Goal: Task Accomplishment & Management: Manage account settings

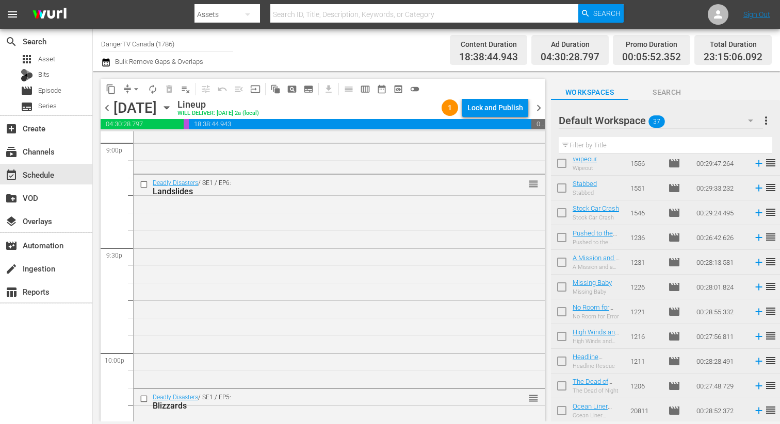
scroll to position [676, 0]
click at [564, 361] on input "checkbox" at bounding box center [562, 364] width 22 height 22
checkbox input "true"
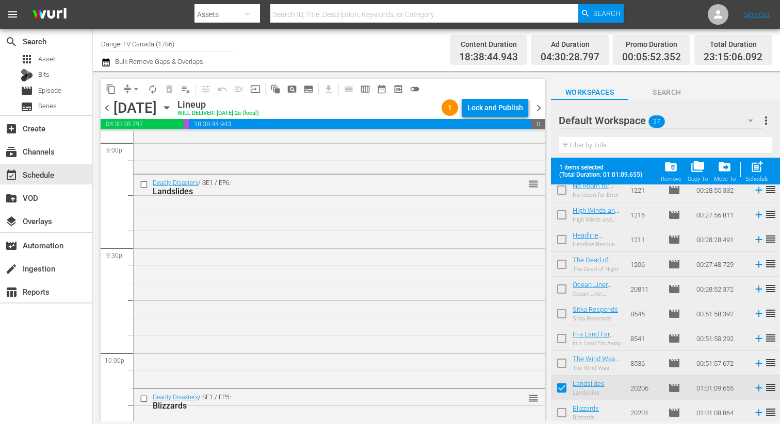
scroll to position [702, 0]
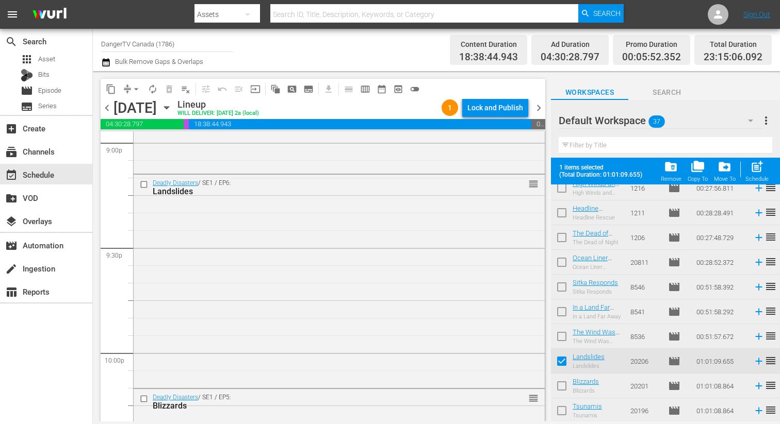
click at [560, 384] on input "checkbox" at bounding box center [562, 388] width 22 height 22
checkbox input "true"
click at [560, 409] on input "checkbox" at bounding box center [562, 413] width 22 height 22
checkbox input "true"
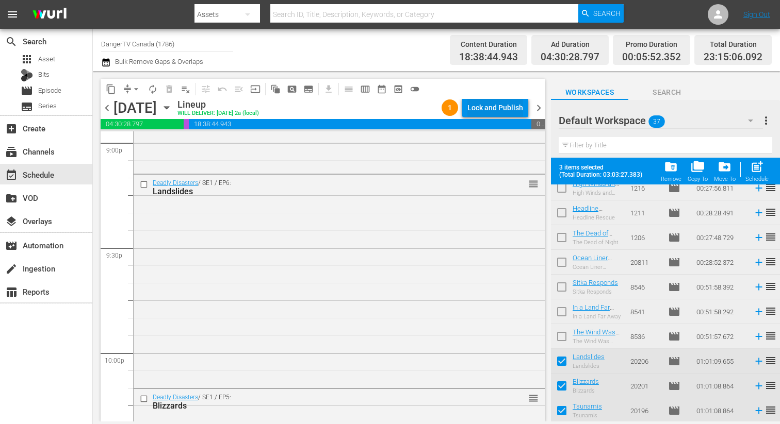
click at [499, 100] on div "Lock and Publish" at bounding box center [495, 107] width 56 height 19
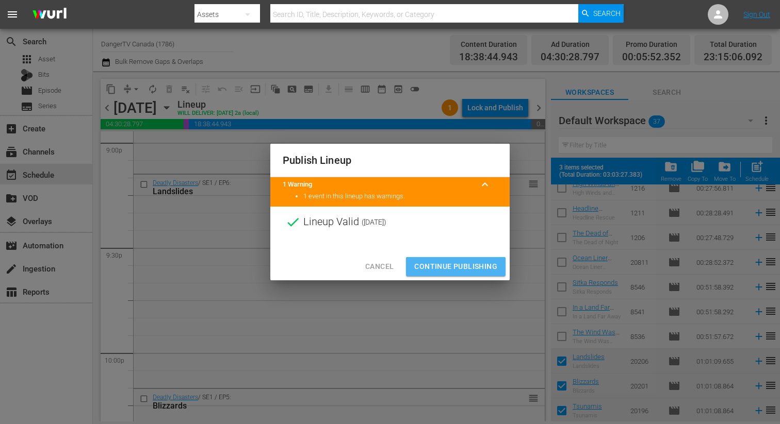
click at [460, 272] on span "Continue Publishing" at bounding box center [455, 266] width 83 height 13
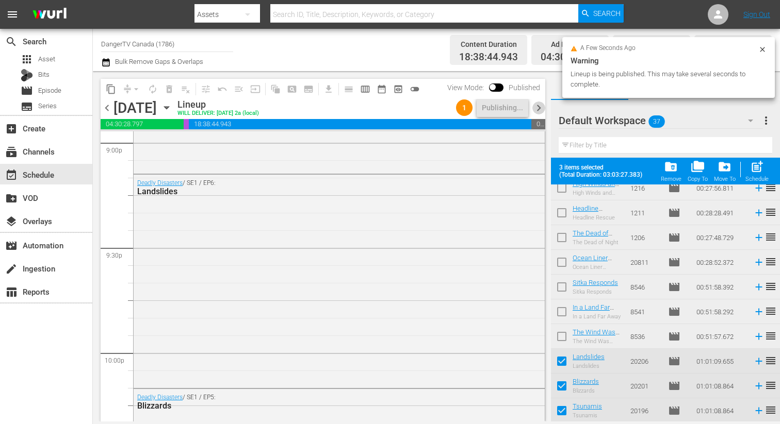
click at [540, 103] on span "chevron_right" at bounding box center [538, 108] width 13 height 13
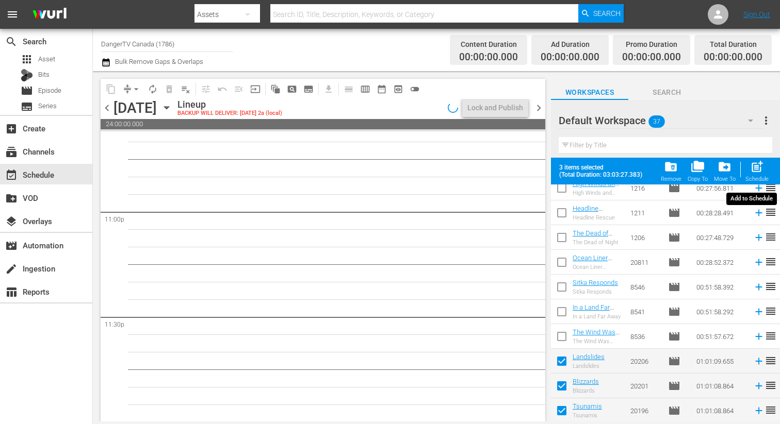
scroll to position [4759, 0]
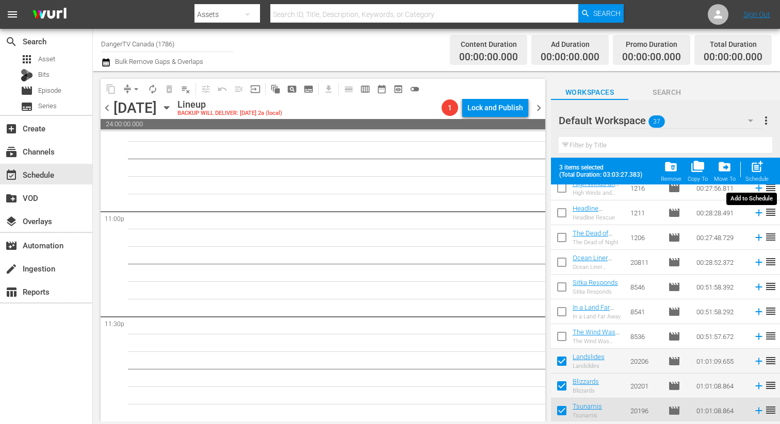
click at [755, 166] on span "post_add" at bounding box center [757, 167] width 14 height 14
checkbox input "false"
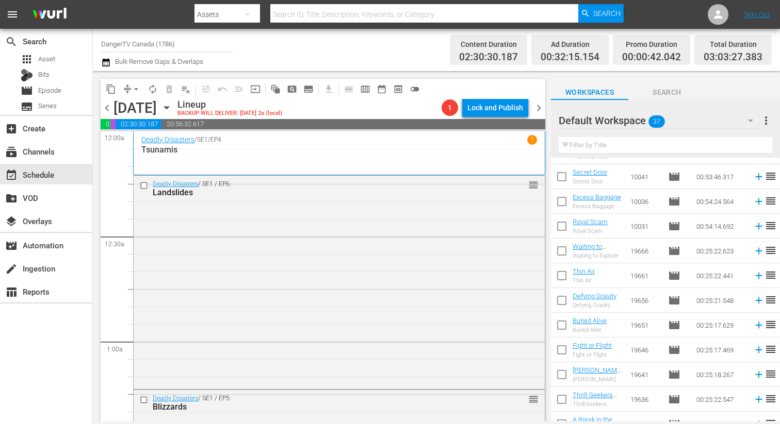
scroll to position [0, 0]
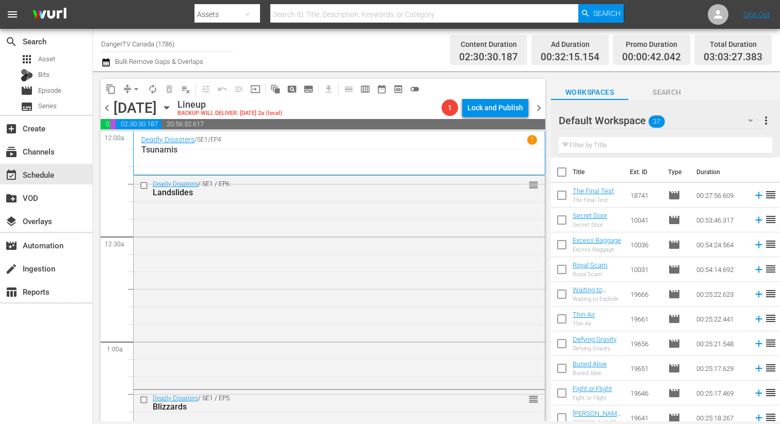
click at [562, 171] on input "checkbox" at bounding box center [562, 174] width 22 height 22
checkbox input "true"
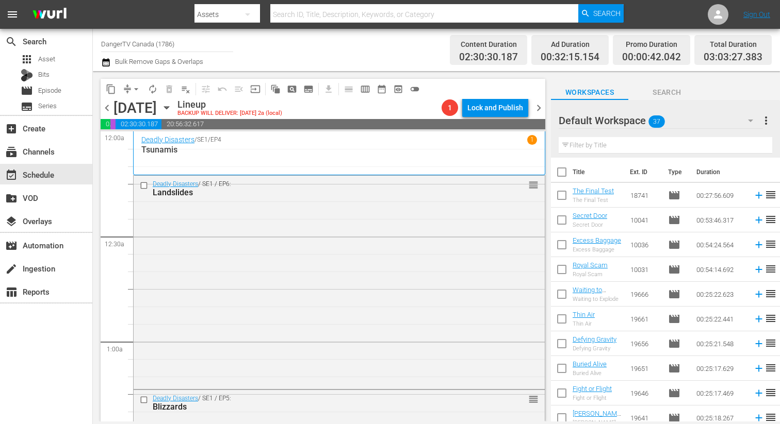
checkbox input "true"
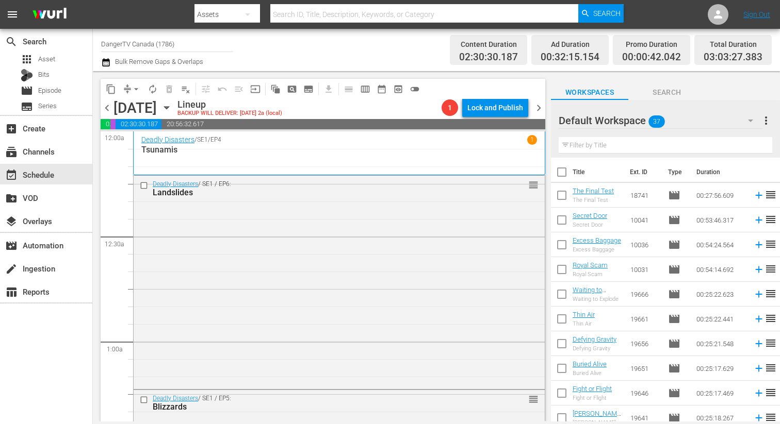
checkbox input "true"
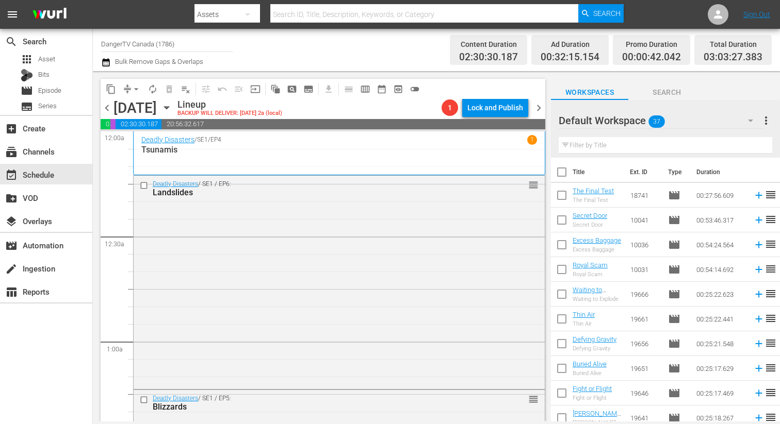
checkbox input "true"
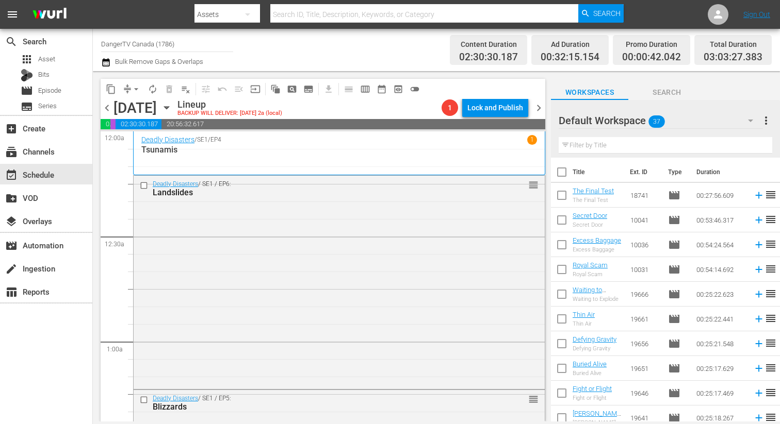
checkbox input "true"
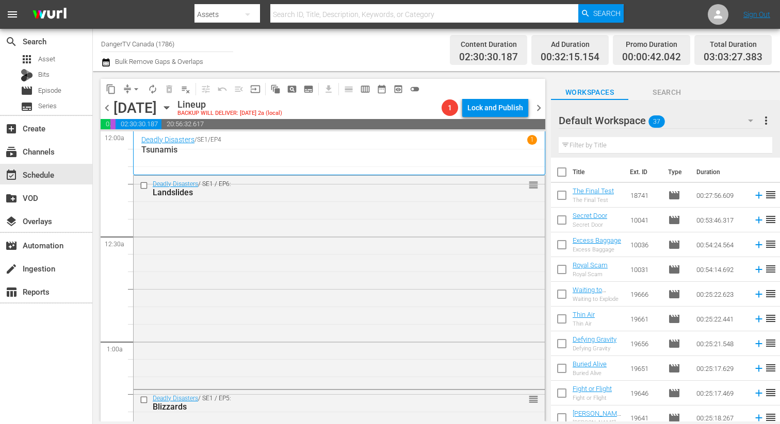
checkbox input "true"
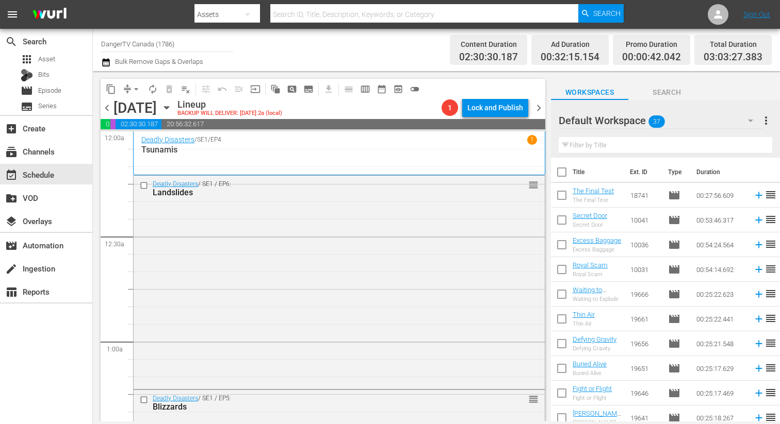
checkbox input "true"
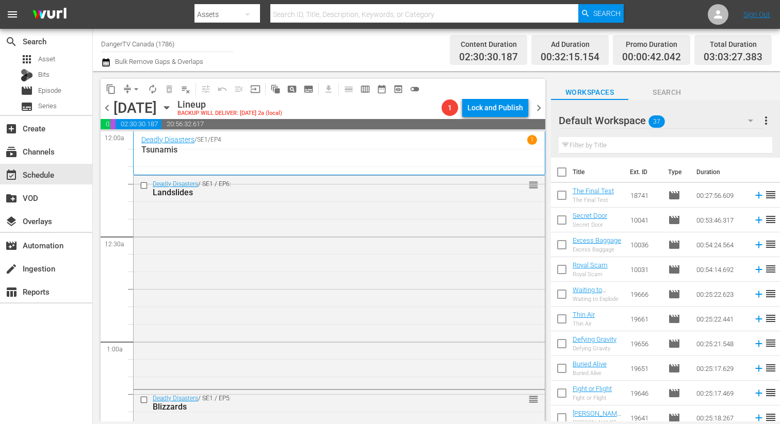
checkbox input "true"
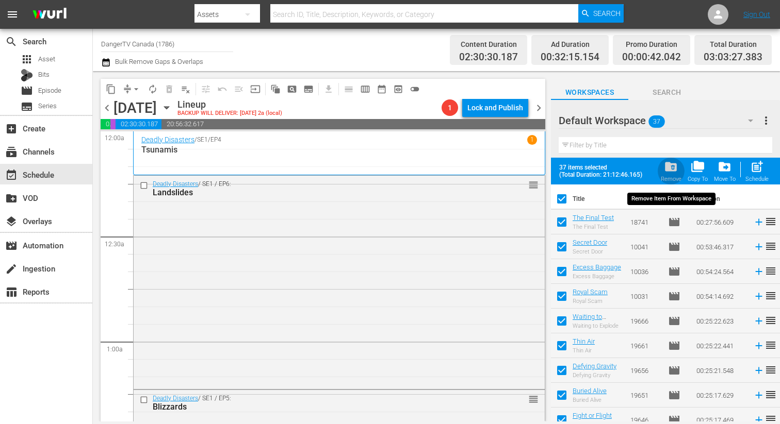
click at [668, 163] on span "folder_delete" at bounding box center [671, 167] width 14 height 14
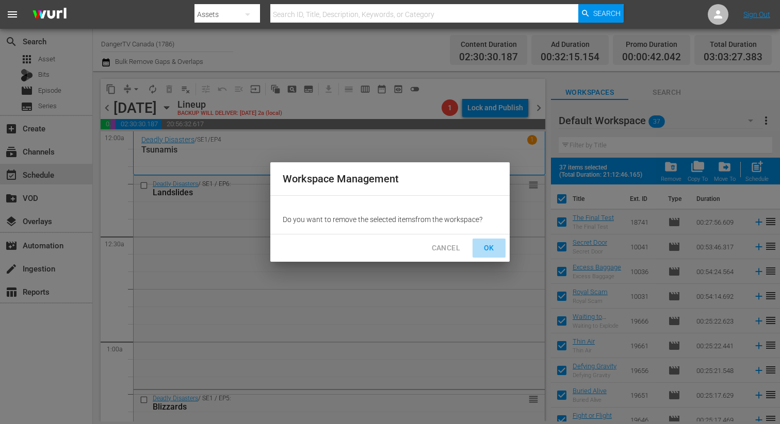
click at [489, 251] on span "OK" at bounding box center [489, 248] width 17 height 13
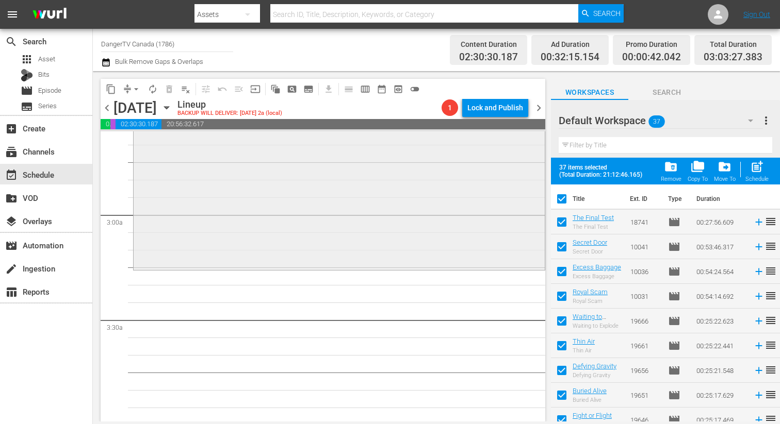
scroll to position [552, 0]
checkbox input "false"
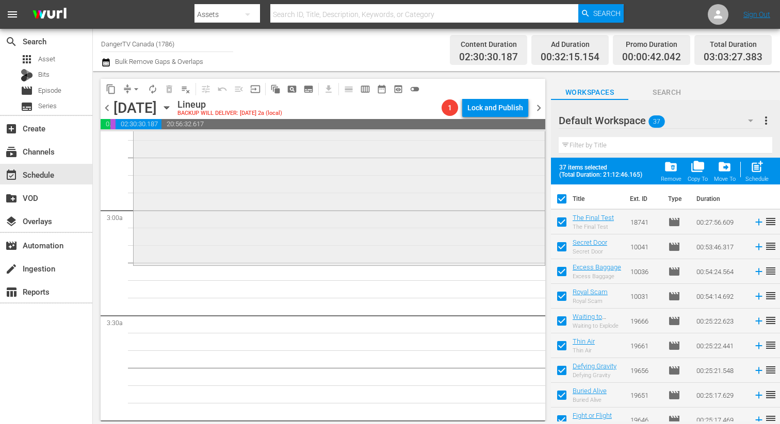
checkbox input "false"
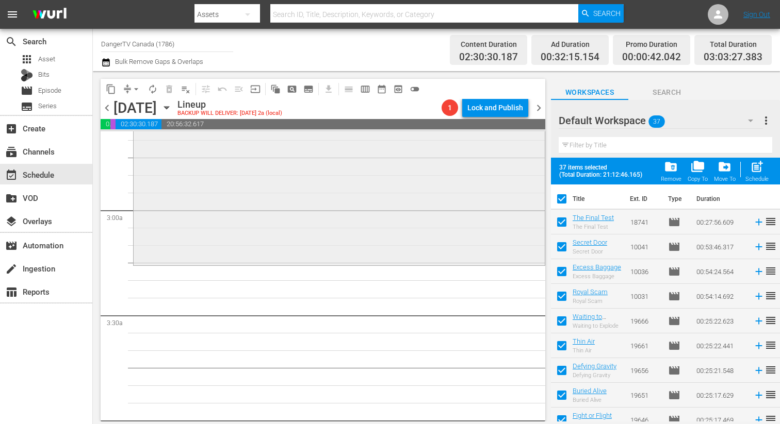
checkbox input "false"
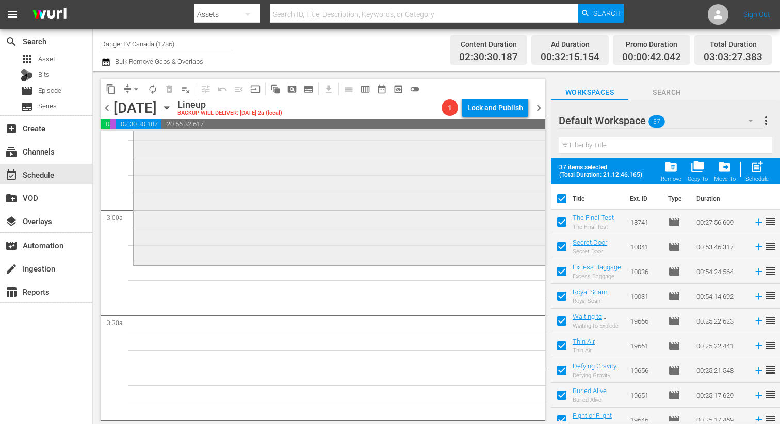
checkbox input "false"
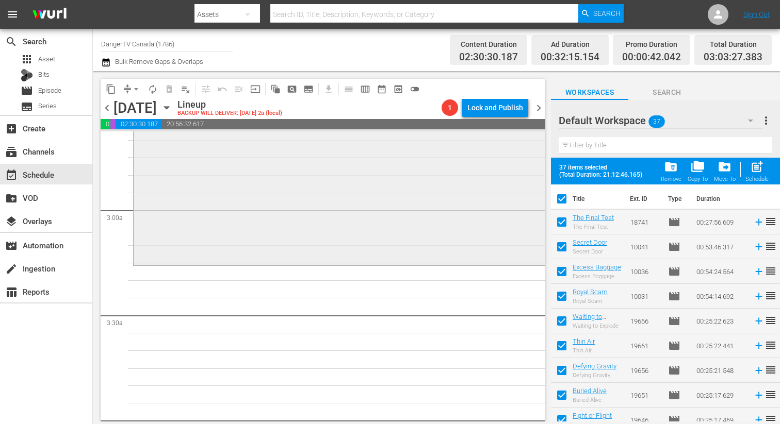
checkbox input "false"
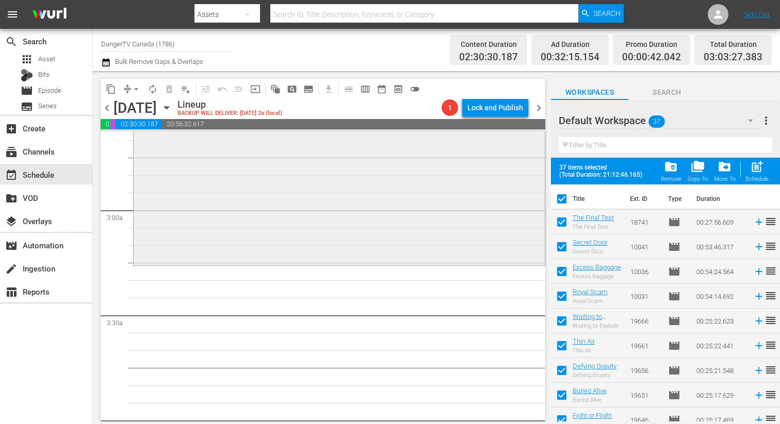
checkbox input "false"
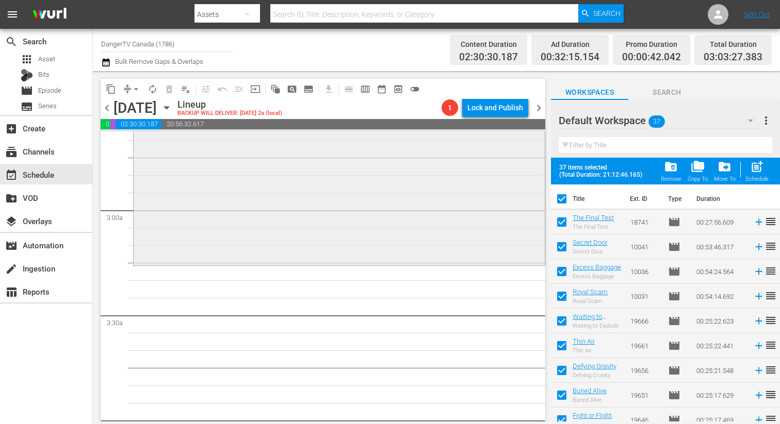
checkbox input "false"
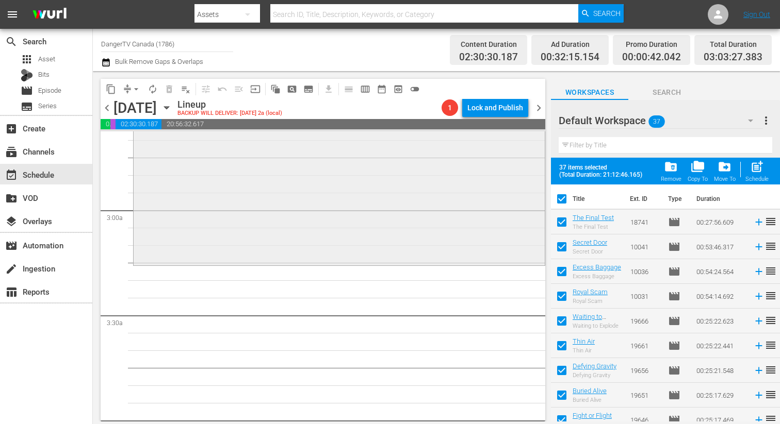
checkbox input "false"
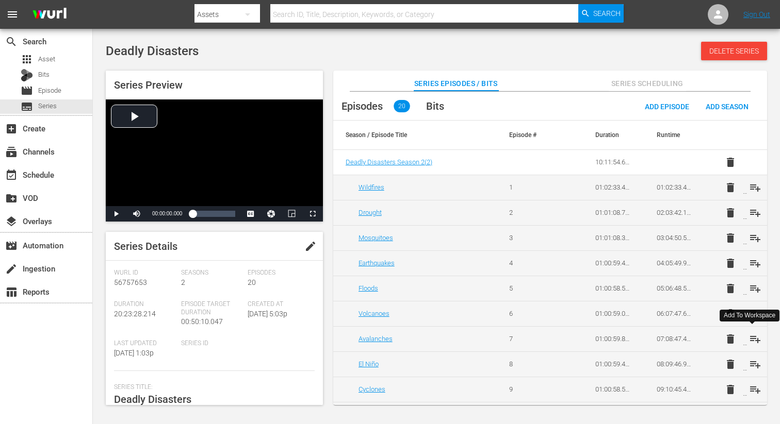
scroll to position [254, 0]
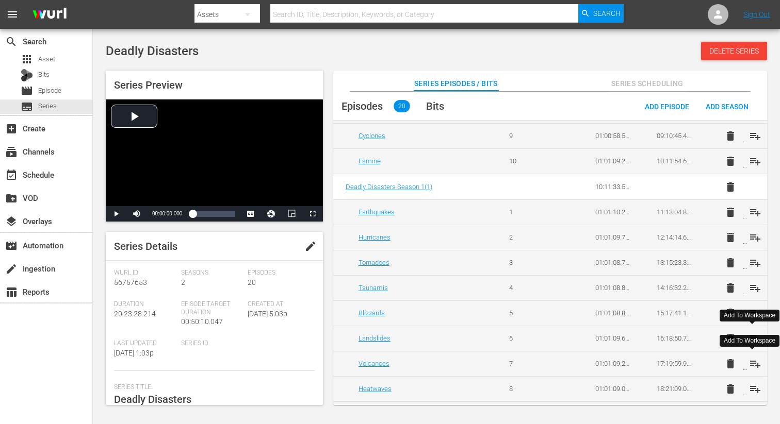
click at [753, 359] on span "playlist_add" at bounding box center [755, 364] width 12 height 12
click at [751, 387] on span "playlist_add" at bounding box center [755, 389] width 12 height 12
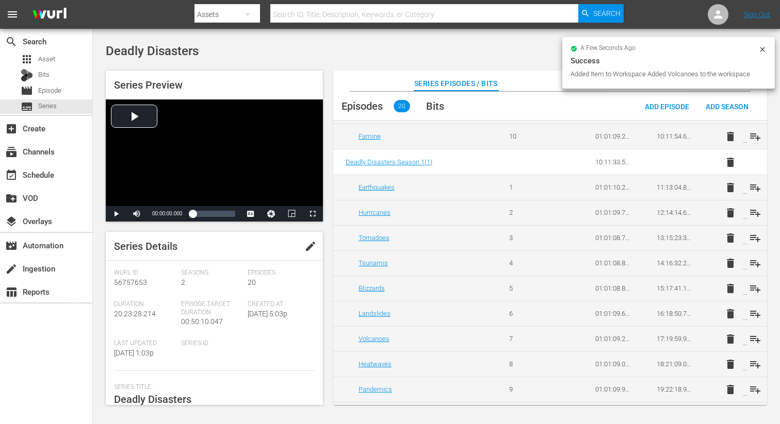
scroll to position [280, 0]
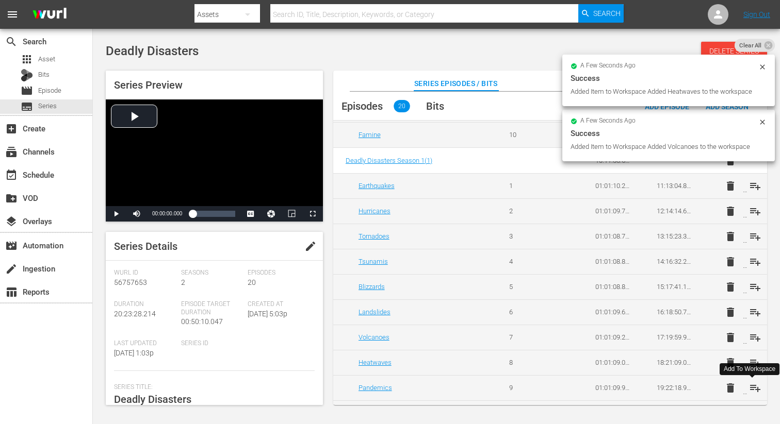
click at [751, 387] on span "playlist_add" at bounding box center [755, 388] width 12 height 12
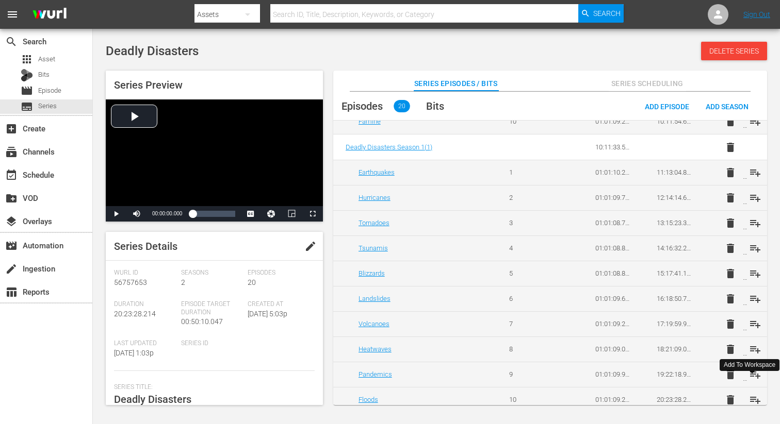
scroll to position [302, 0]
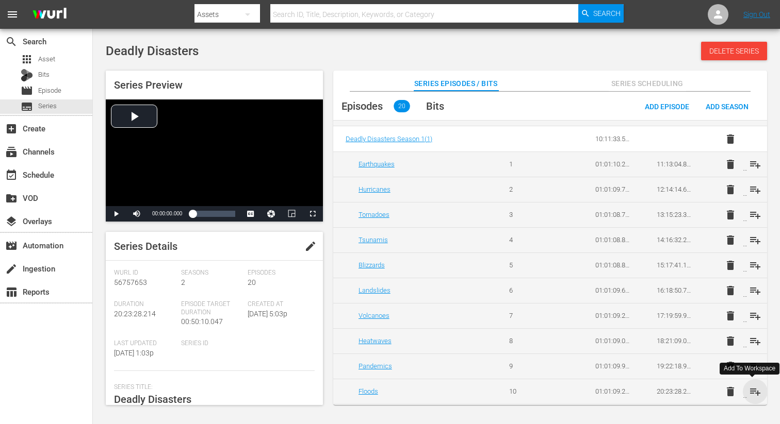
click at [753, 394] on span "playlist_add" at bounding box center [755, 392] width 12 height 12
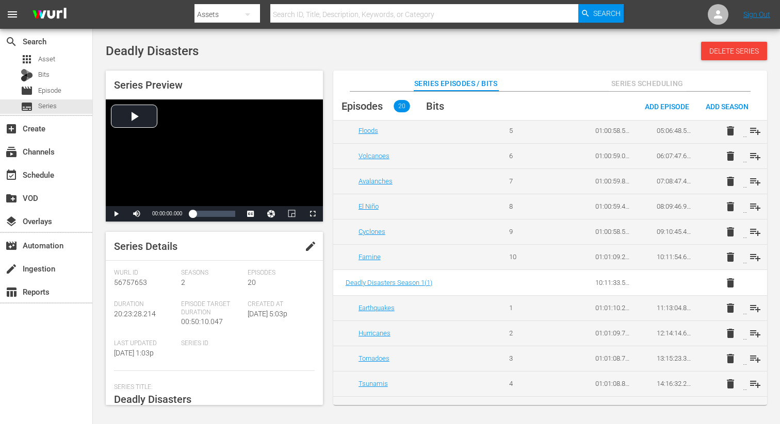
scroll to position [0, 0]
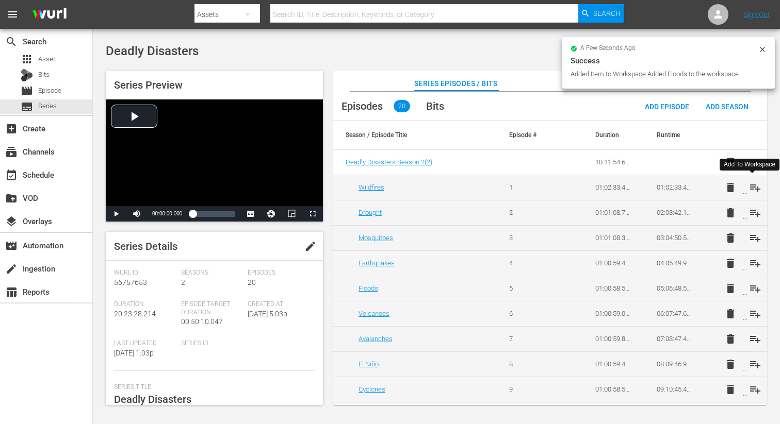
click at [752, 184] on span "playlist_add" at bounding box center [755, 188] width 12 height 12
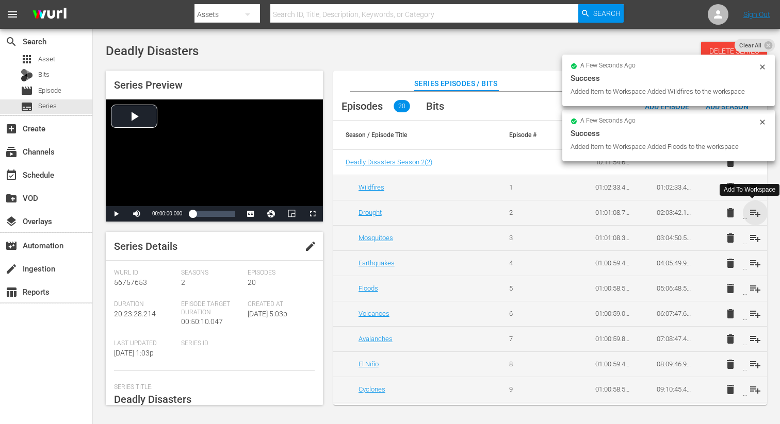
click at [753, 216] on span "playlist_add" at bounding box center [755, 213] width 12 height 12
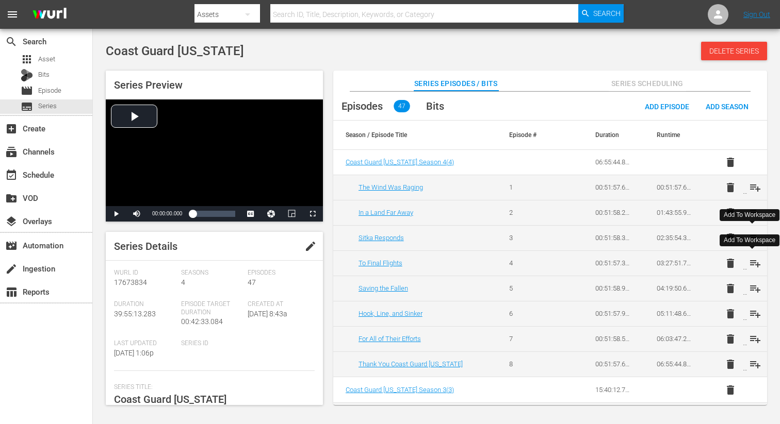
click at [749, 264] on span "playlist_add" at bounding box center [755, 263] width 12 height 12
click at [753, 290] on span "playlist_add" at bounding box center [755, 289] width 12 height 12
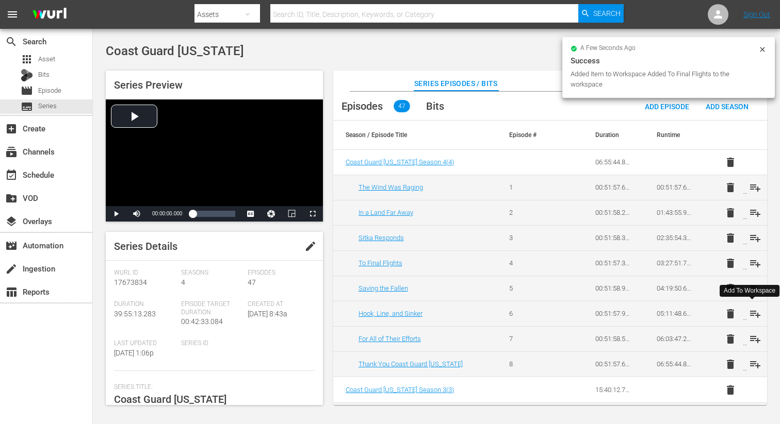
click at [752, 311] on span "playlist_add" at bounding box center [755, 314] width 12 height 12
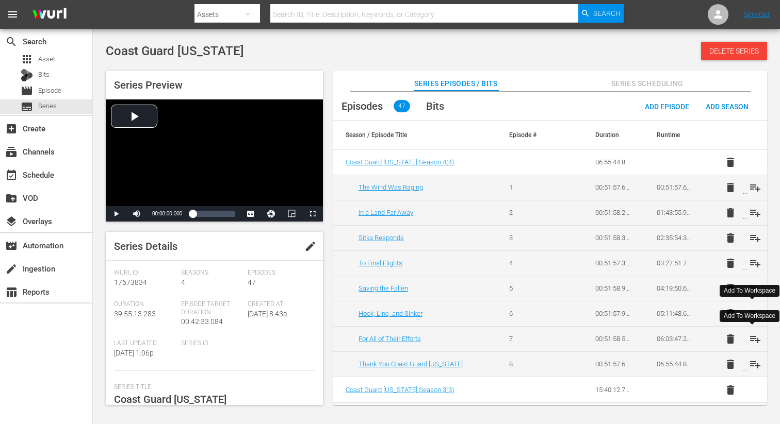
click at [751, 339] on span "playlist_add" at bounding box center [755, 339] width 12 height 12
click at [752, 365] on span "playlist_add" at bounding box center [755, 364] width 12 height 12
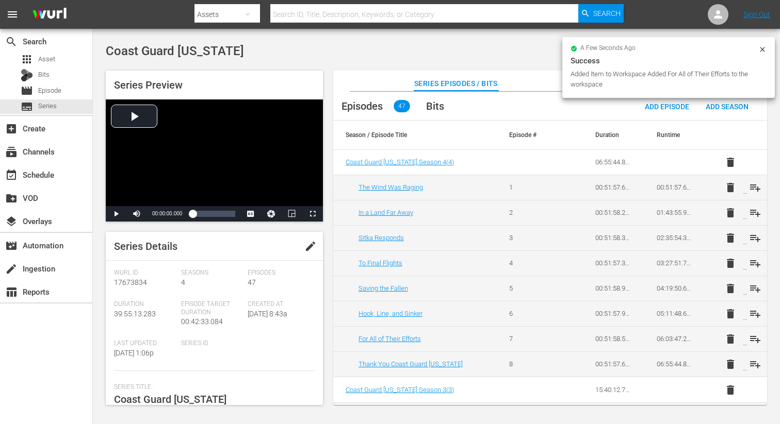
scroll to position [76, 0]
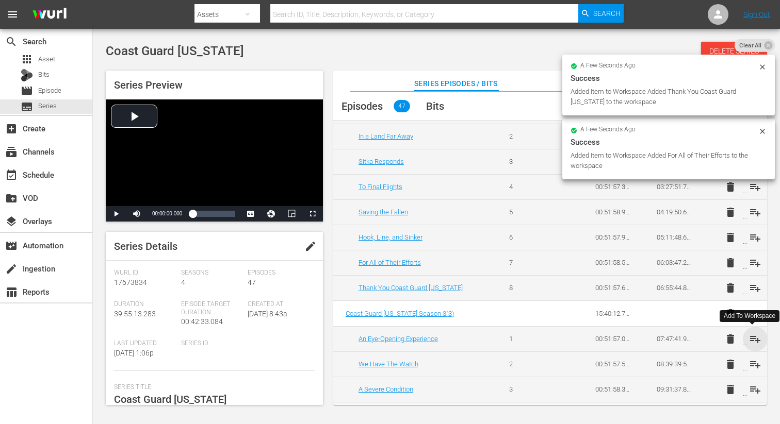
click at [753, 341] on span "playlist_add" at bounding box center [755, 339] width 12 height 12
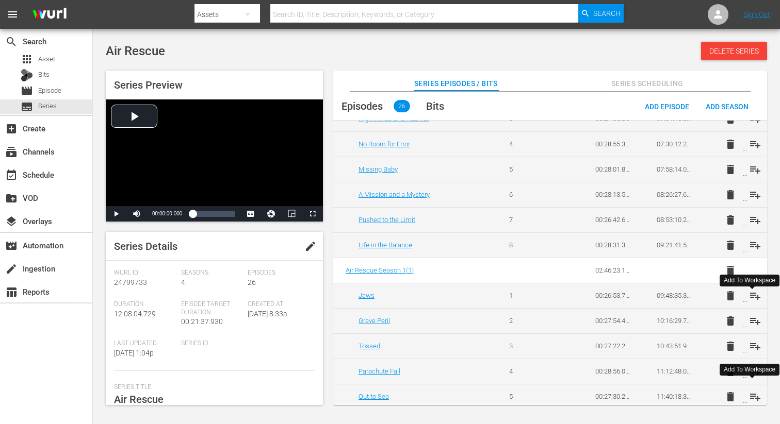
scroll to position [474, 0]
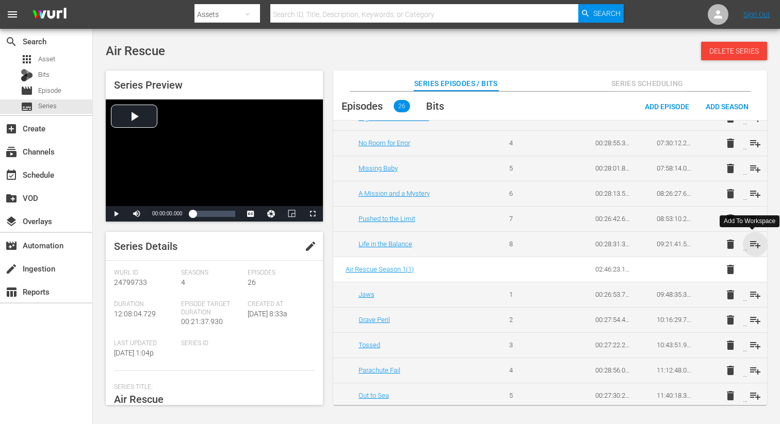
click at [753, 242] on span "playlist_add" at bounding box center [755, 244] width 12 height 12
click at [749, 292] on span "playlist_add" at bounding box center [755, 295] width 12 height 12
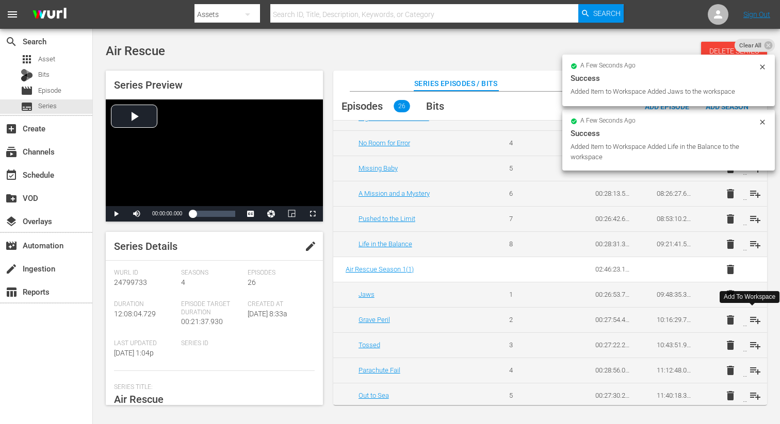
click at [749, 322] on span "playlist_add" at bounding box center [755, 320] width 12 height 12
click at [749, 341] on span "playlist_add" at bounding box center [755, 345] width 12 height 12
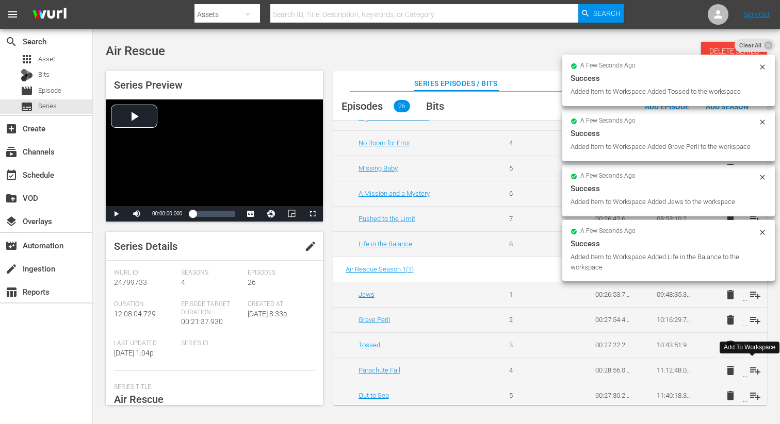
click at [751, 370] on span "playlist_add" at bounding box center [755, 371] width 12 height 12
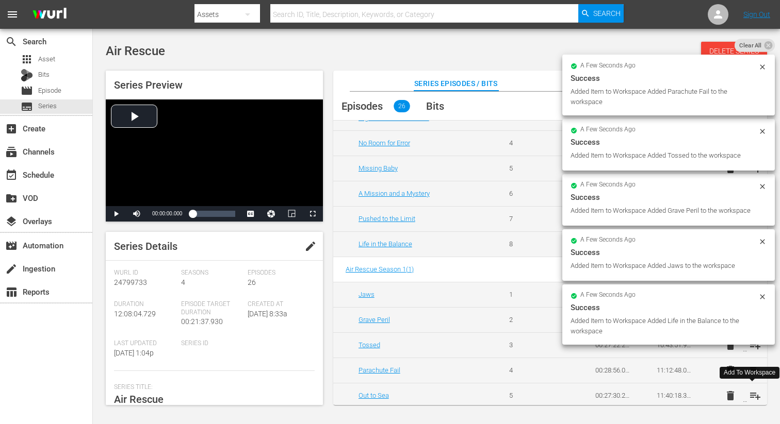
click at [754, 396] on span "playlist_add" at bounding box center [755, 396] width 12 height 12
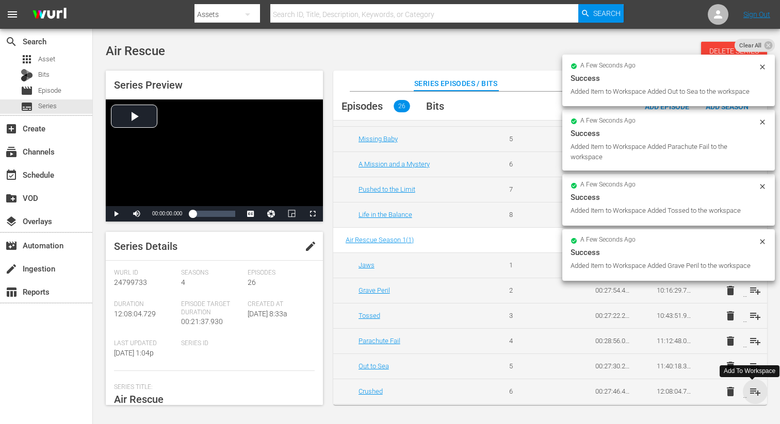
scroll to position [501, 0]
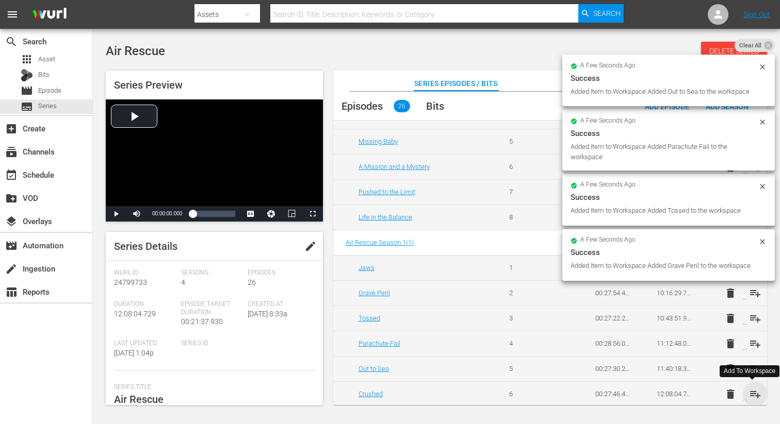
click at [754, 388] on span "playlist_add" at bounding box center [755, 394] width 12 height 12
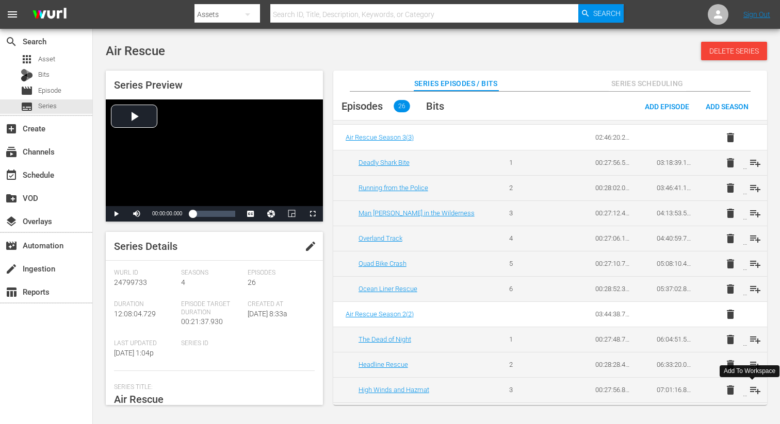
scroll to position [0, 0]
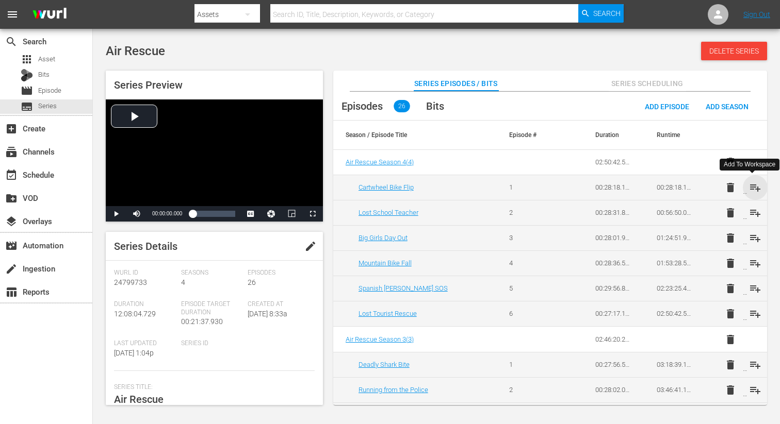
click at [755, 188] on span "playlist_add" at bounding box center [755, 188] width 12 height 12
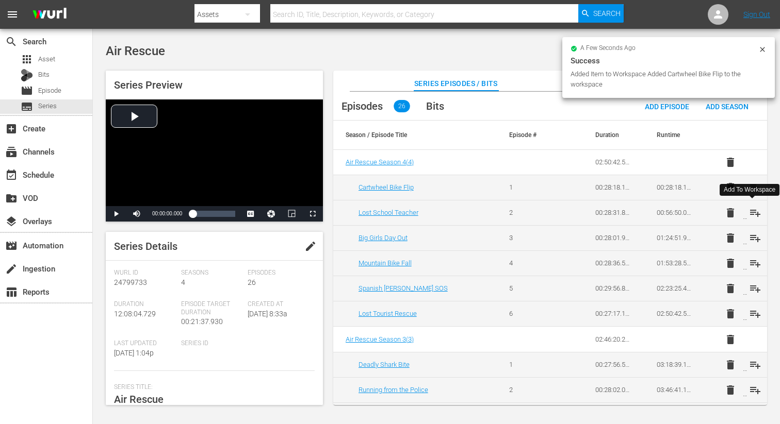
click at [751, 210] on span "playlist_add" at bounding box center [755, 213] width 12 height 12
click at [750, 238] on span "playlist_add" at bounding box center [755, 238] width 12 height 12
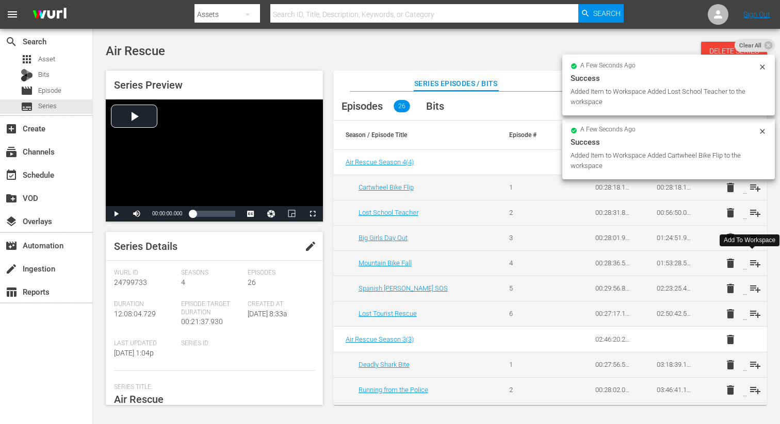
click at [751, 264] on span "playlist_add" at bounding box center [755, 263] width 12 height 12
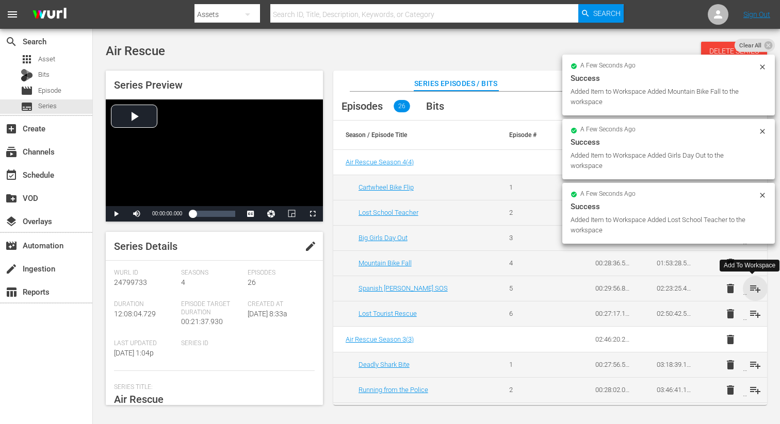
click at [752, 288] on span "playlist_add" at bounding box center [755, 289] width 12 height 12
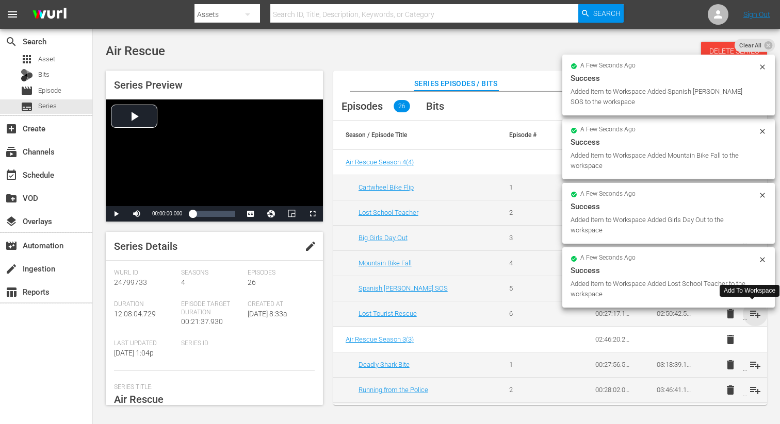
click at [749, 312] on span "playlist_add" at bounding box center [755, 314] width 12 height 12
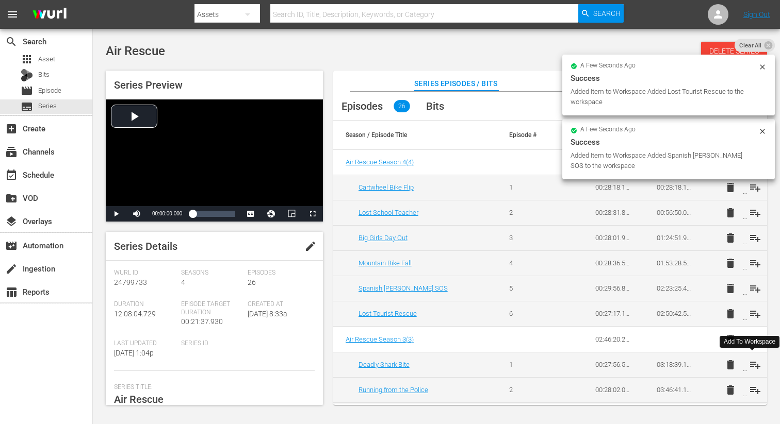
click at [752, 369] on span "playlist_add" at bounding box center [755, 365] width 12 height 12
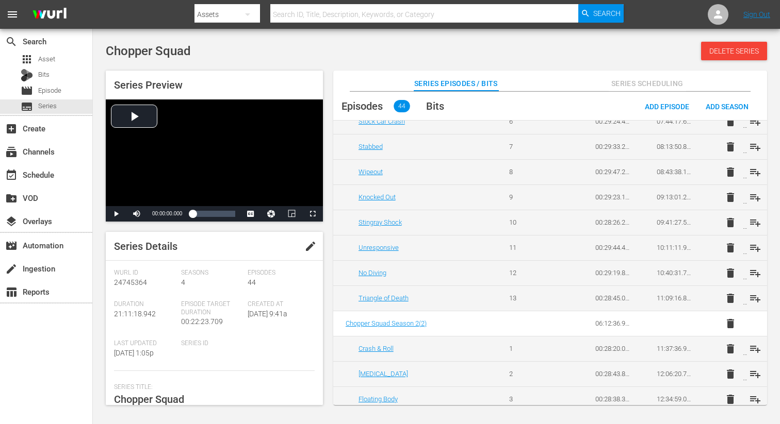
scroll to position [471, 0]
drag, startPoint x: 753, startPoint y: 273, endPoint x: 754, endPoint y: 283, distance: 9.3
click at [753, 273] on span "playlist_add" at bounding box center [755, 273] width 12 height 12
click at [755, 294] on span "playlist_add" at bounding box center [755, 298] width 12 height 12
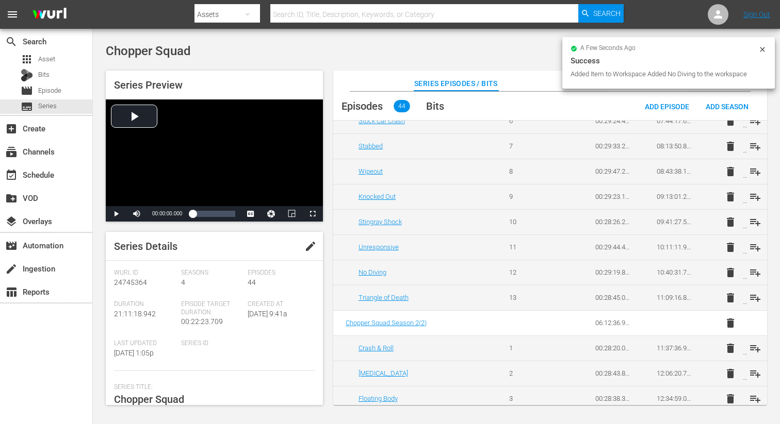
scroll to position [537, 0]
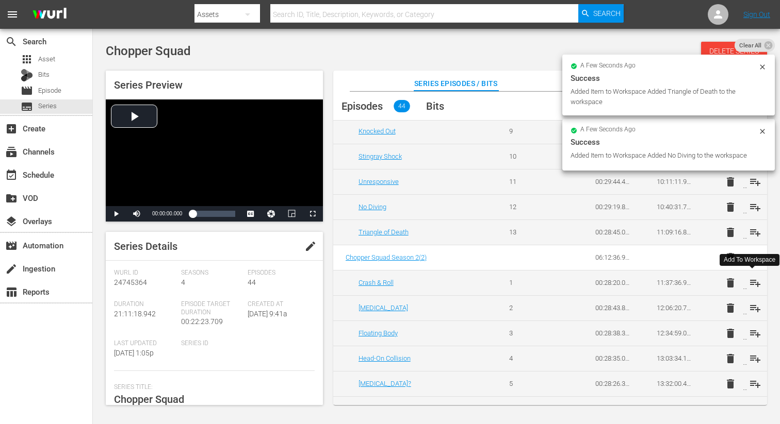
click at [752, 282] on span "playlist_add" at bounding box center [755, 283] width 12 height 12
drag, startPoint x: 753, startPoint y: 307, endPoint x: 752, endPoint y: 318, distance: 10.9
click at [753, 307] on span "playlist_add" at bounding box center [755, 308] width 12 height 12
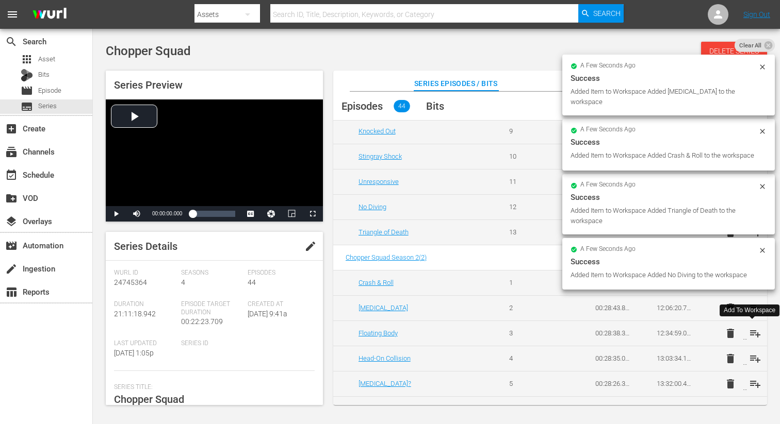
click at [751, 332] on span "playlist_add" at bounding box center [755, 333] width 12 height 12
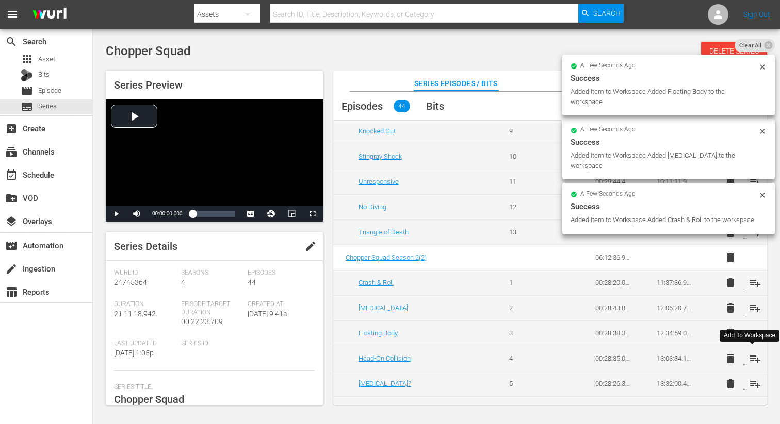
click at [751, 359] on span "playlist_add" at bounding box center [755, 359] width 12 height 12
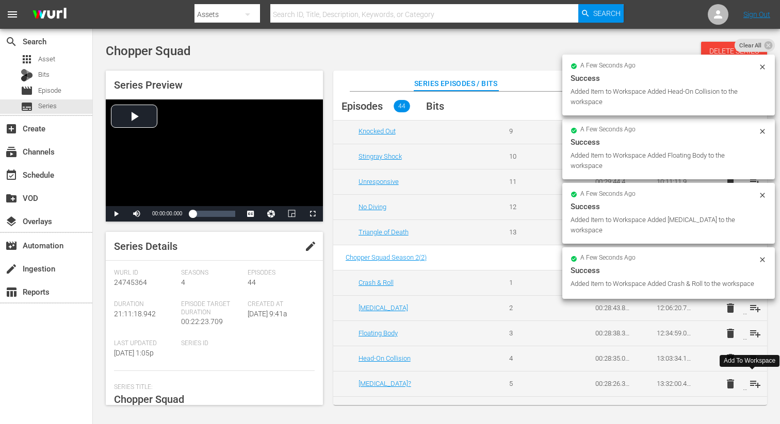
drag, startPoint x: 752, startPoint y: 386, endPoint x: 738, endPoint y: 361, distance: 28.4
click at [752, 386] on span "playlist_add" at bounding box center [755, 384] width 12 height 12
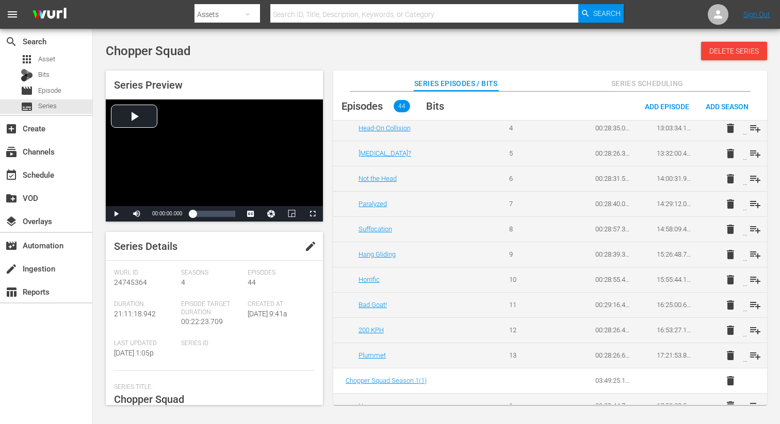
scroll to position [783, 0]
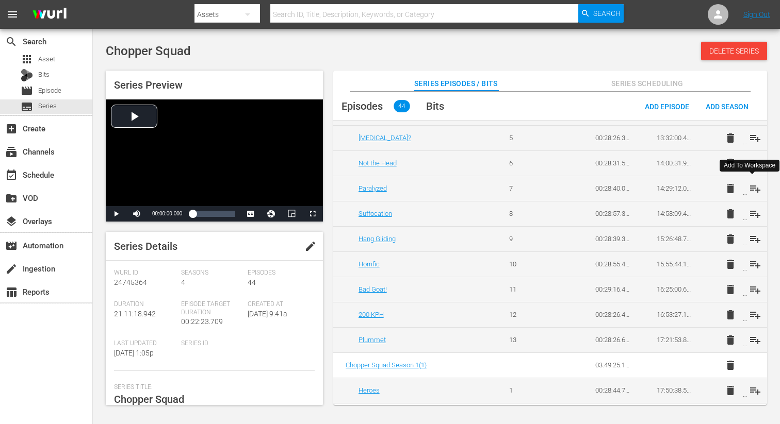
click at [751, 187] on span "playlist_add" at bounding box center [755, 189] width 12 height 12
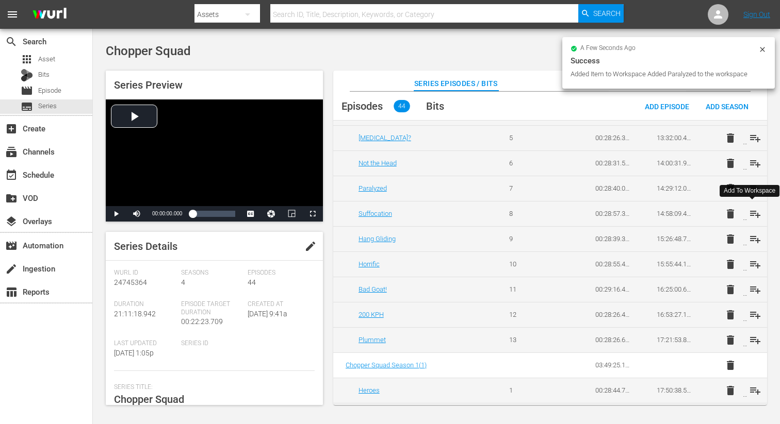
click at [752, 213] on span "playlist_add" at bounding box center [755, 214] width 12 height 12
click at [752, 240] on span "playlist_add" at bounding box center [755, 239] width 12 height 12
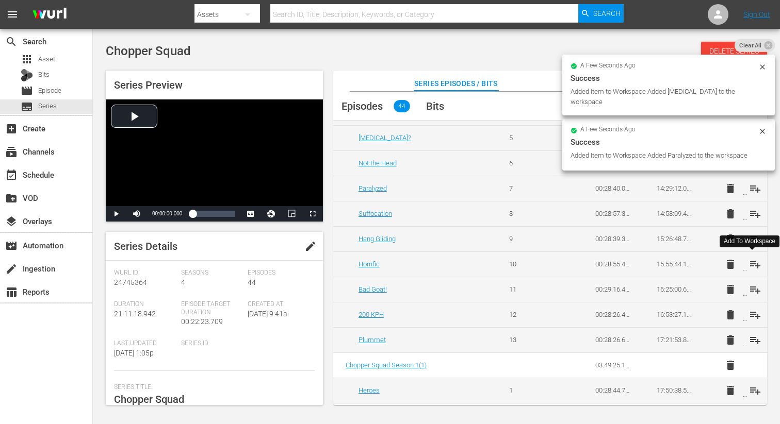
click at [755, 269] on span "playlist_add" at bounding box center [755, 264] width 12 height 12
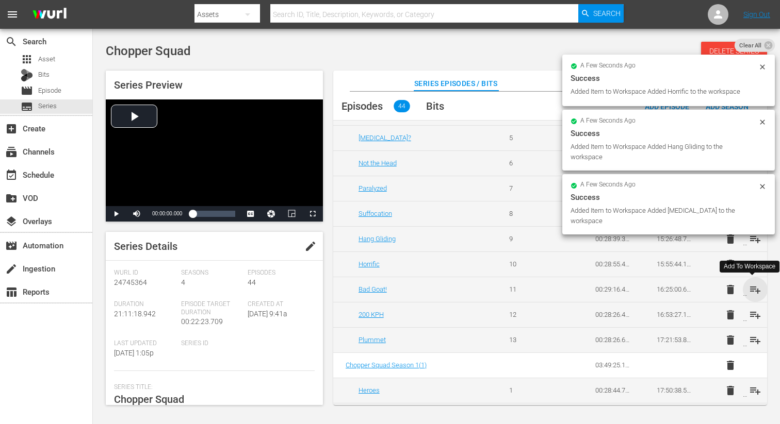
drag, startPoint x: 752, startPoint y: 288, endPoint x: 751, endPoint y: 296, distance: 8.3
click at [752, 288] on span "playlist_add" at bounding box center [755, 290] width 12 height 12
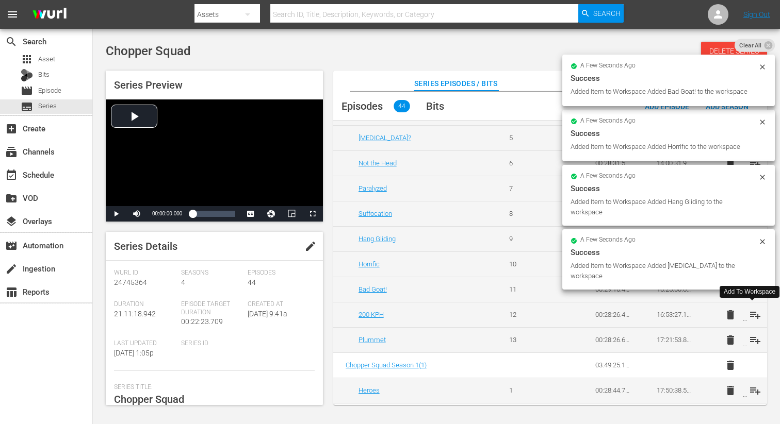
click at [751, 315] on span "playlist_add" at bounding box center [755, 315] width 12 height 12
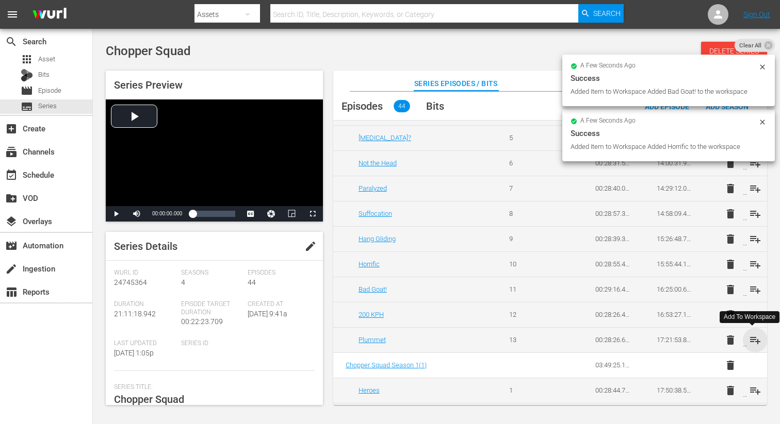
click at [754, 342] on span "playlist_add" at bounding box center [755, 340] width 12 height 12
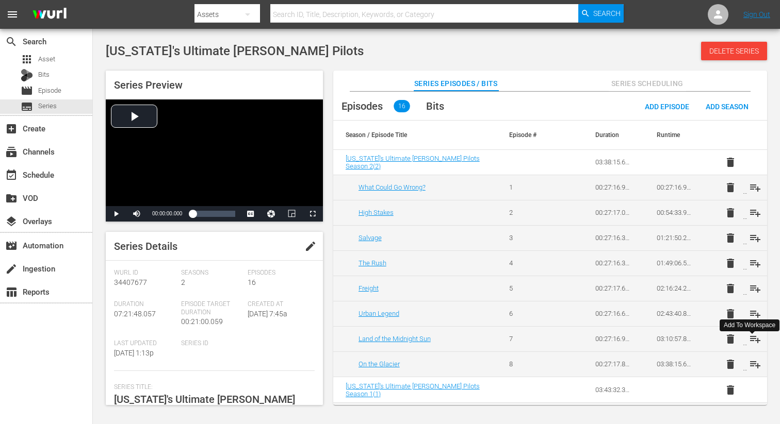
scroll to position [92, 0]
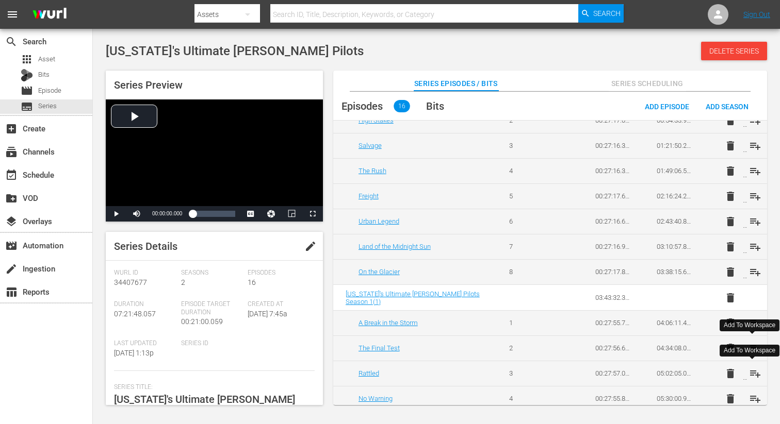
click at [751, 374] on span "playlist_add" at bounding box center [755, 374] width 12 height 12
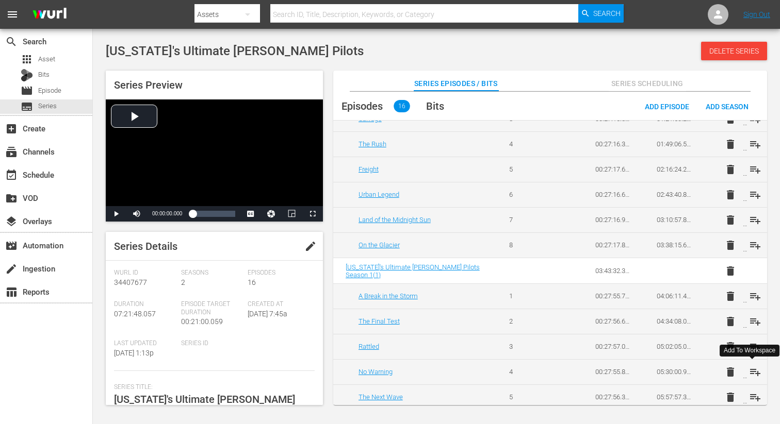
click at [751, 374] on span "playlist_add" at bounding box center [755, 372] width 12 height 12
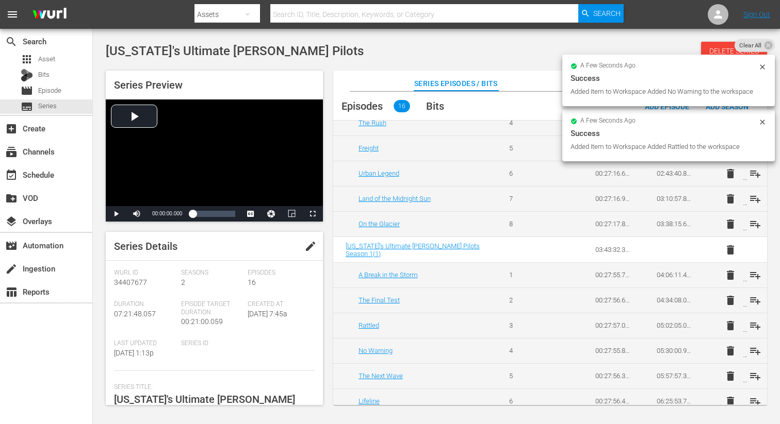
scroll to position [160, 0]
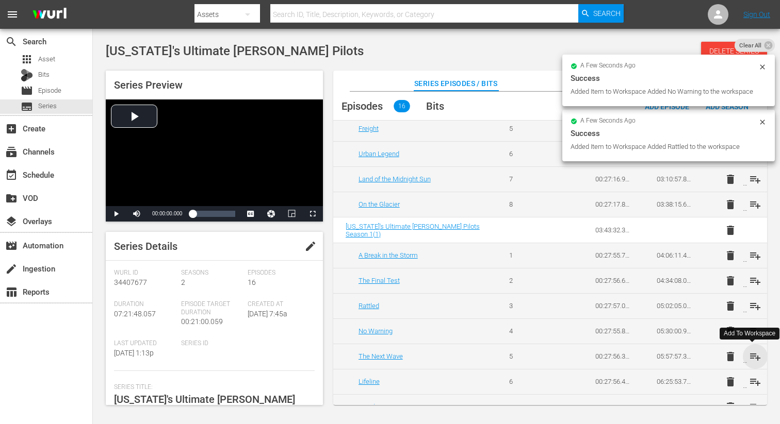
click at [752, 358] on span "playlist_add" at bounding box center [755, 357] width 12 height 12
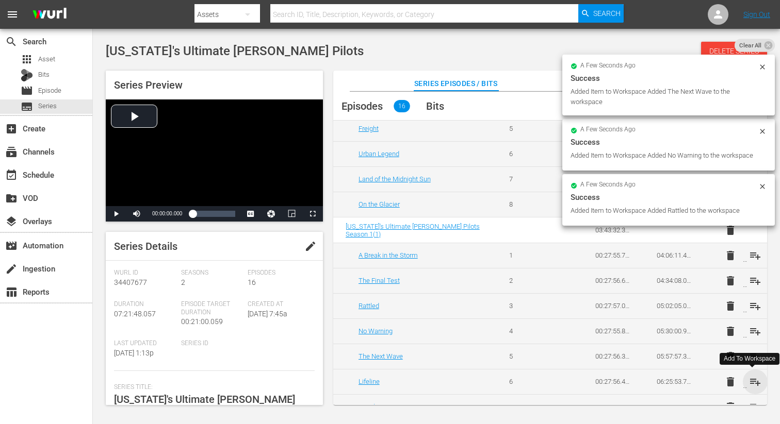
click at [749, 384] on span "playlist_add" at bounding box center [755, 382] width 12 height 12
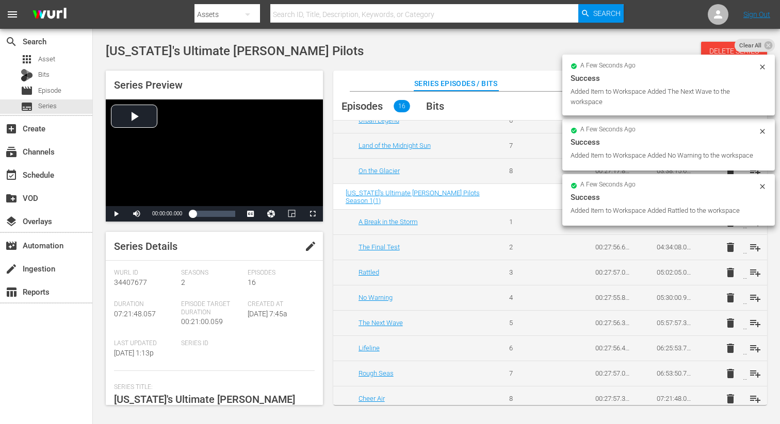
scroll to position [201, 0]
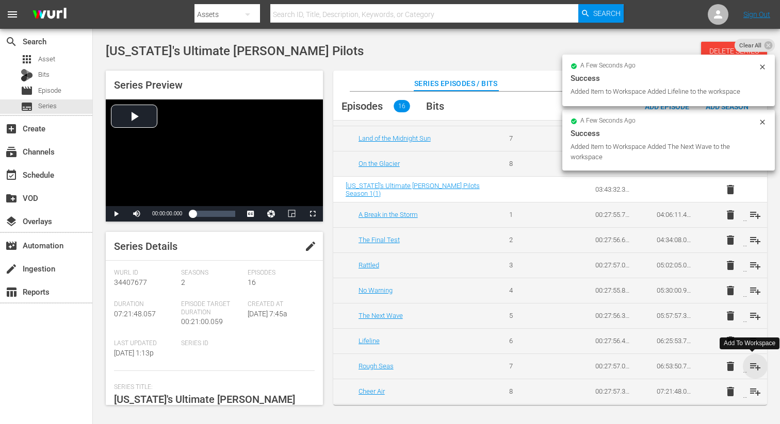
click at [752, 367] on span "playlist_add" at bounding box center [755, 366] width 12 height 12
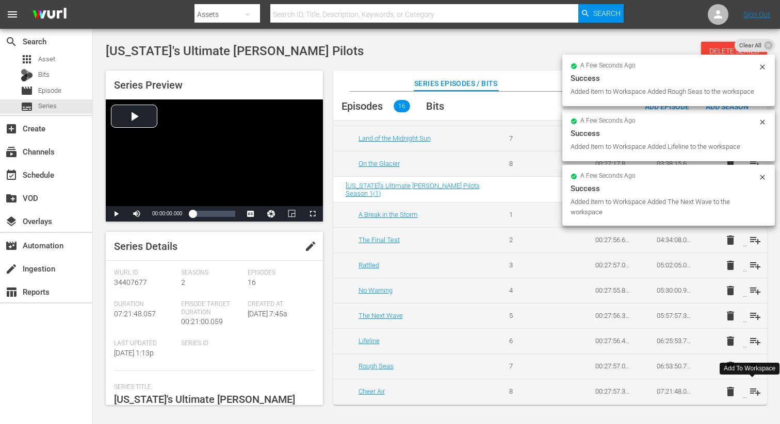
click at [753, 390] on span "playlist_add" at bounding box center [755, 392] width 12 height 12
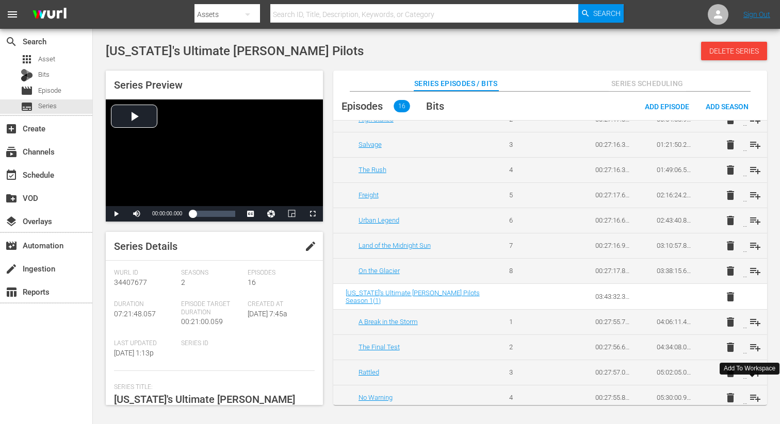
scroll to position [0, 0]
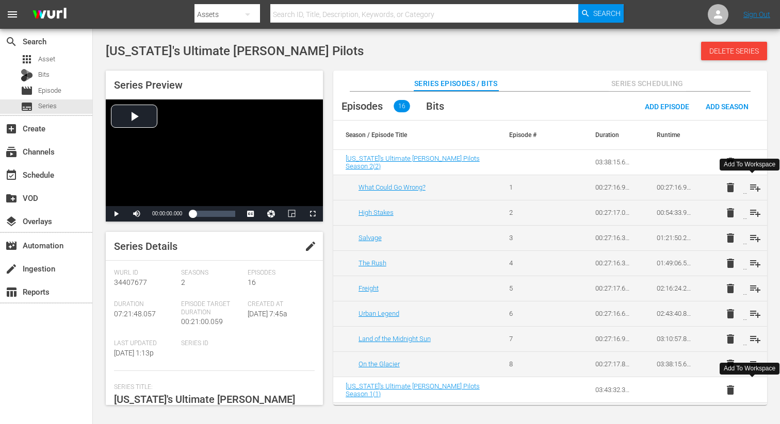
click at [749, 186] on span "playlist_add" at bounding box center [755, 188] width 12 height 12
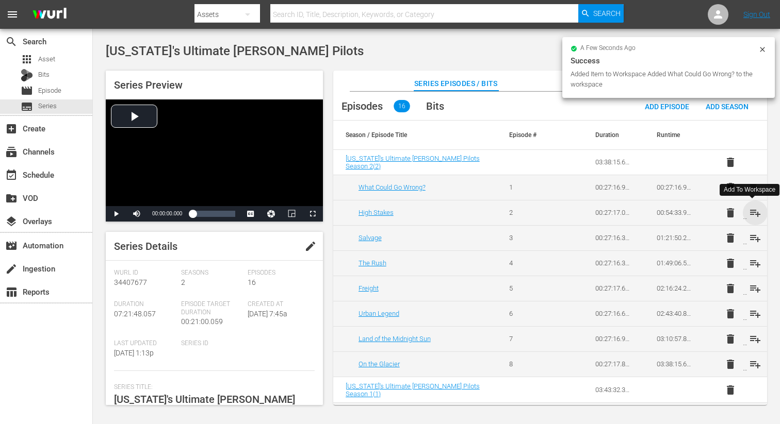
click at [751, 210] on span "playlist_add" at bounding box center [755, 213] width 12 height 12
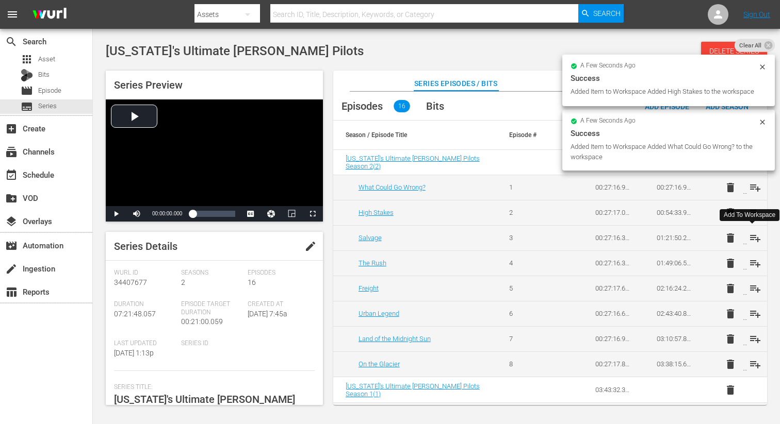
click at [754, 241] on span "playlist_add" at bounding box center [755, 238] width 12 height 12
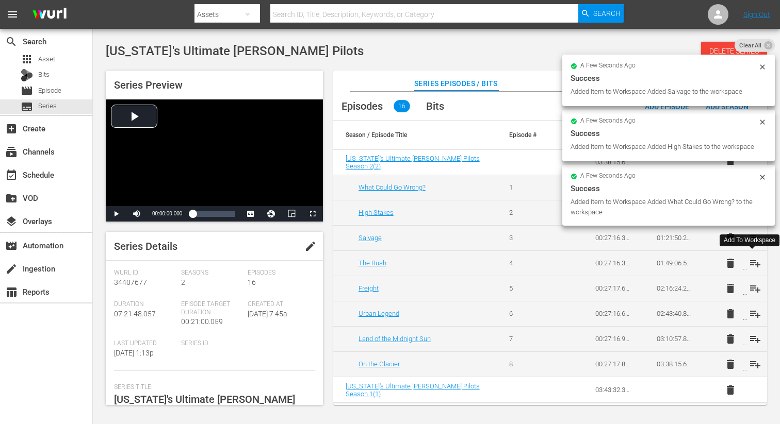
click at [752, 261] on span "playlist_add" at bounding box center [755, 263] width 12 height 12
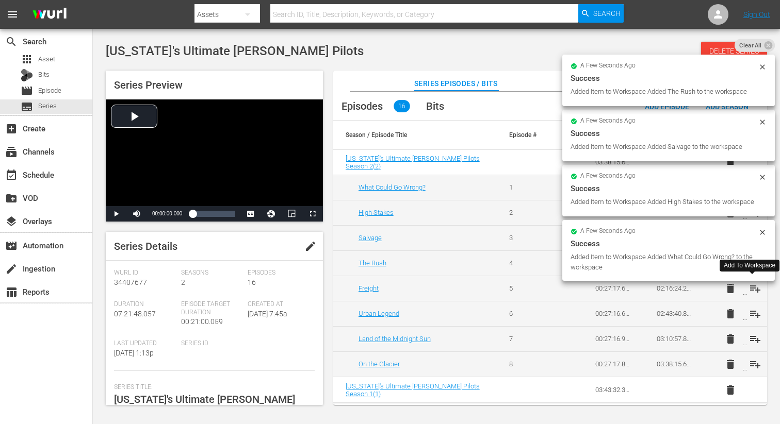
click at [753, 290] on span "playlist_add" at bounding box center [755, 289] width 12 height 12
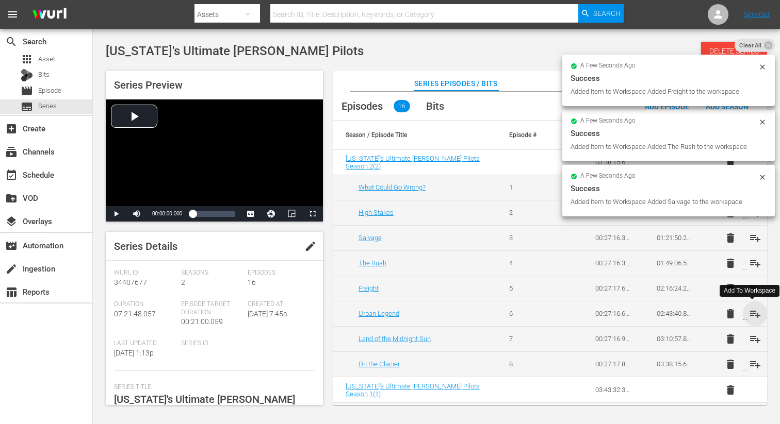
click at [753, 316] on span "playlist_add" at bounding box center [755, 314] width 12 height 12
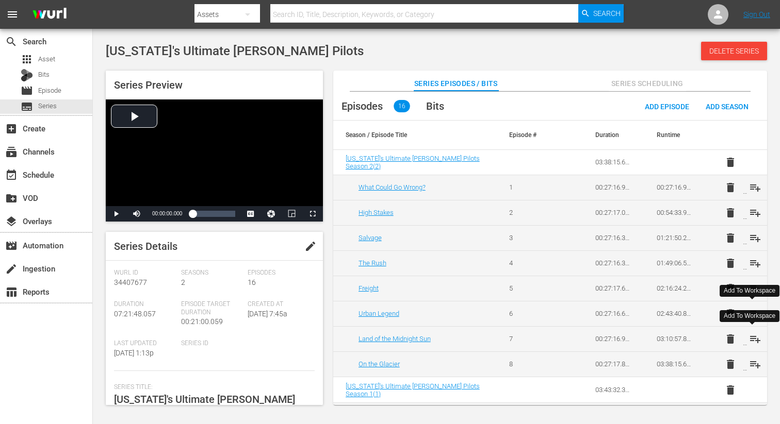
click at [749, 340] on span "playlist_add" at bounding box center [755, 339] width 12 height 12
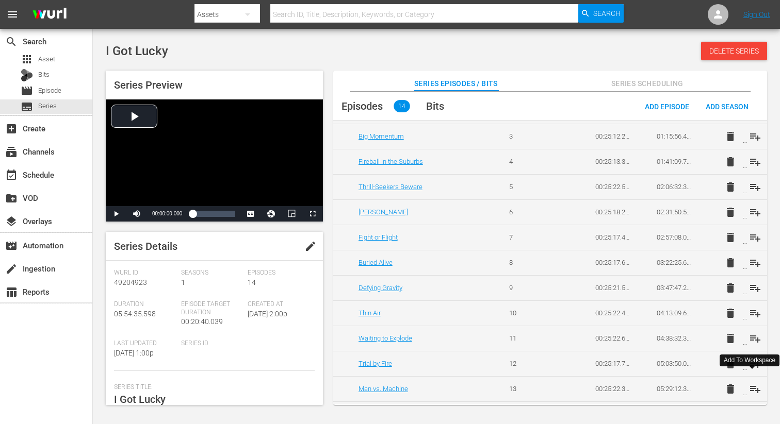
scroll to position [124, 0]
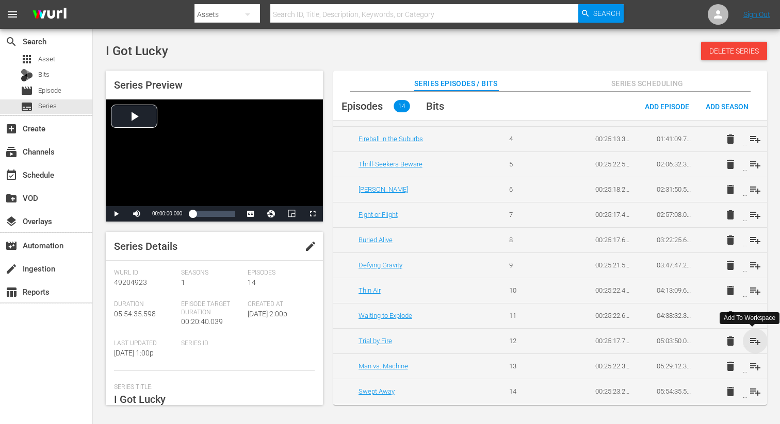
click at [753, 342] on span "playlist_add" at bounding box center [755, 341] width 12 height 12
click at [751, 369] on span "playlist_add" at bounding box center [755, 366] width 12 height 12
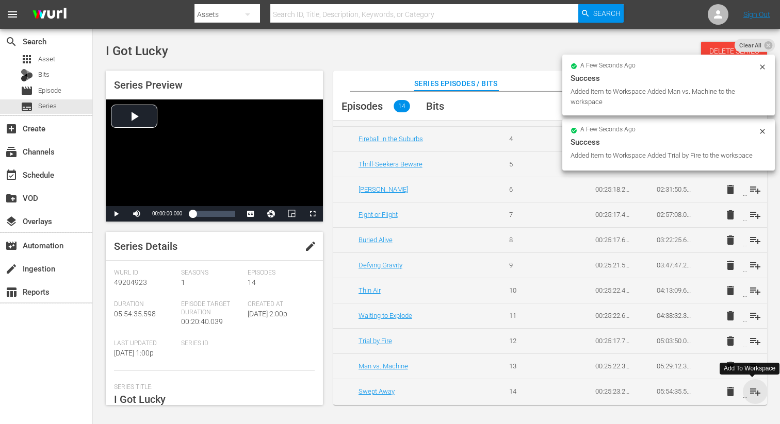
click at [751, 388] on span "playlist_add" at bounding box center [755, 392] width 12 height 12
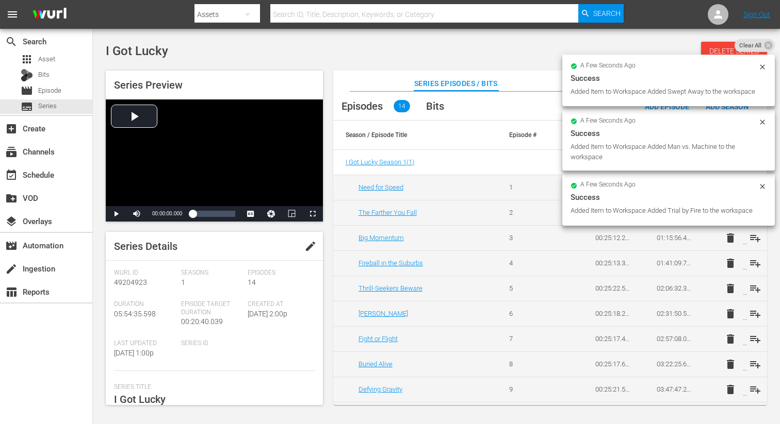
click at [762, 189] on icon at bounding box center [762, 186] width 5 height 5
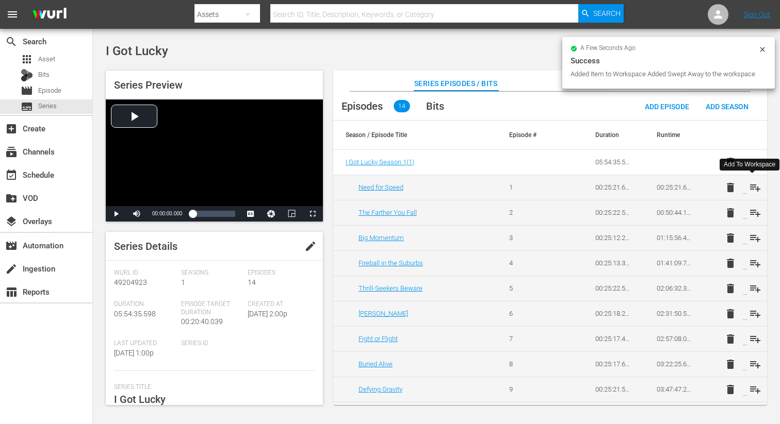
click at [751, 188] on span "playlist_add" at bounding box center [755, 188] width 12 height 12
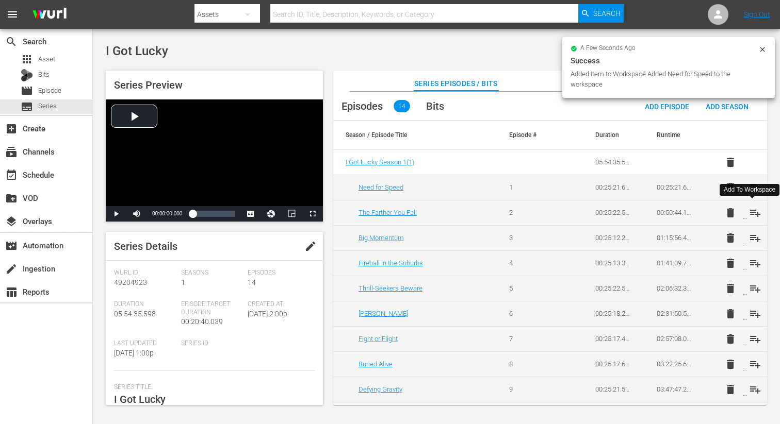
click at [755, 213] on span "playlist_add" at bounding box center [755, 213] width 12 height 12
click at [753, 239] on span "playlist_add" at bounding box center [755, 238] width 12 height 12
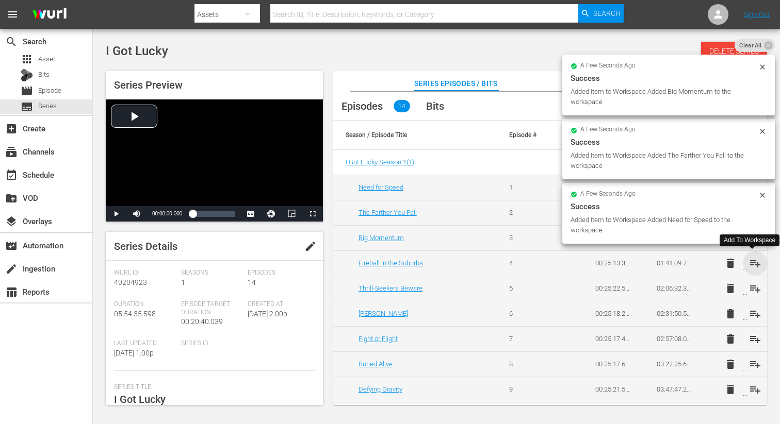
click at [752, 263] on span "playlist_add" at bounding box center [755, 263] width 12 height 12
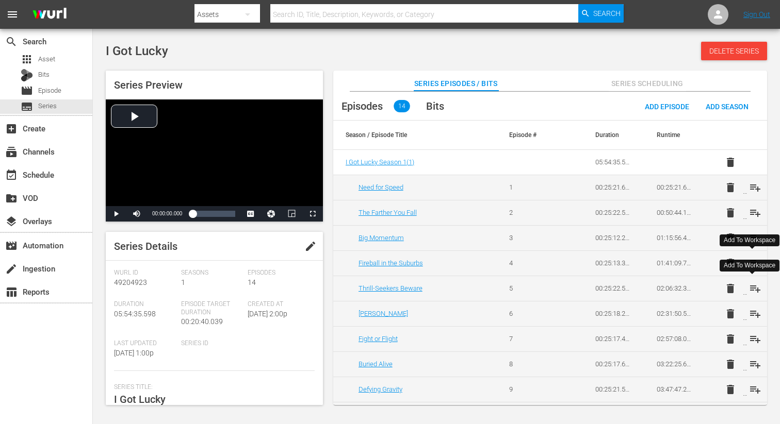
click at [754, 288] on span "playlist_add" at bounding box center [755, 289] width 12 height 12
click at [751, 316] on span "playlist_add" at bounding box center [755, 314] width 12 height 12
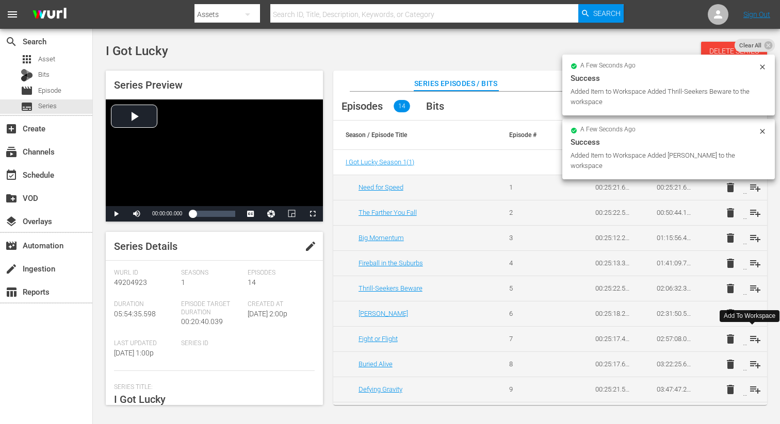
click at [753, 337] on span "playlist_add" at bounding box center [755, 339] width 12 height 12
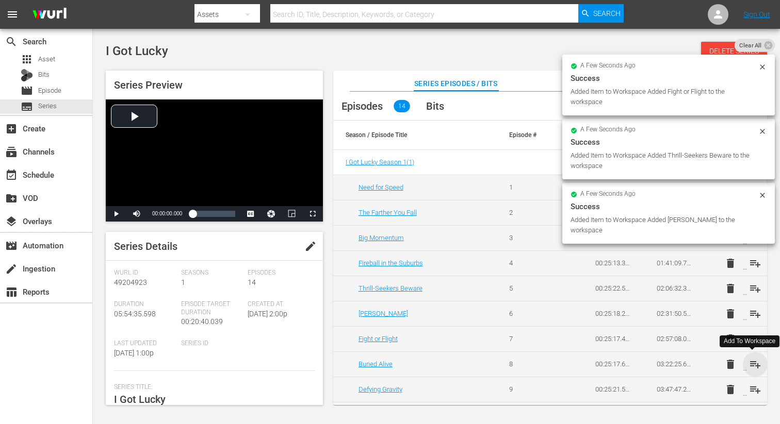
click at [751, 361] on span "playlist_add" at bounding box center [755, 364] width 12 height 12
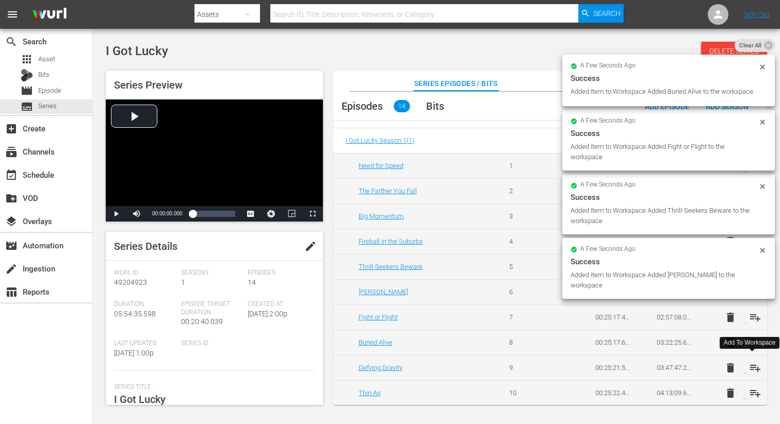
scroll to position [29, 0]
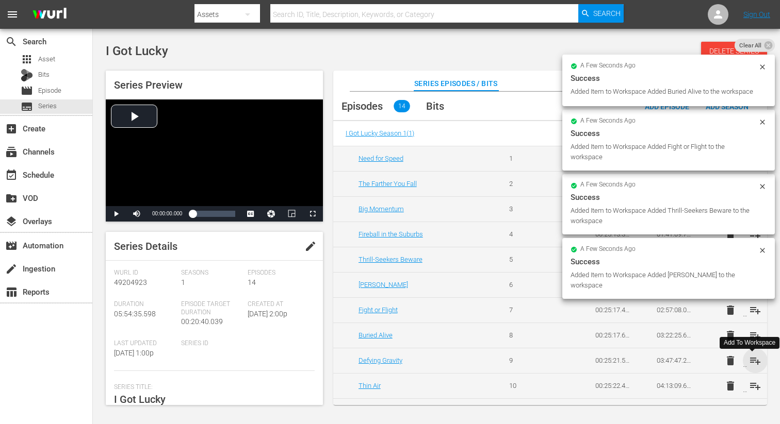
click at [751, 366] on span "playlist_add" at bounding box center [755, 361] width 12 height 12
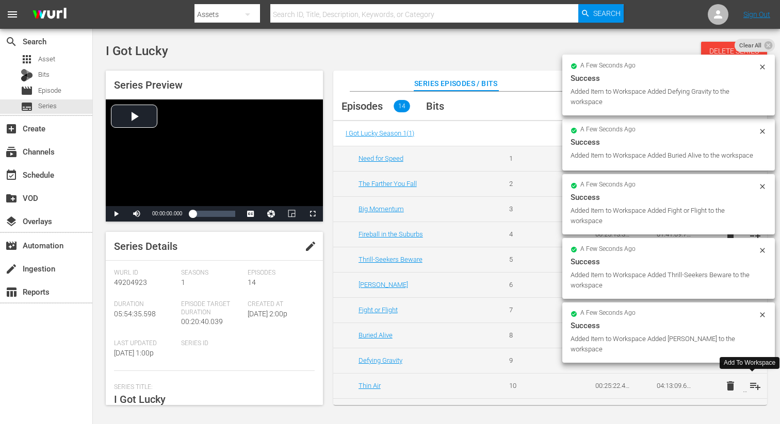
click at [751, 386] on span "playlist_add" at bounding box center [755, 386] width 12 height 12
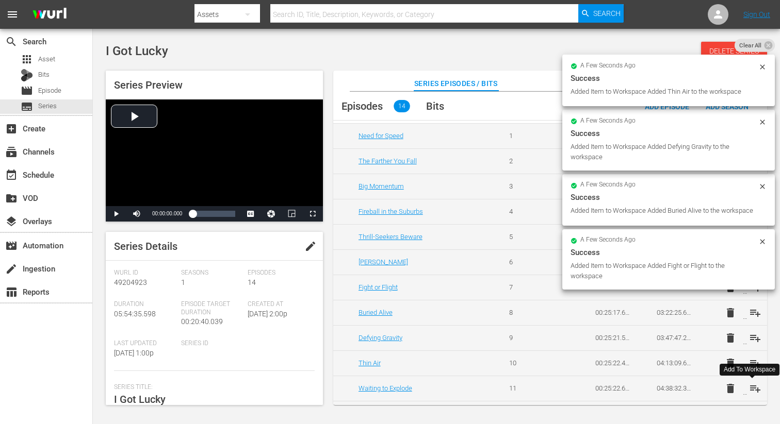
scroll to position [55, 0]
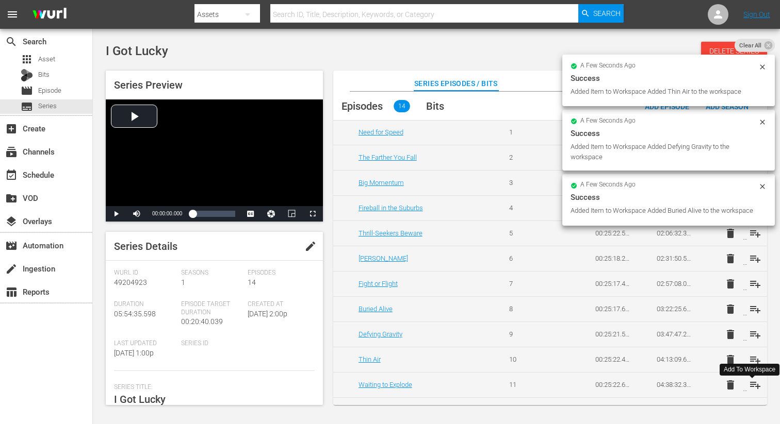
click at [753, 382] on span "playlist_add" at bounding box center [755, 385] width 12 height 12
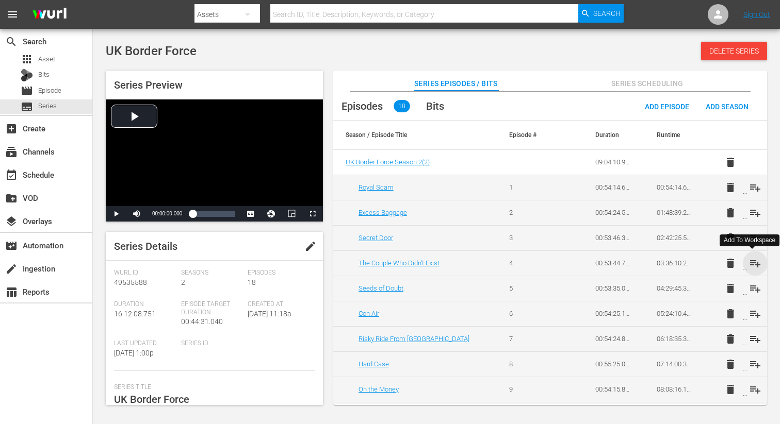
click at [749, 262] on span "playlist_add" at bounding box center [755, 263] width 12 height 12
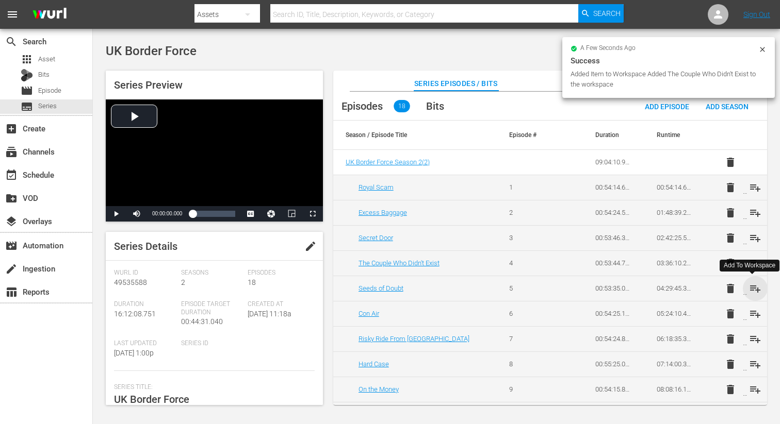
click at [749, 284] on span "playlist_add" at bounding box center [755, 289] width 12 height 12
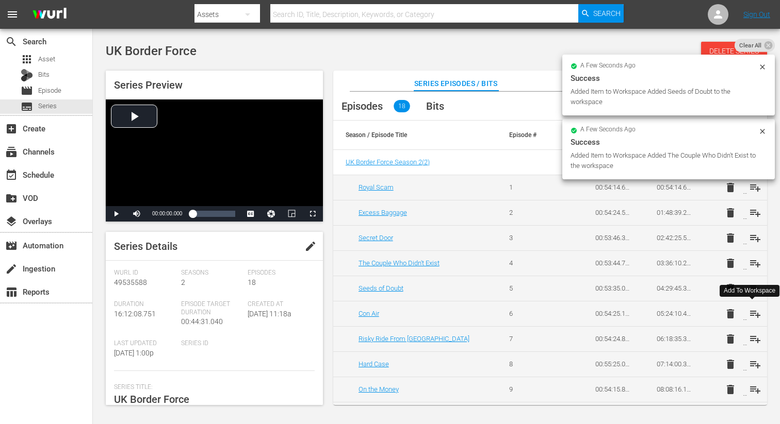
click at [749, 315] on span "playlist_add" at bounding box center [755, 314] width 12 height 12
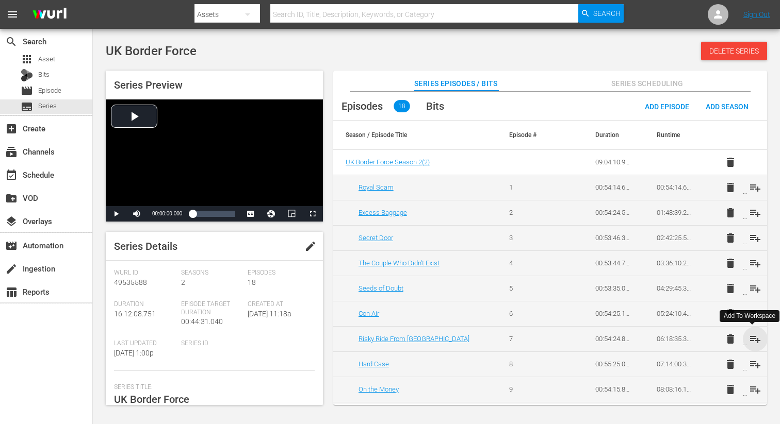
click at [753, 340] on span "playlist_add" at bounding box center [755, 339] width 12 height 12
click at [751, 363] on span "playlist_add" at bounding box center [755, 364] width 12 height 12
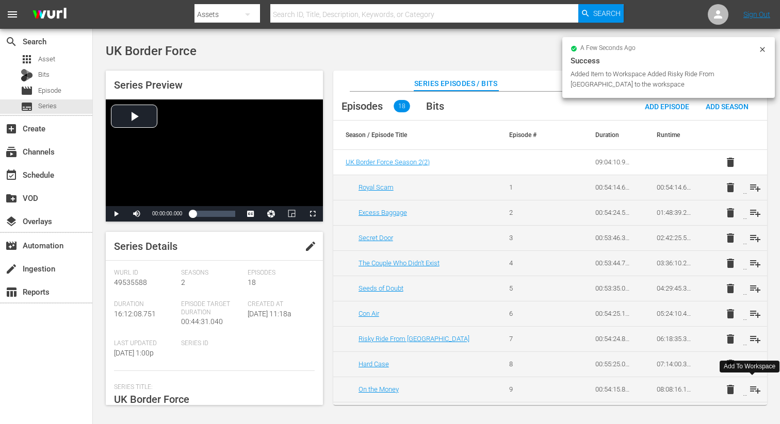
click at [753, 393] on span "playlist_add" at bounding box center [755, 390] width 12 height 12
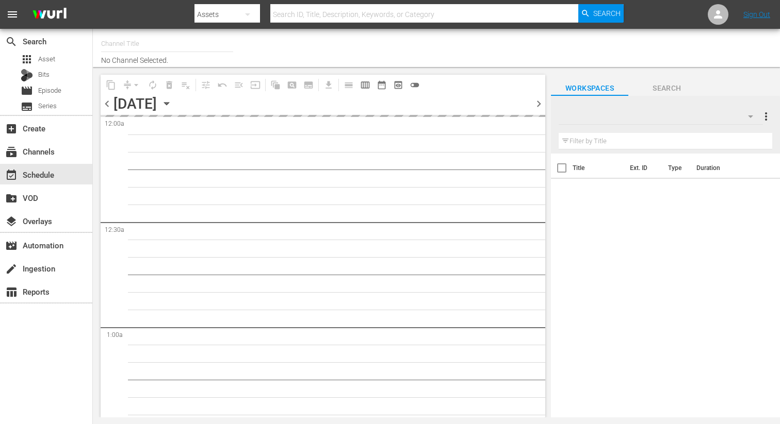
type input "DangerTV Canada (1786)"
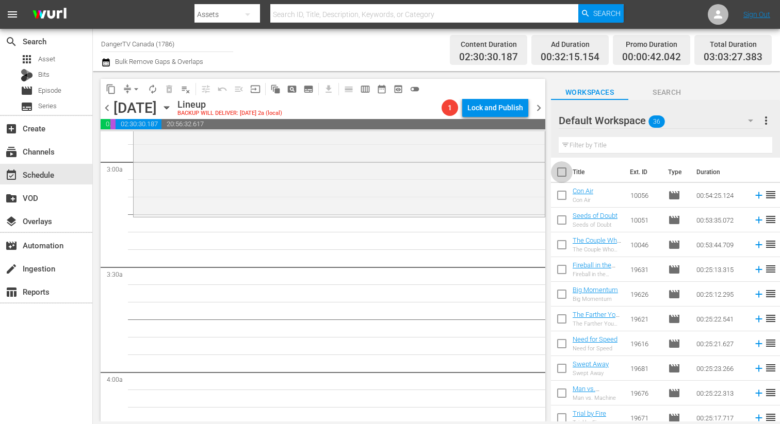
click at [563, 176] on input "checkbox" at bounding box center [562, 174] width 22 height 22
checkbox input "true"
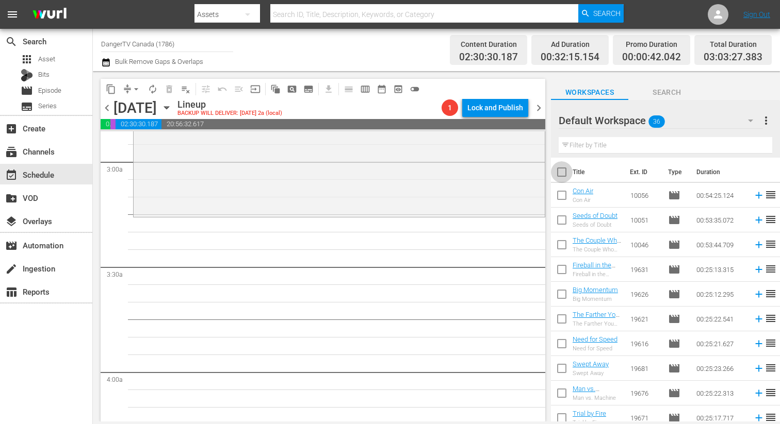
checkbox input "true"
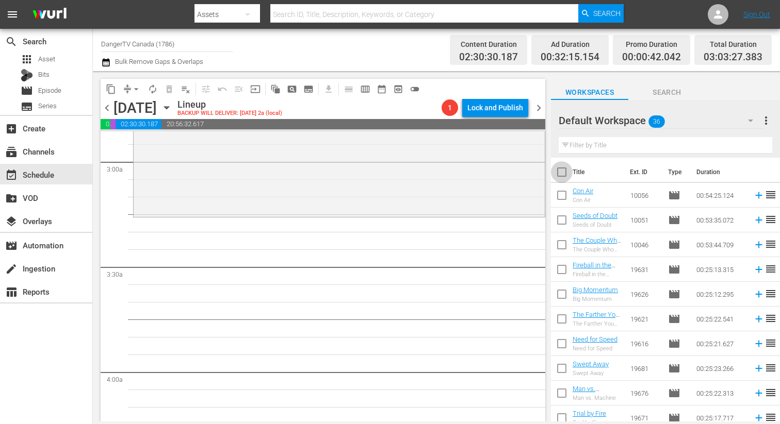
checkbox input "true"
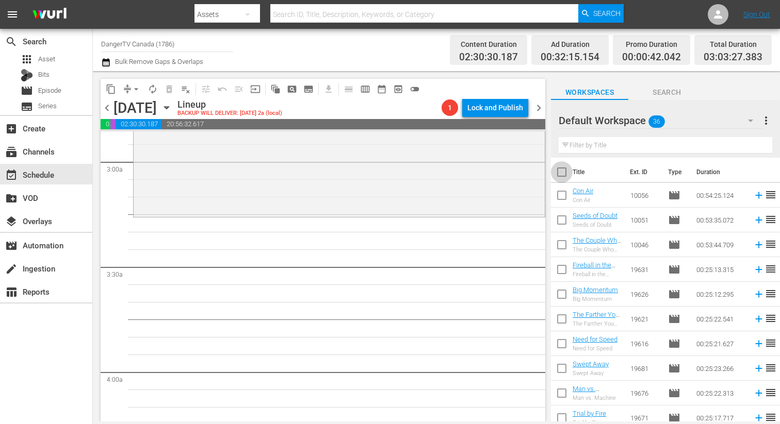
checkbox input "true"
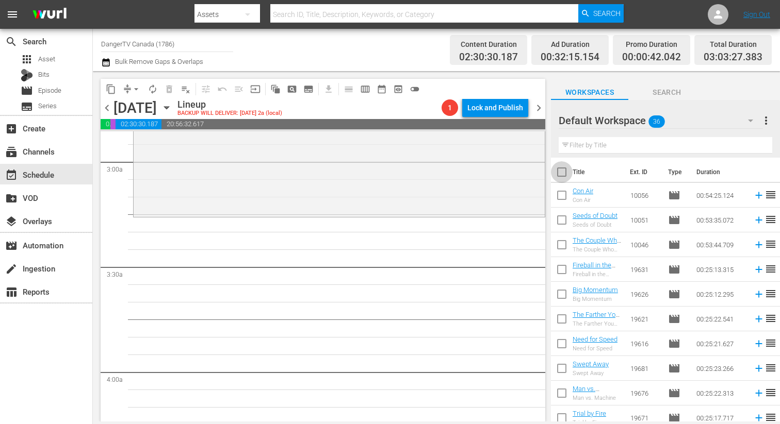
checkbox input "true"
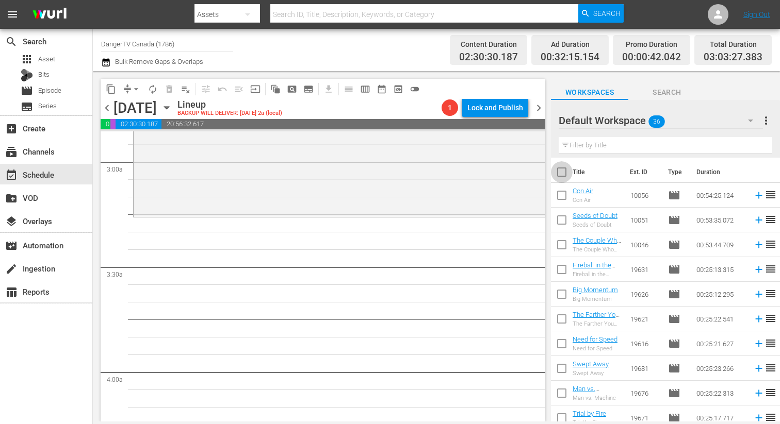
checkbox input "true"
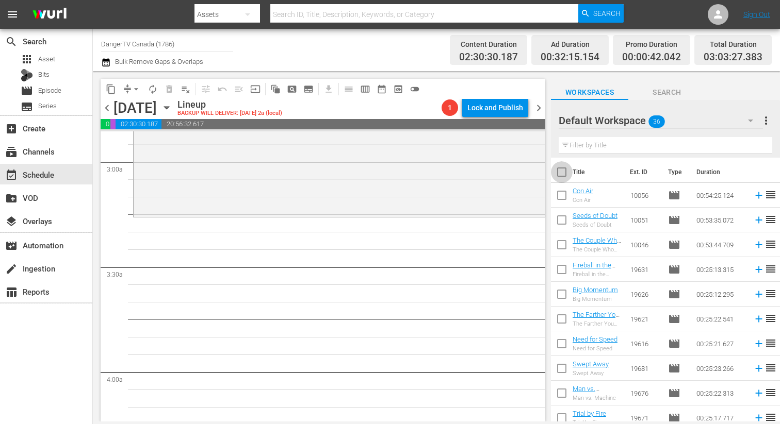
checkbox input "true"
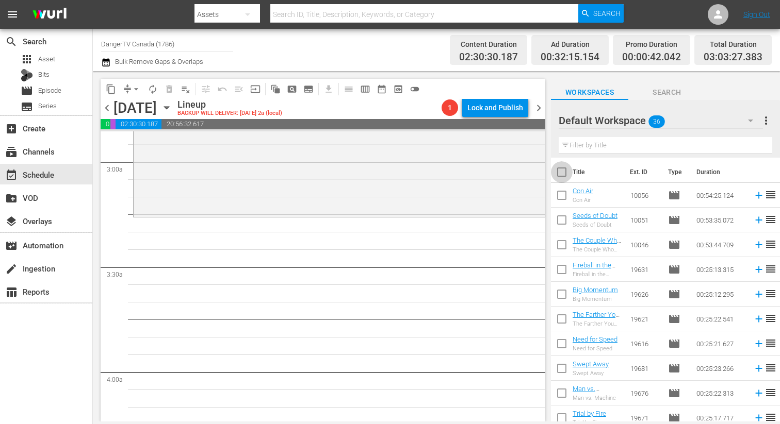
checkbox input "true"
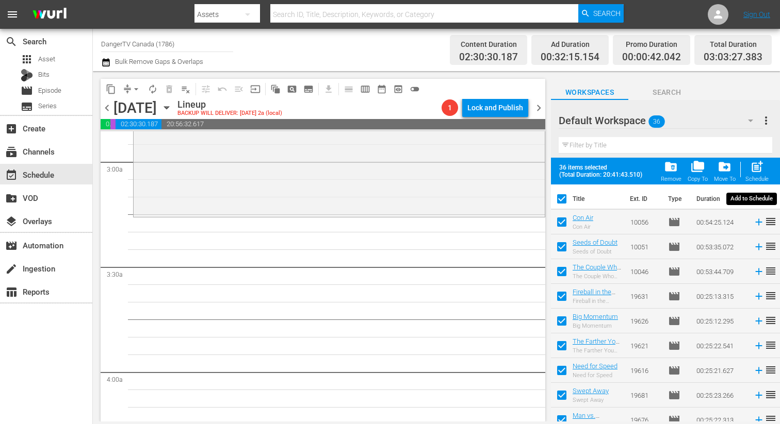
click at [756, 168] on span "post_add" at bounding box center [757, 167] width 14 height 14
checkbox input "false"
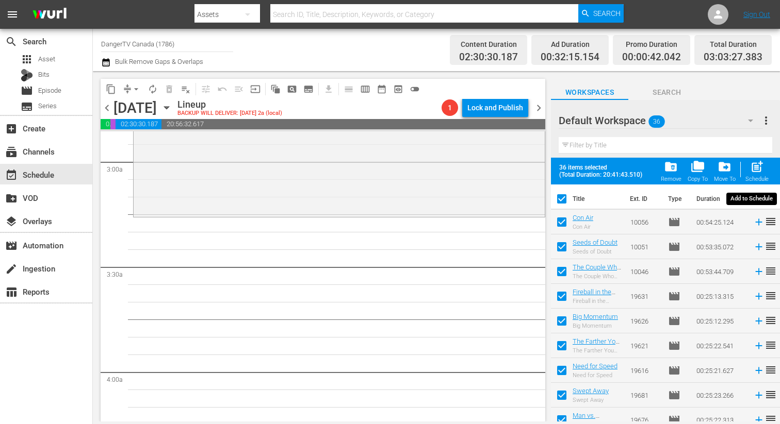
checkbox input "false"
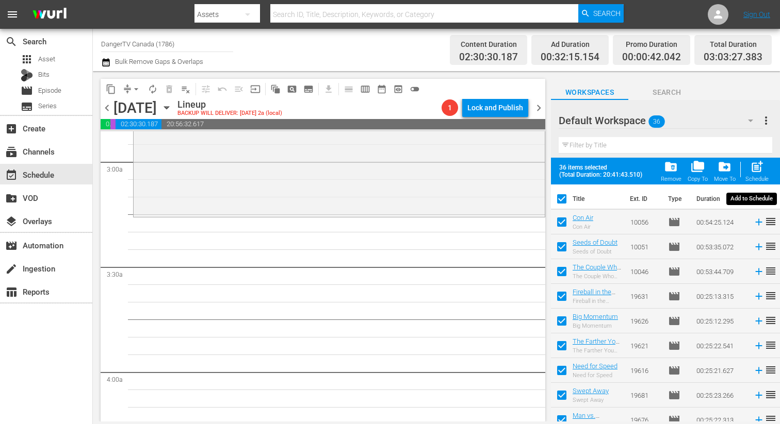
checkbox input "false"
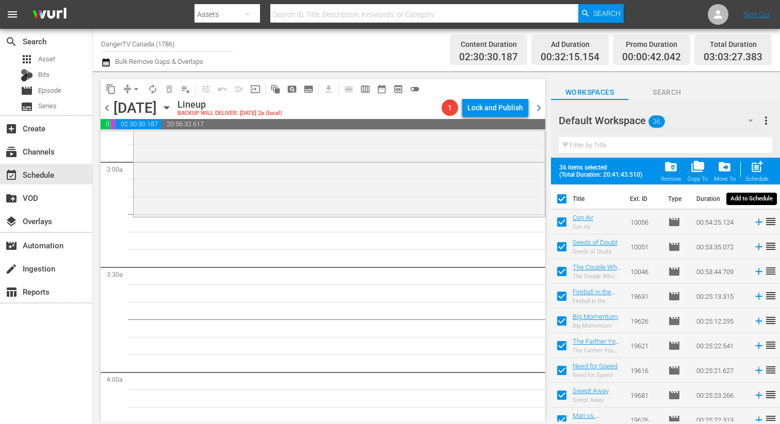
checkbox input "false"
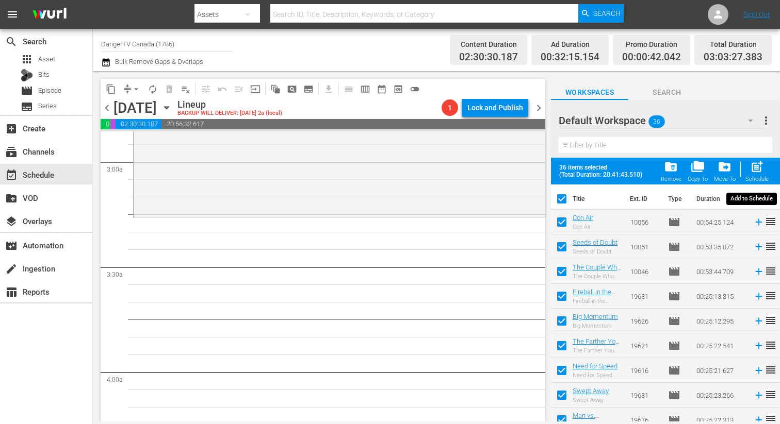
checkbox input "false"
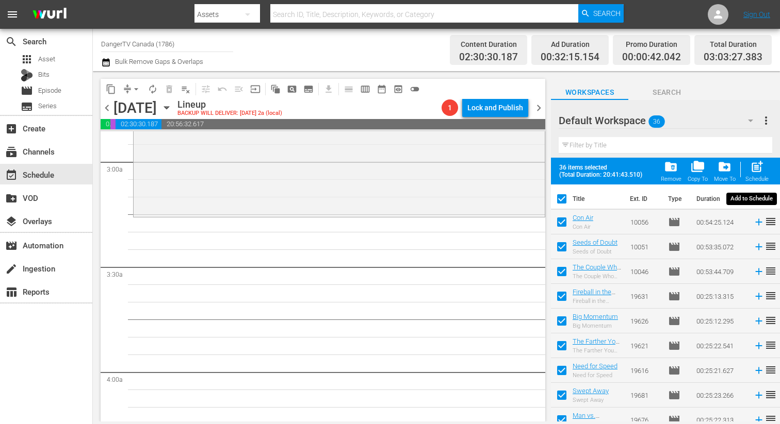
checkbox input "false"
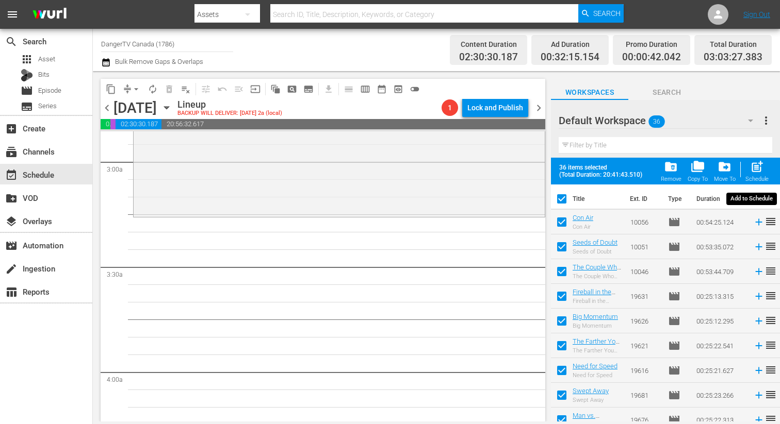
checkbox input "false"
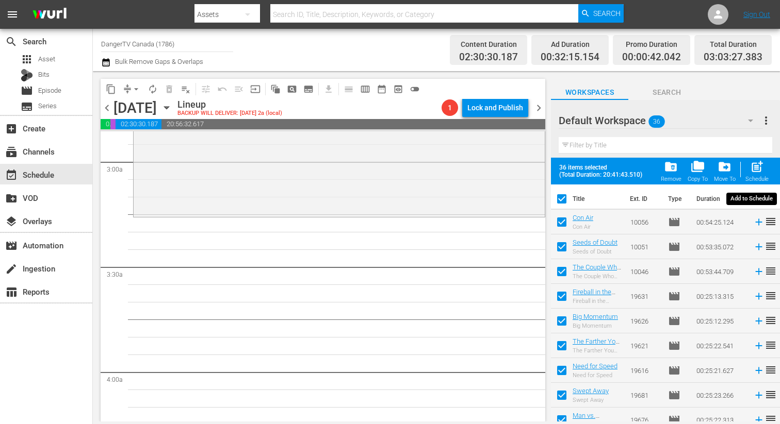
checkbox input "false"
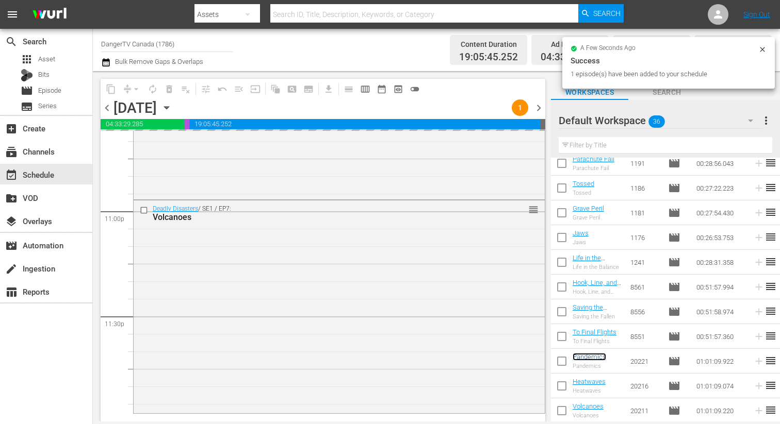
scroll to position [4759, 0]
click at [562, 386] on input "checkbox" at bounding box center [562, 388] width 22 height 22
checkbox input "true"
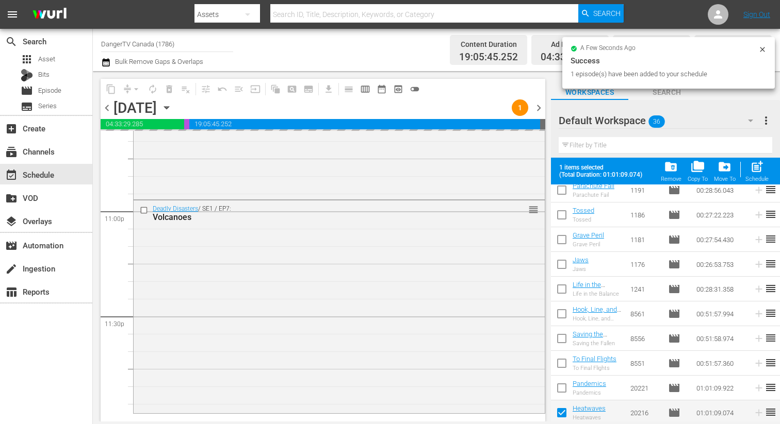
scroll to position [678, 0]
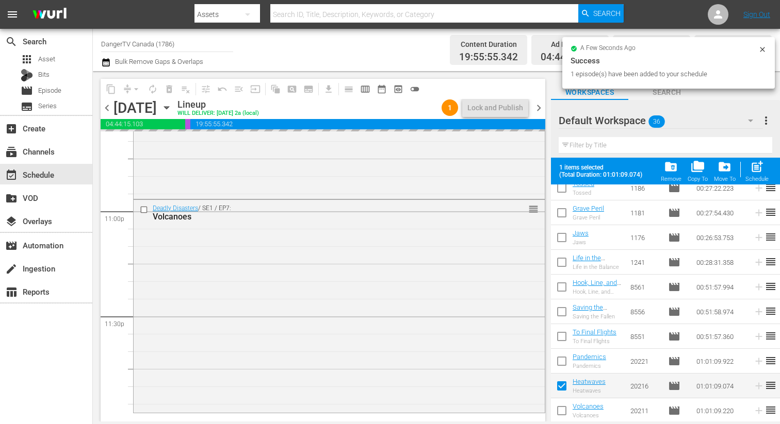
click at [563, 412] on input "checkbox" at bounding box center [562, 413] width 22 height 22
checkbox input "true"
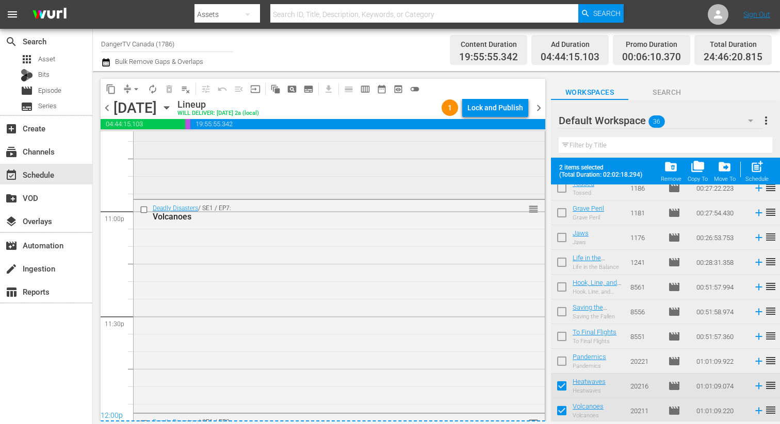
scroll to position [4760, 0]
click at [494, 105] on div "Lock and Publish" at bounding box center [495, 107] width 56 height 19
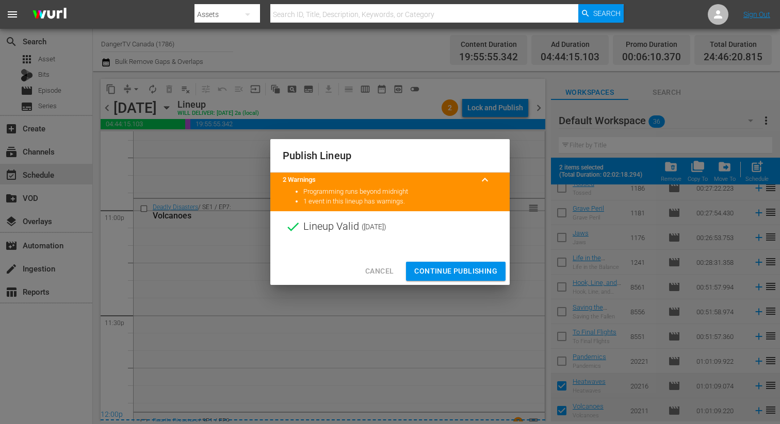
click at [453, 271] on span "Continue Publishing" at bounding box center [455, 271] width 83 height 13
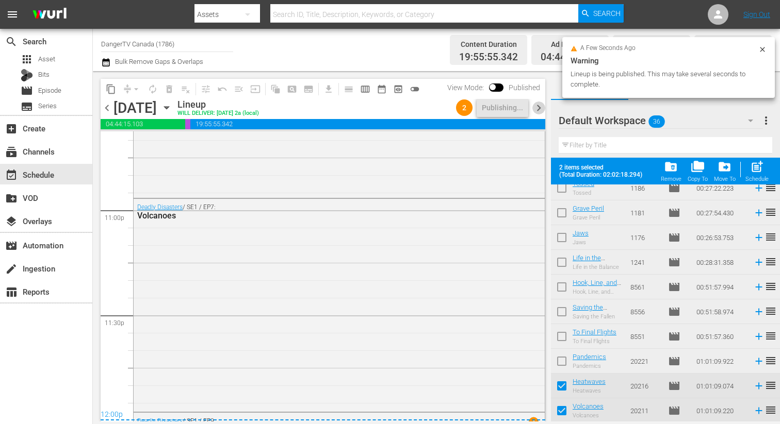
click at [540, 108] on span "chevron_right" at bounding box center [538, 108] width 13 height 13
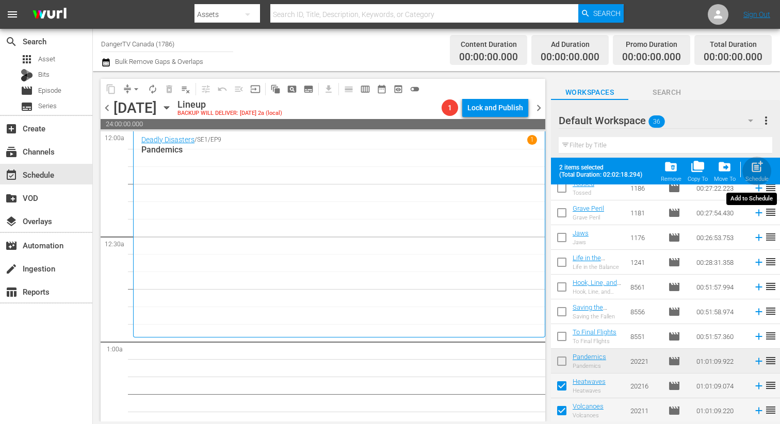
click at [759, 170] on span "post_add" at bounding box center [757, 167] width 14 height 14
checkbox input "false"
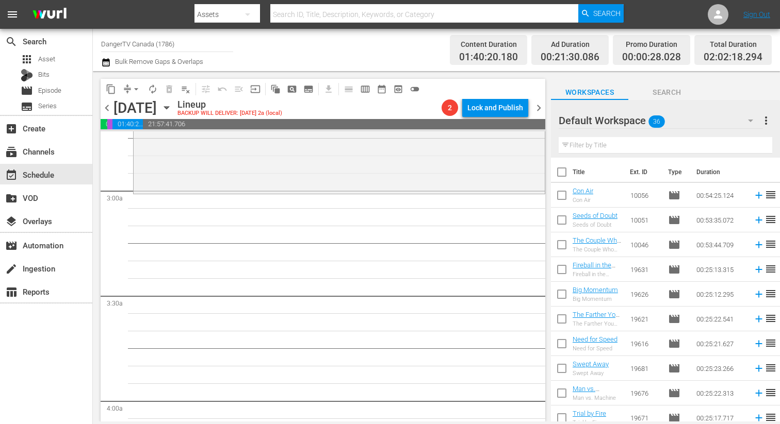
click at [565, 172] on input "checkbox" at bounding box center [562, 174] width 22 height 22
checkbox input "true"
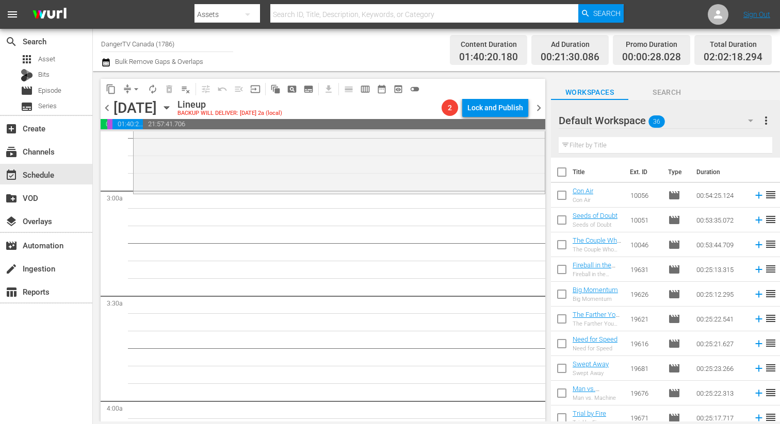
checkbox input "true"
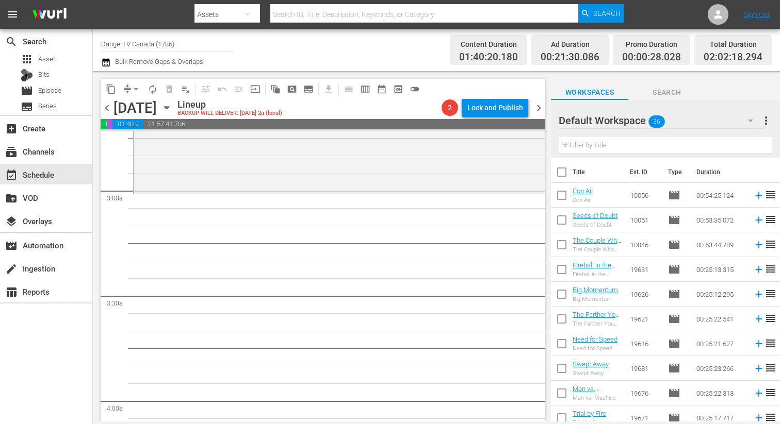
checkbox input "true"
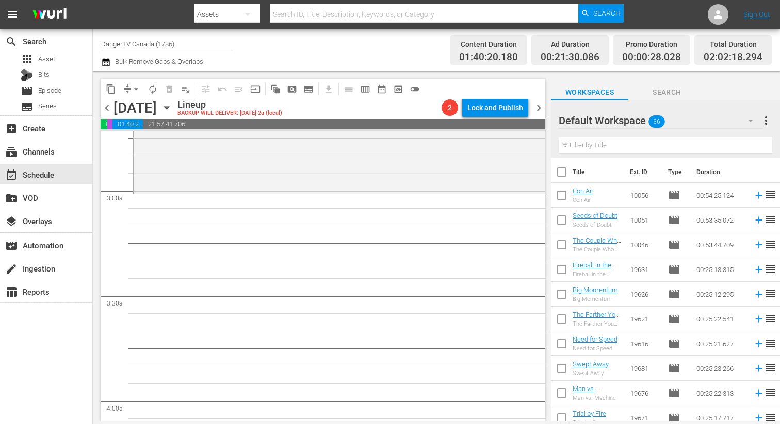
checkbox input "true"
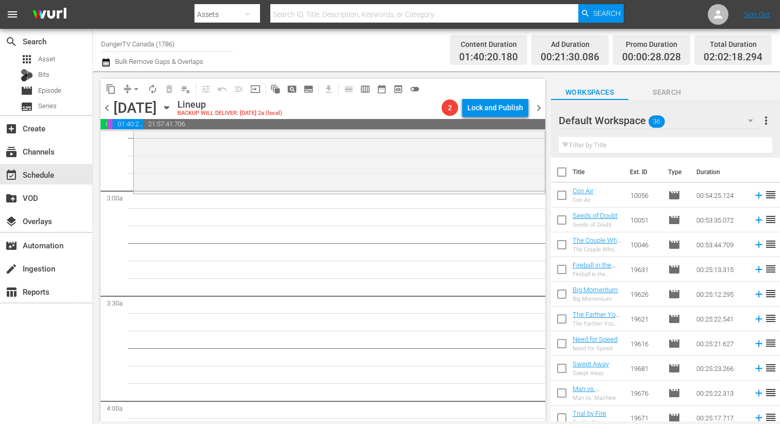
checkbox input "true"
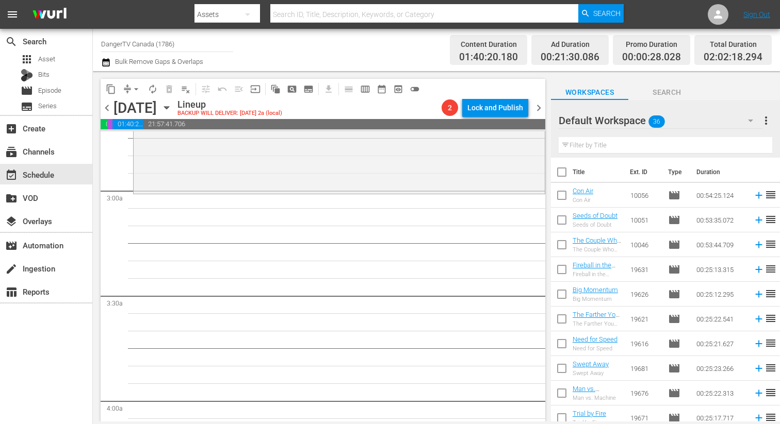
checkbox input "true"
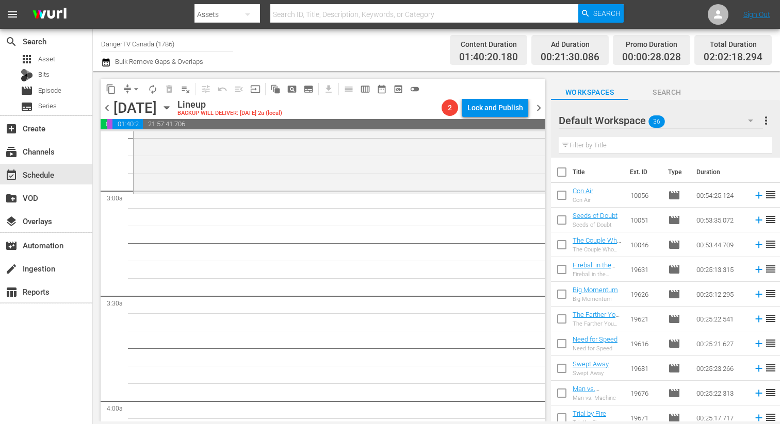
checkbox input "true"
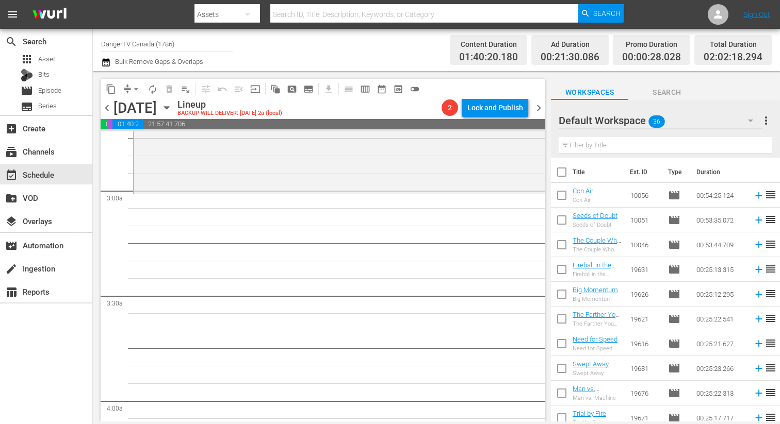
checkbox input "true"
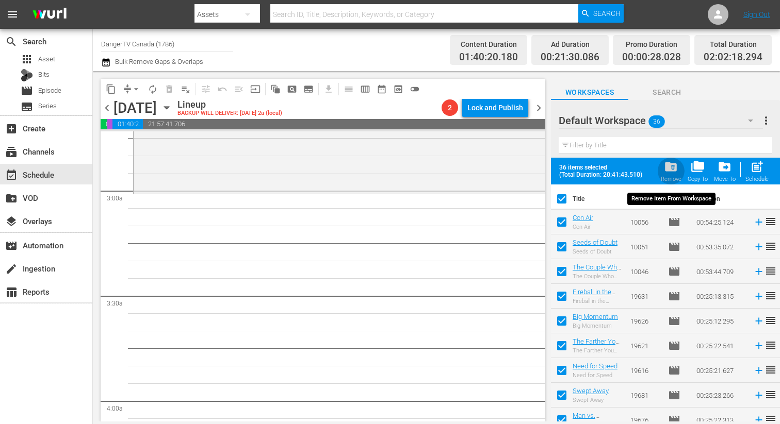
click at [670, 168] on span "folder_delete" at bounding box center [671, 167] width 14 height 14
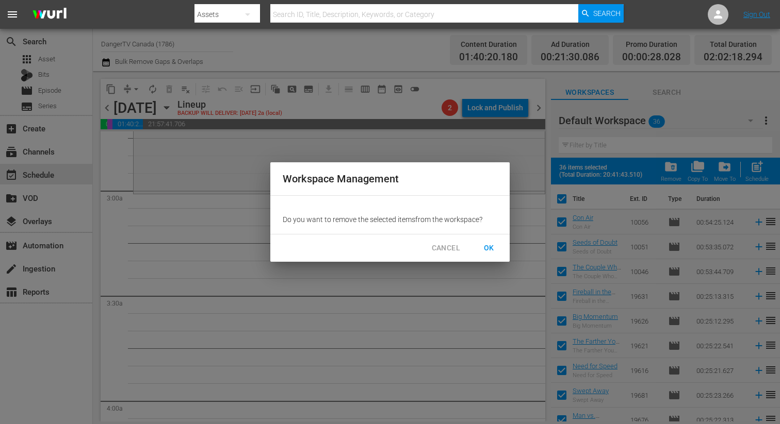
click at [492, 250] on span "OK" at bounding box center [489, 248] width 17 height 13
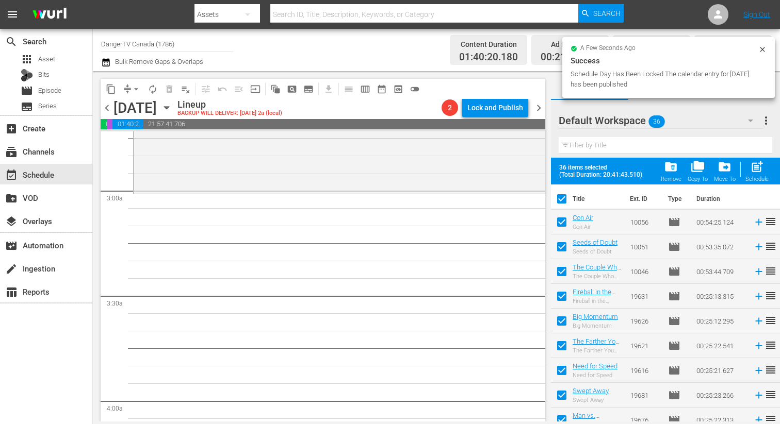
checkbox input "false"
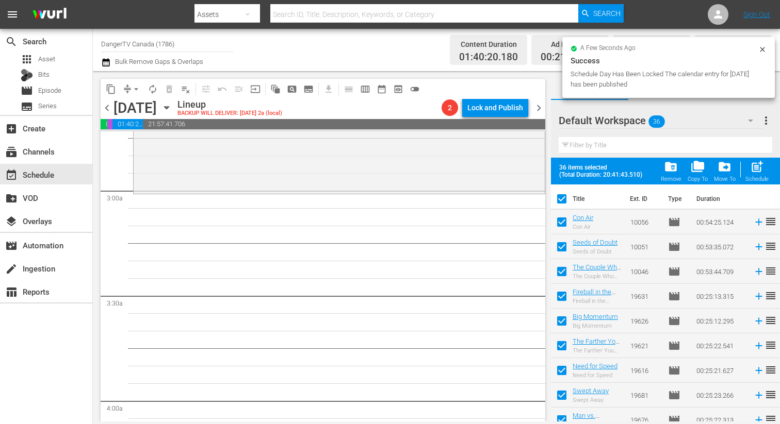
checkbox input "false"
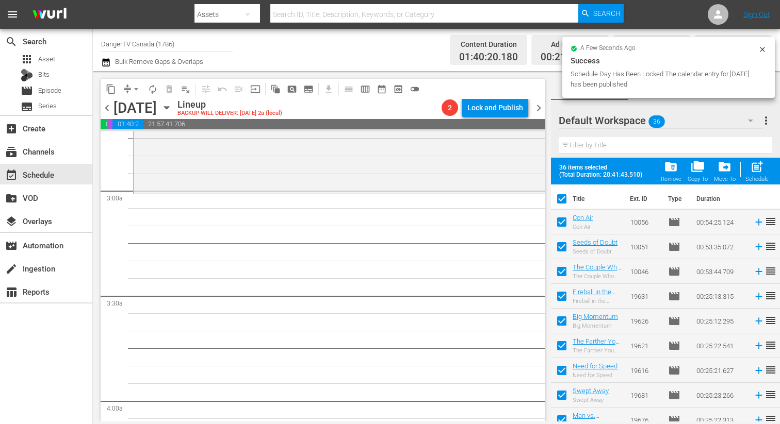
checkbox input "false"
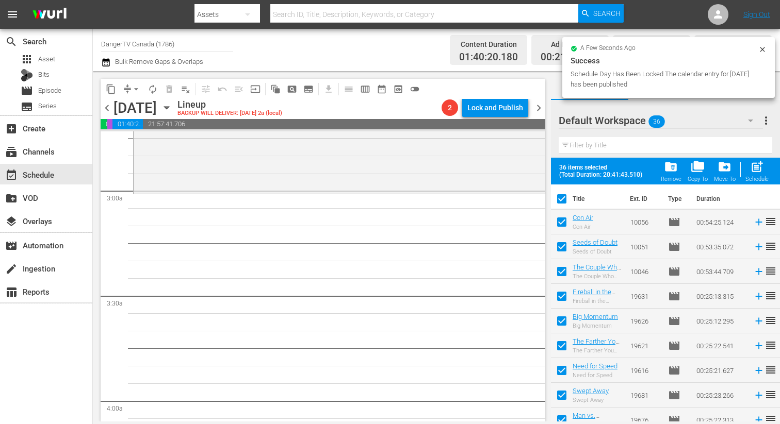
checkbox input "false"
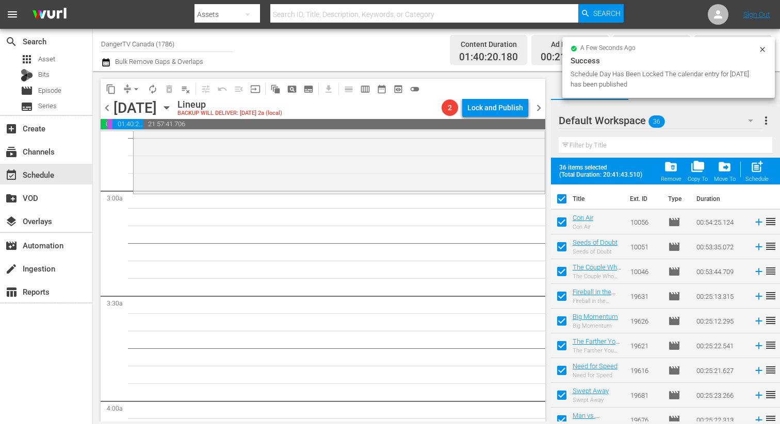
checkbox input "false"
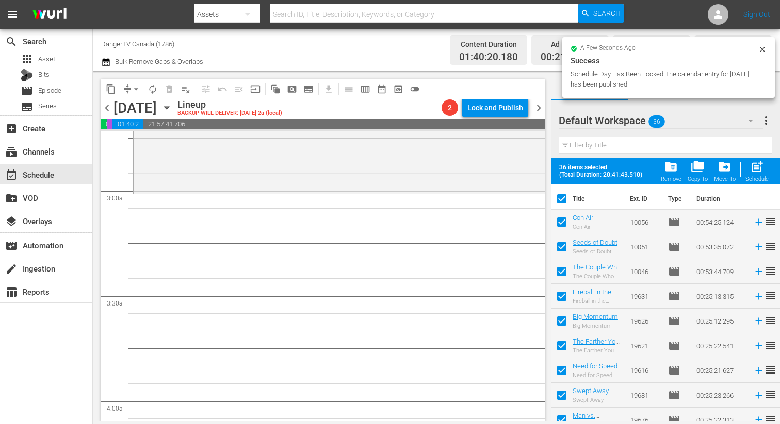
checkbox input "false"
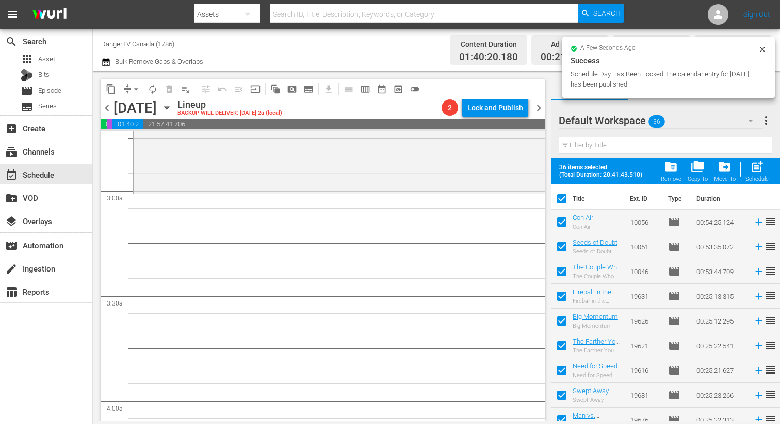
checkbox input "false"
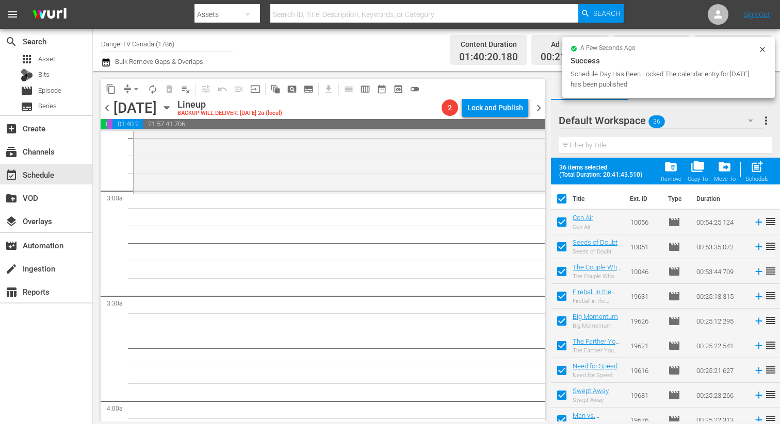
checkbox input "false"
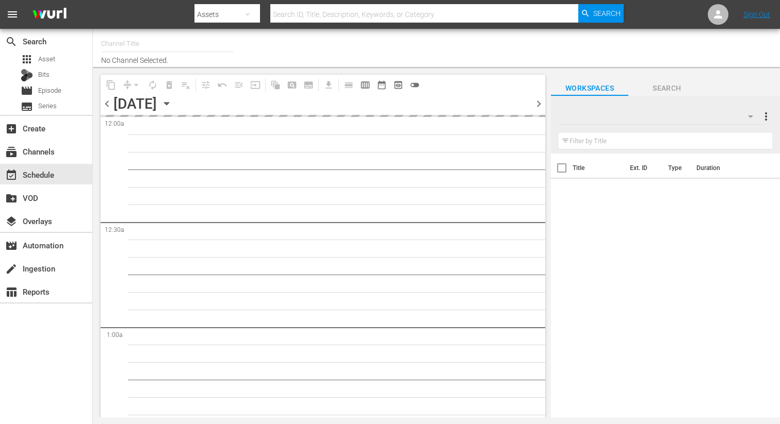
type input "DangerTV Canada (1786)"
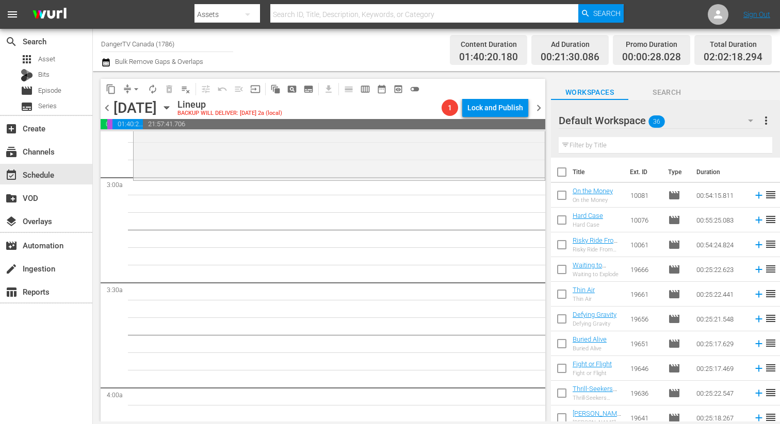
click at [562, 169] on input "checkbox" at bounding box center [562, 174] width 22 height 22
checkbox input "true"
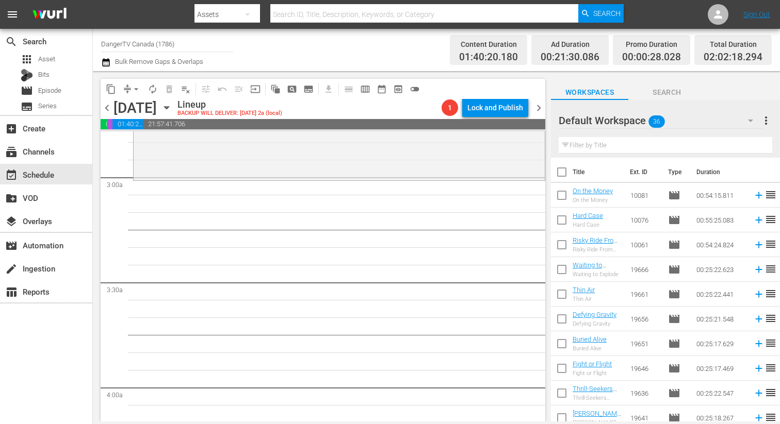
checkbox input "true"
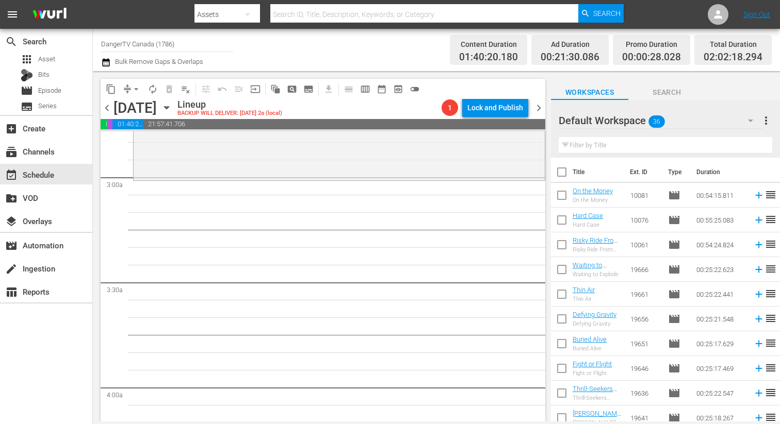
checkbox input "true"
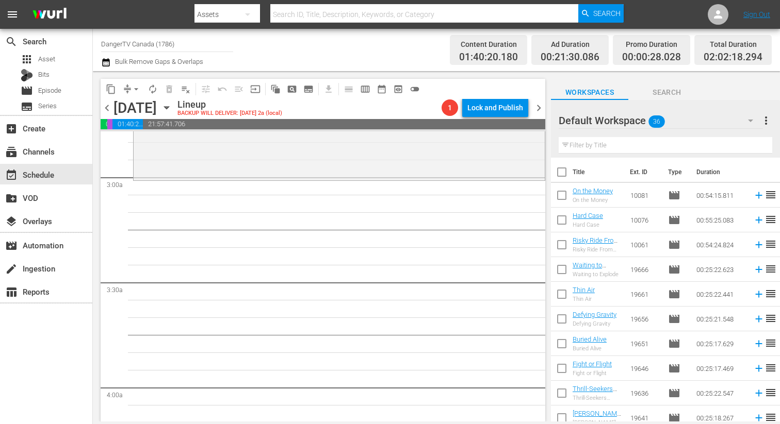
checkbox input "true"
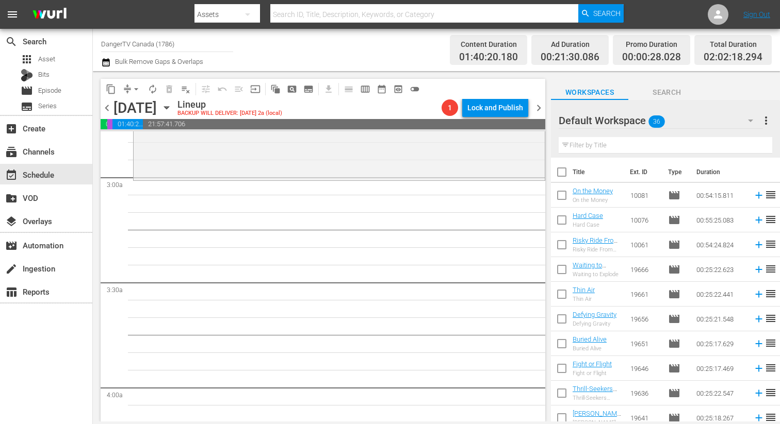
checkbox input "true"
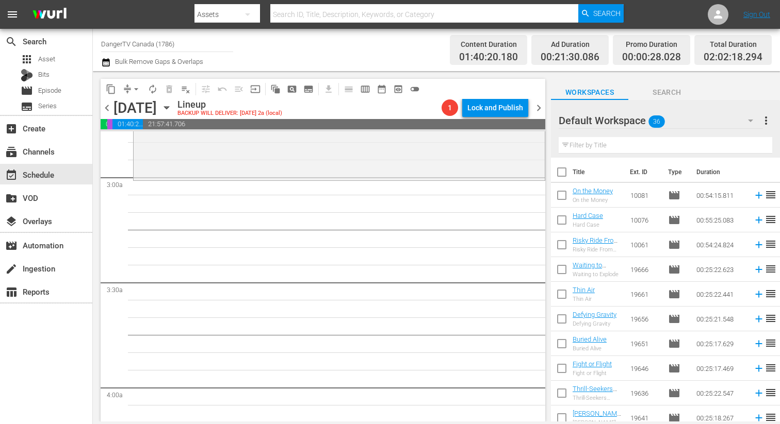
checkbox input "true"
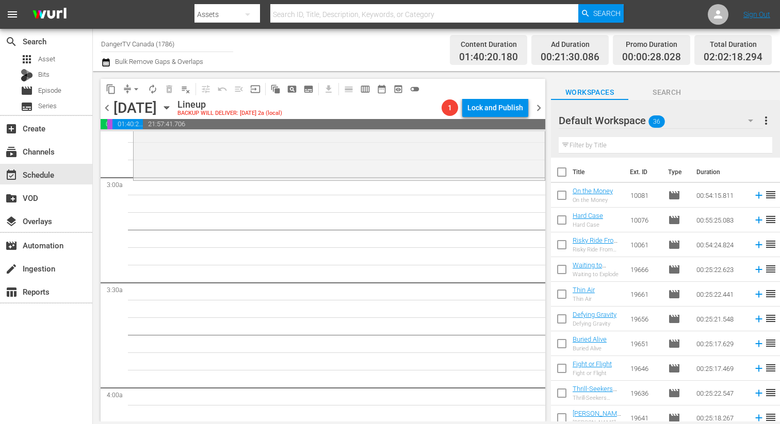
checkbox input "true"
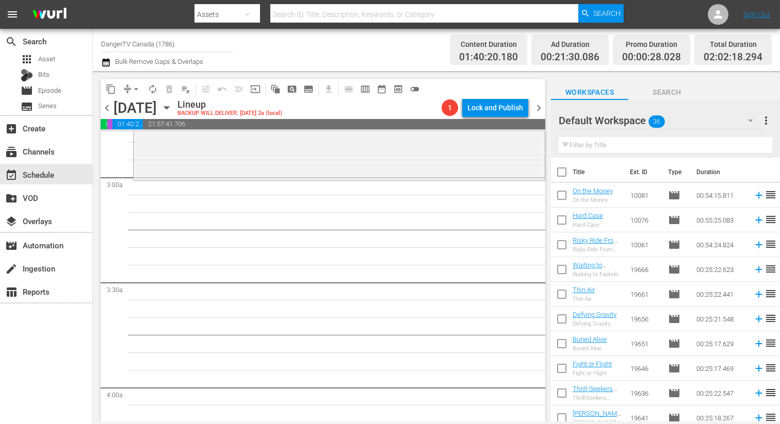
checkbox input "true"
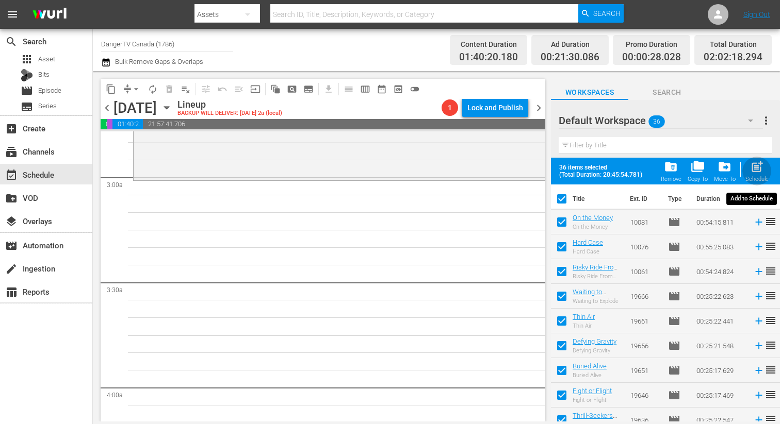
click at [756, 171] on span "post_add" at bounding box center [757, 167] width 14 height 14
checkbox input "false"
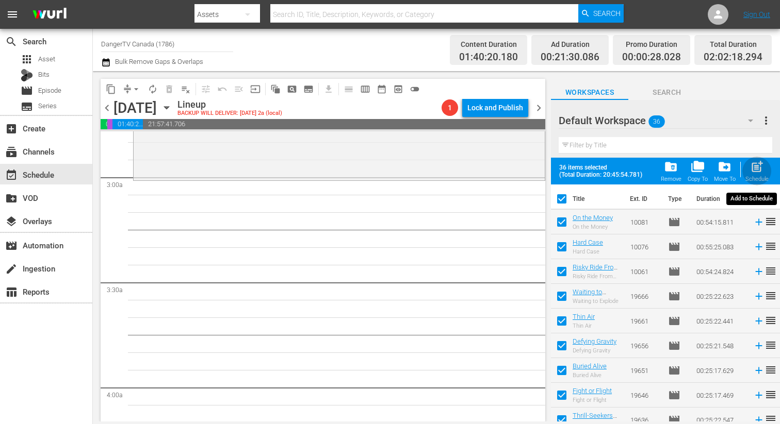
checkbox input "false"
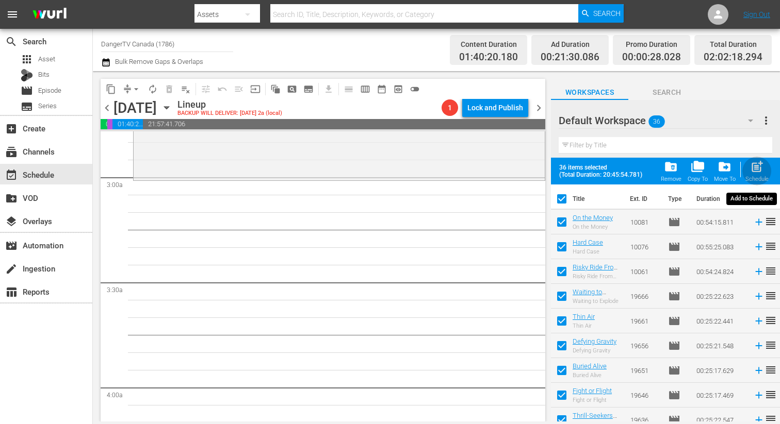
checkbox input "false"
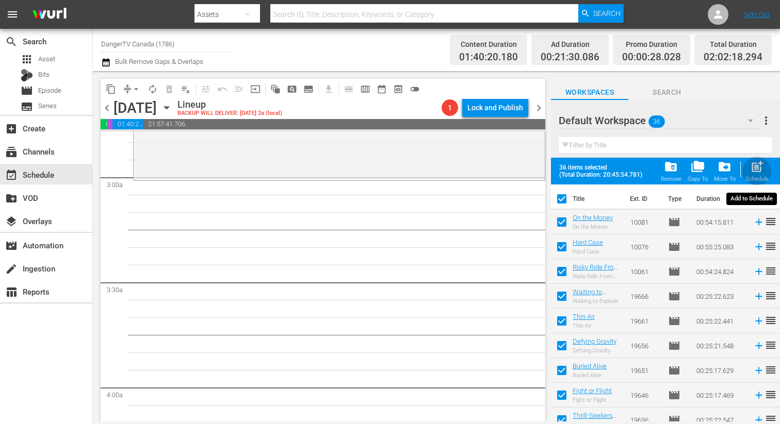
checkbox input "false"
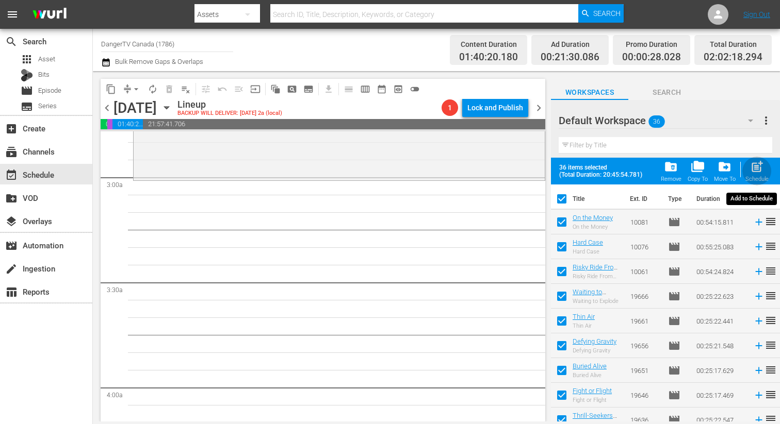
checkbox input "false"
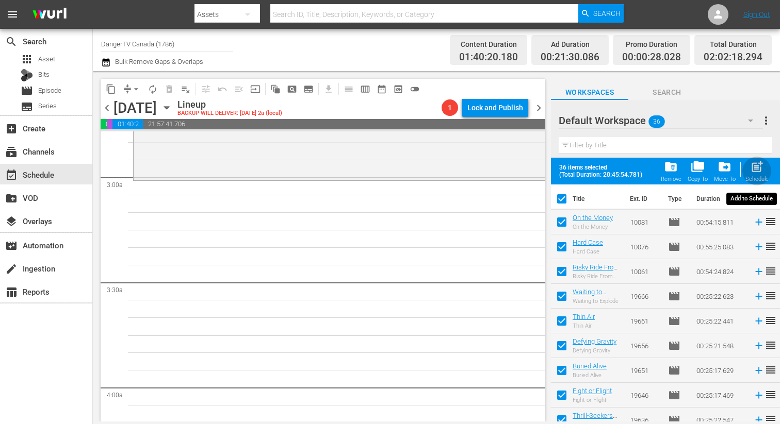
checkbox input "false"
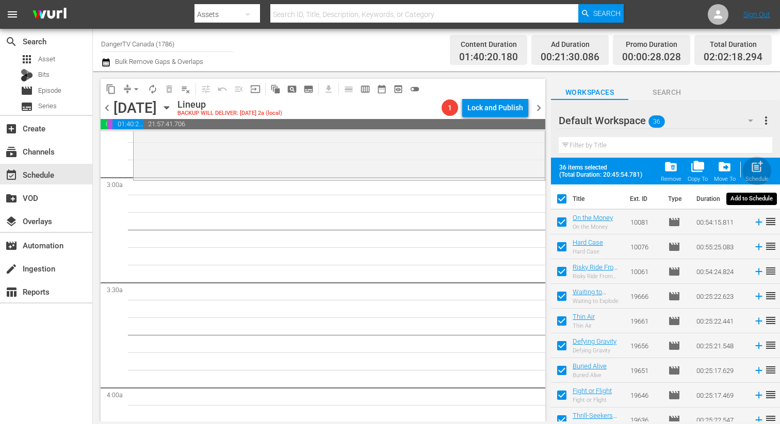
checkbox input "false"
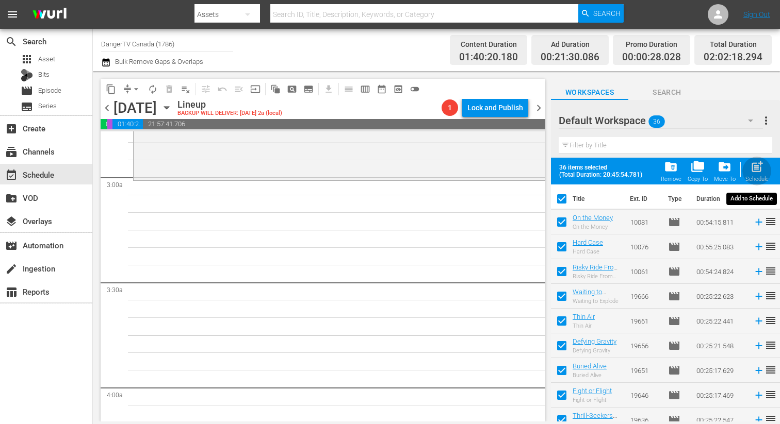
checkbox input "false"
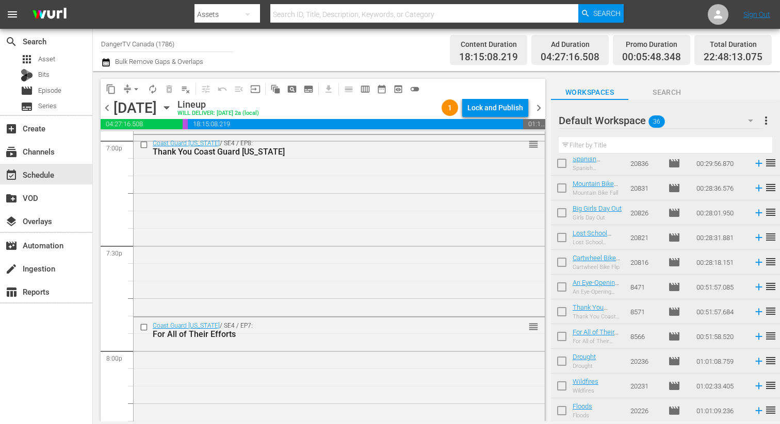
scroll to position [3990, 0]
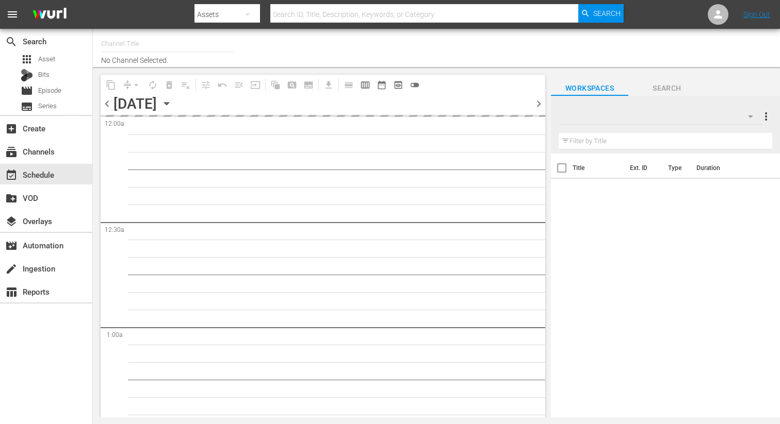
type input "DangerTV Canada (1786)"
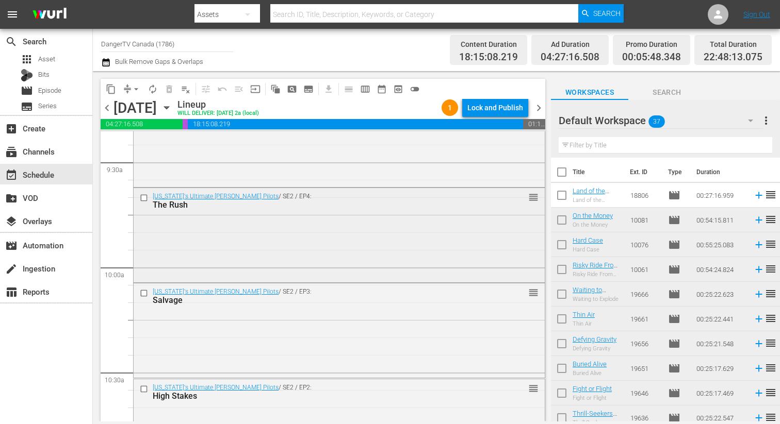
scroll to position [1975, 0]
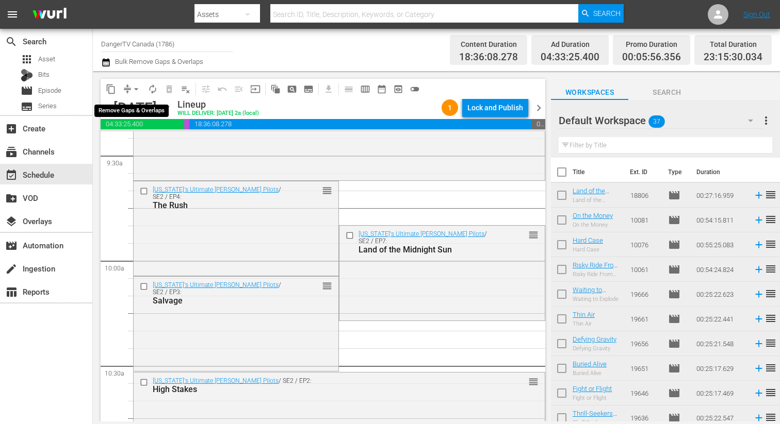
click at [136, 89] on span "arrow_drop_down" at bounding box center [136, 89] width 10 height 10
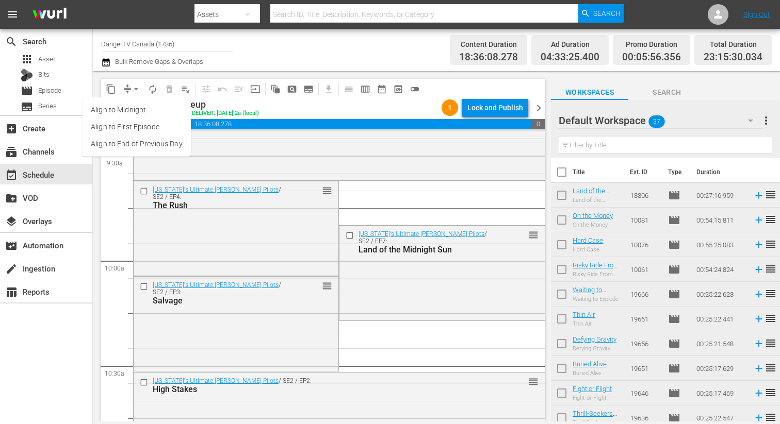
click at [143, 142] on li "Align to End of Previous Day" at bounding box center [137, 144] width 108 height 17
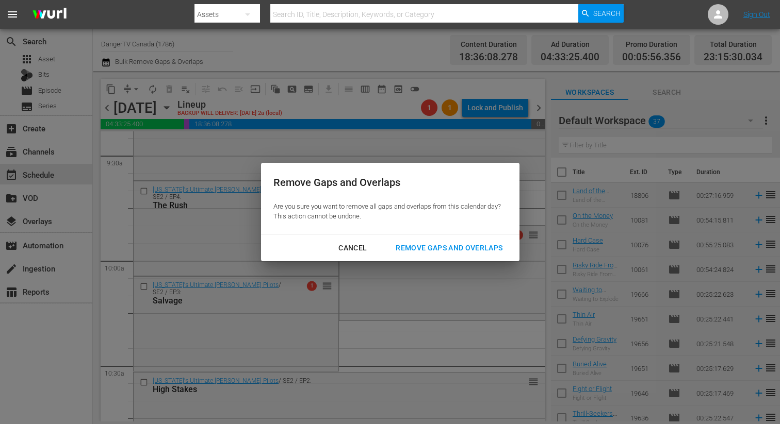
click at [427, 248] on div "Remove Gaps and Overlaps" at bounding box center [448, 248] width 123 height 13
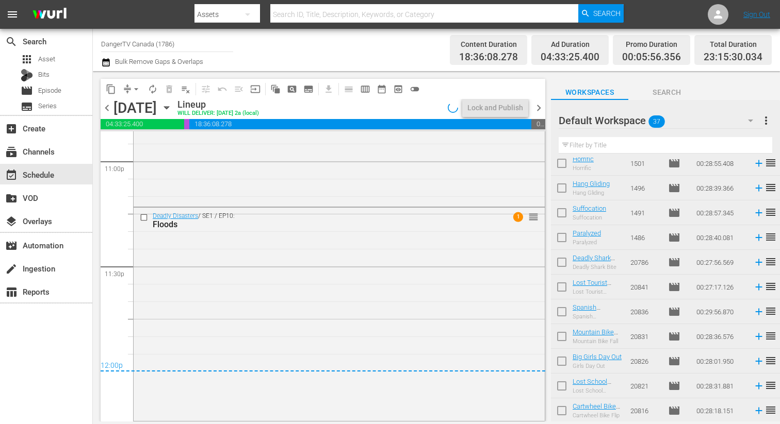
scroll to position [676, 0]
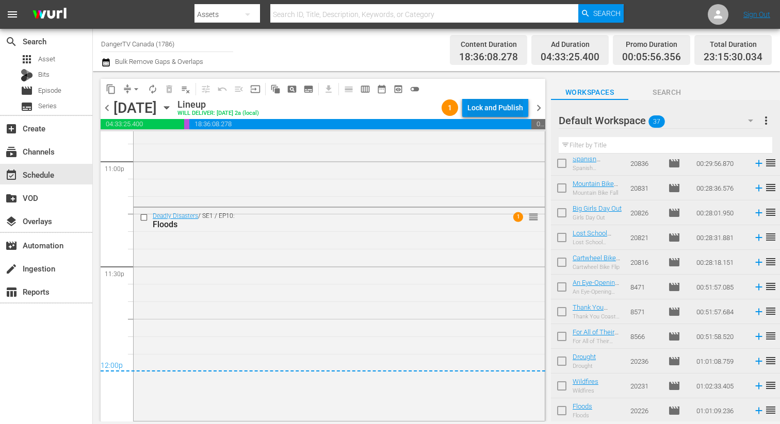
click at [502, 110] on div "Lock and Publish" at bounding box center [495, 107] width 56 height 19
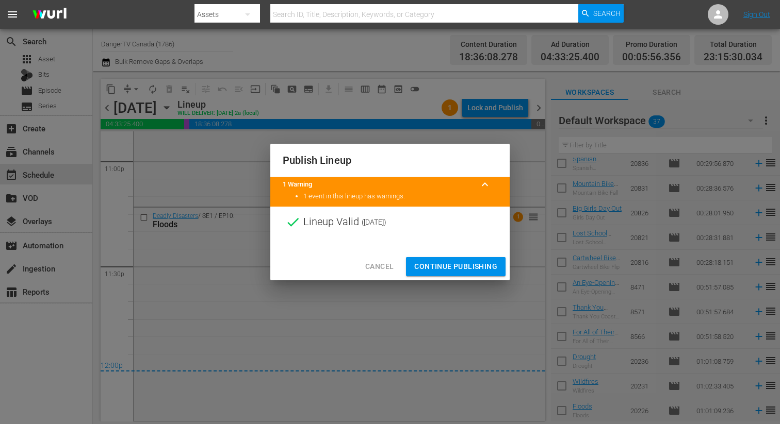
click at [452, 271] on span "Continue Publishing" at bounding box center [455, 266] width 83 height 13
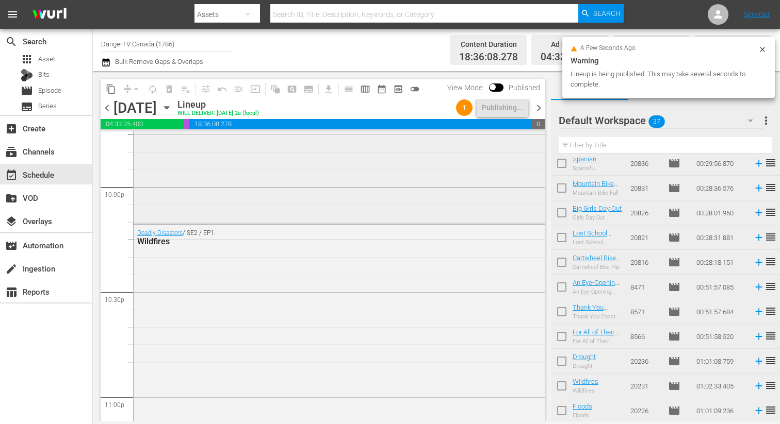
scroll to position [4809, 0]
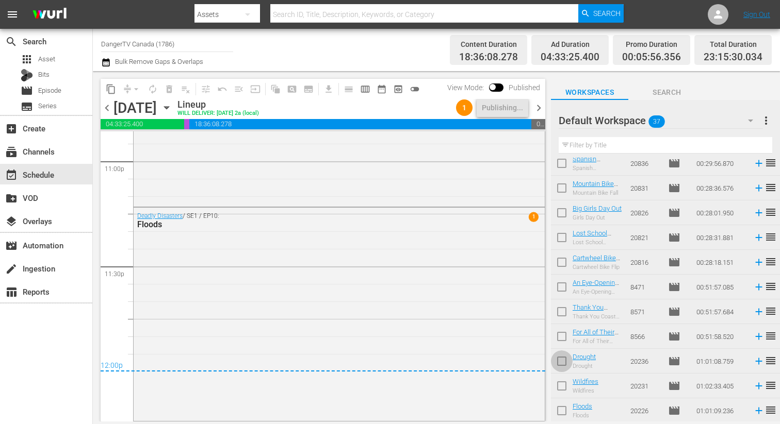
click at [562, 363] on input "checkbox" at bounding box center [562, 364] width 22 height 22
checkbox input "true"
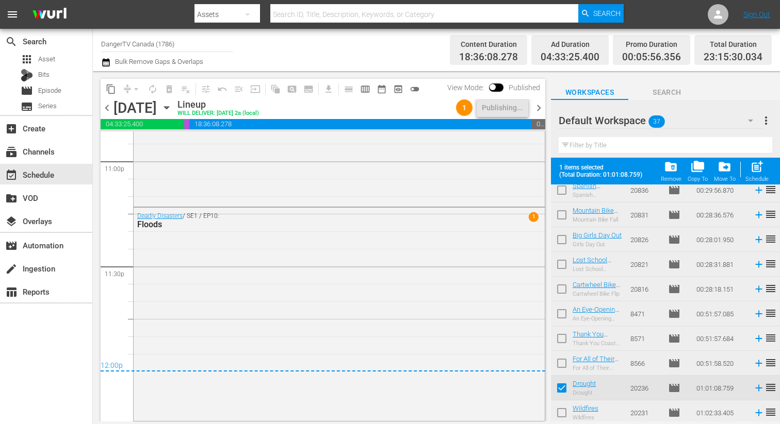
scroll to position [702, 0]
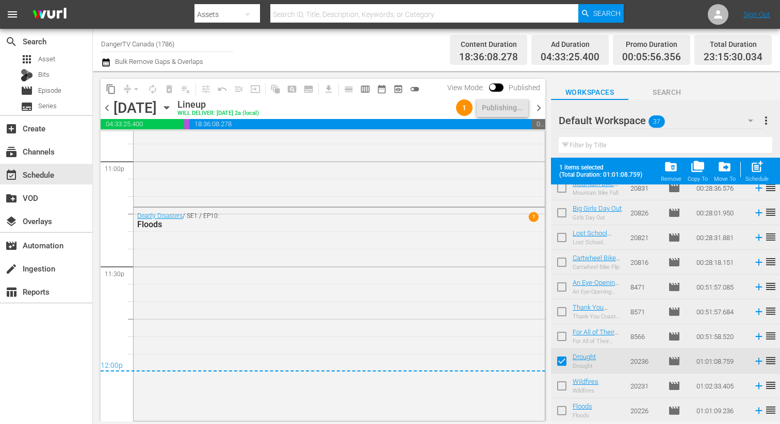
click at [561, 388] on input "checkbox" at bounding box center [562, 388] width 22 height 22
checkbox input "true"
click at [559, 410] on input "checkbox" at bounding box center [562, 413] width 22 height 22
checkbox input "true"
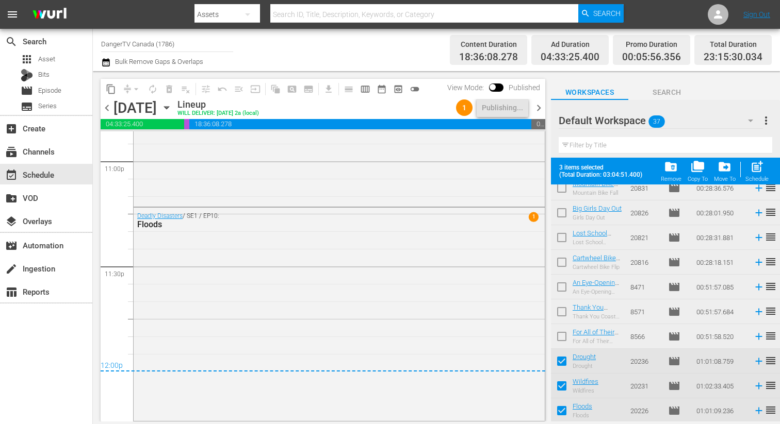
click at [537, 106] on span "chevron_right" at bounding box center [538, 108] width 13 height 13
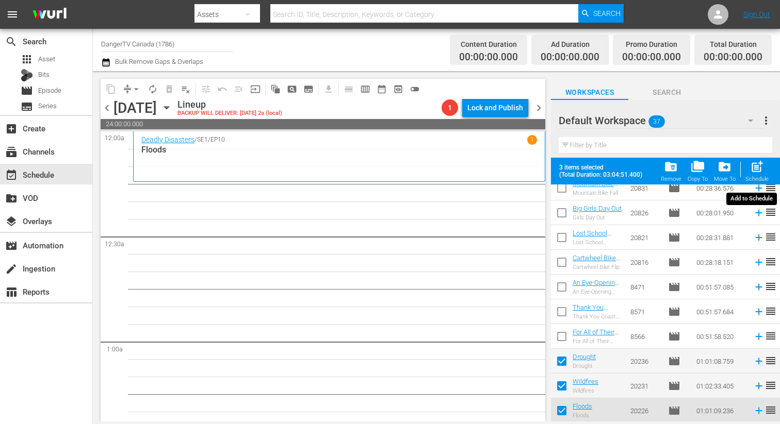
click at [756, 168] on span "post_add" at bounding box center [757, 167] width 14 height 14
checkbox input "false"
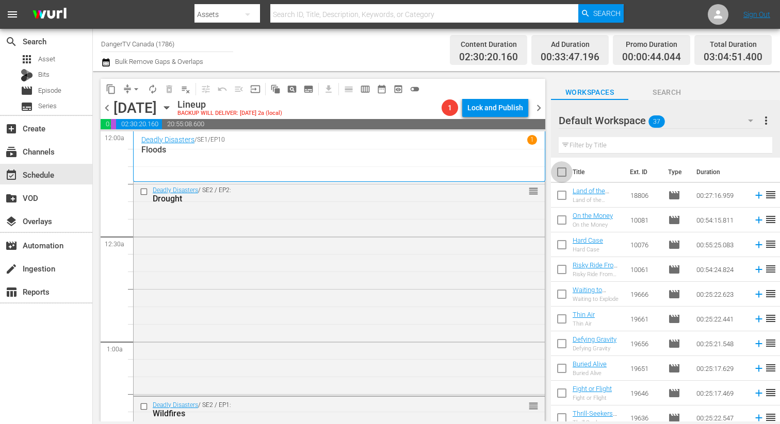
click at [565, 171] on input "checkbox" at bounding box center [562, 174] width 22 height 22
checkbox input "true"
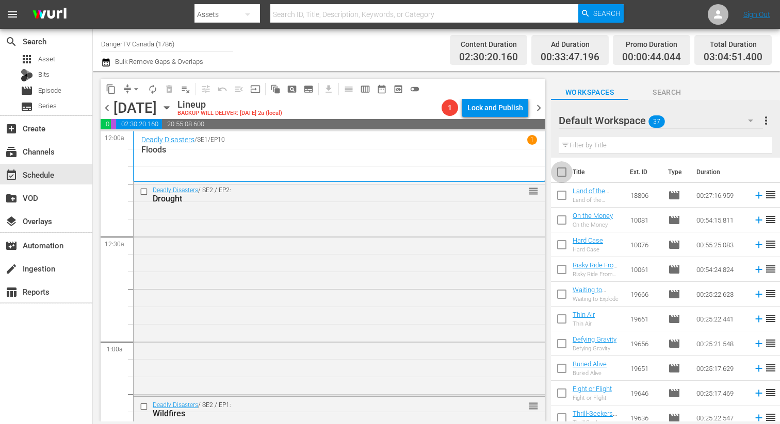
checkbox input "true"
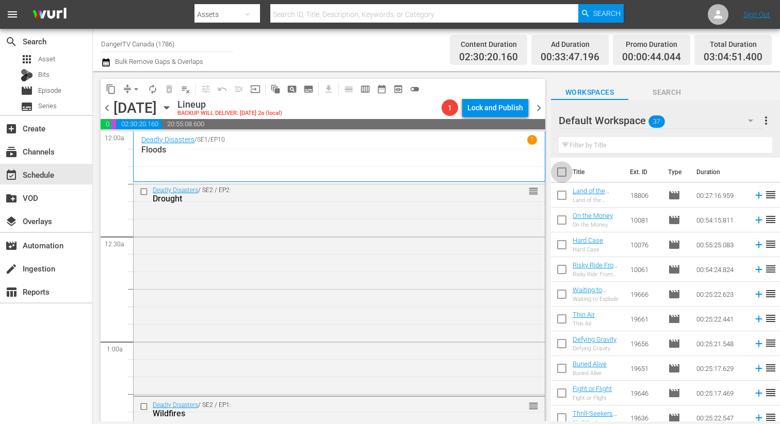
checkbox input "true"
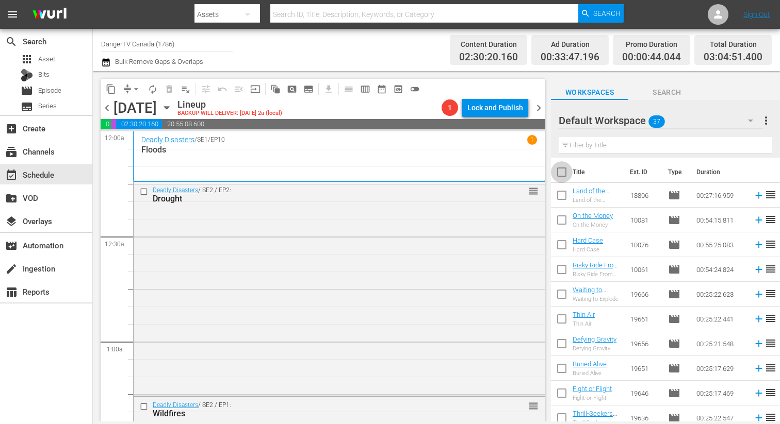
checkbox input "true"
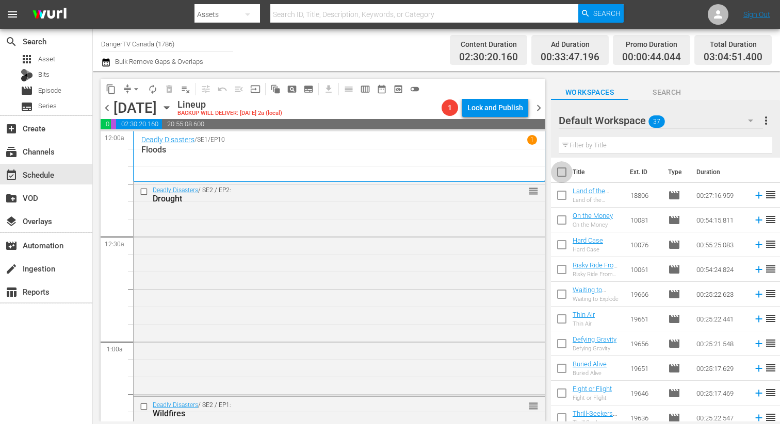
checkbox input "true"
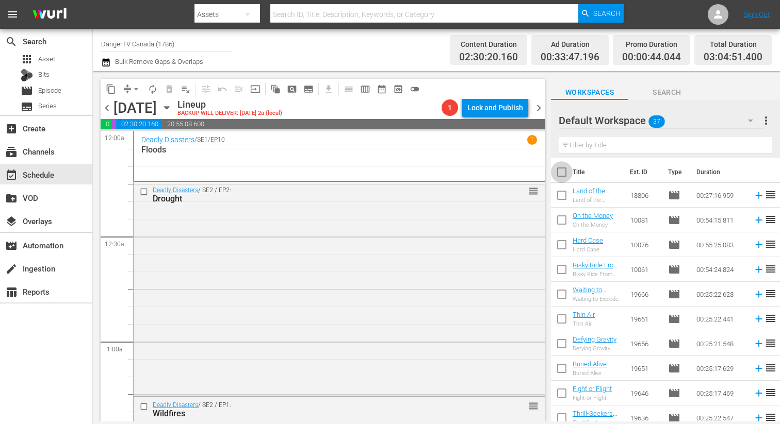
checkbox input "true"
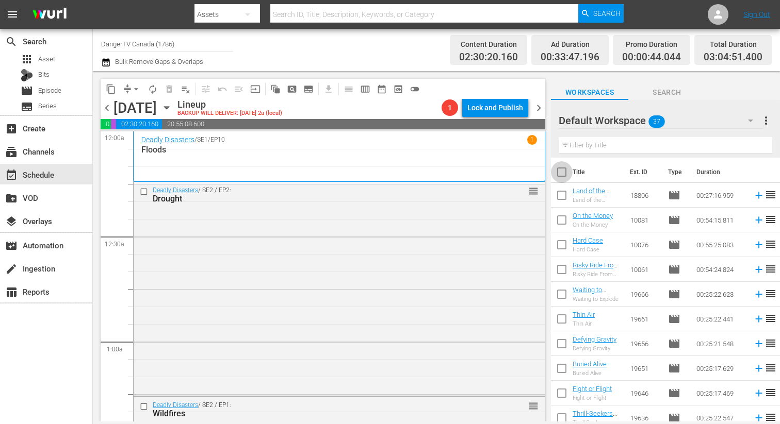
checkbox input "true"
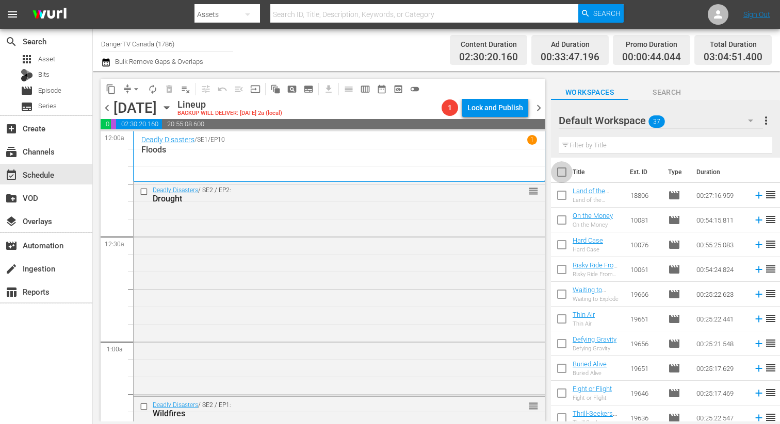
checkbox input "true"
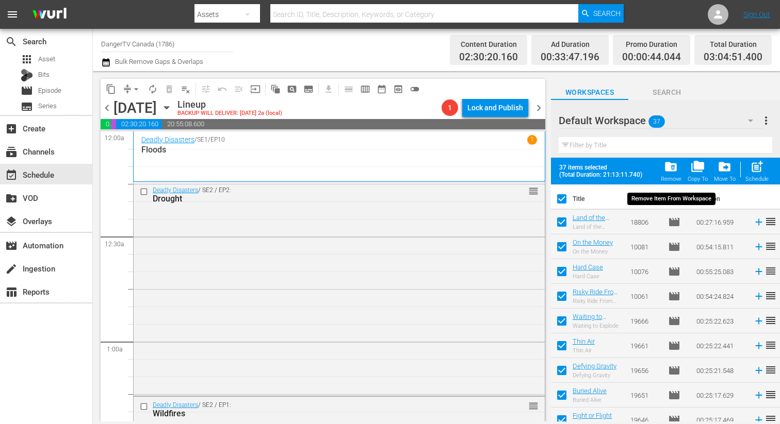
click at [674, 163] on span "folder_delete" at bounding box center [671, 167] width 14 height 14
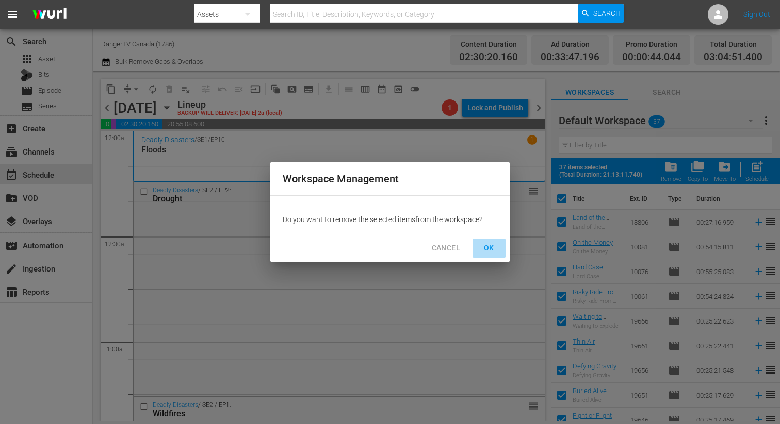
click at [491, 248] on span "OK" at bounding box center [489, 248] width 17 height 13
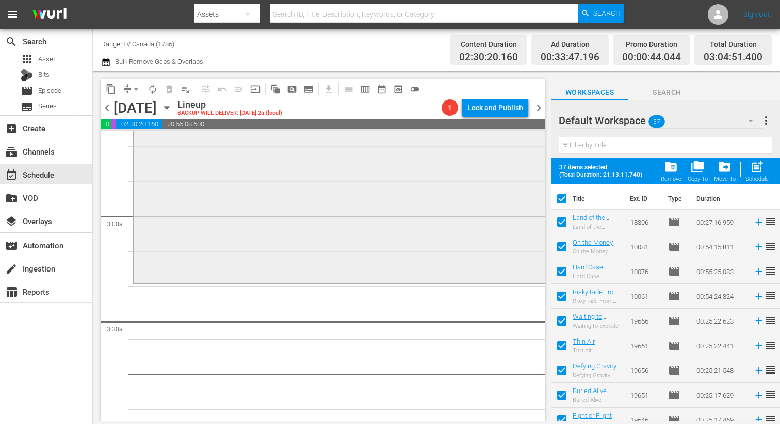
scroll to position [552, 0]
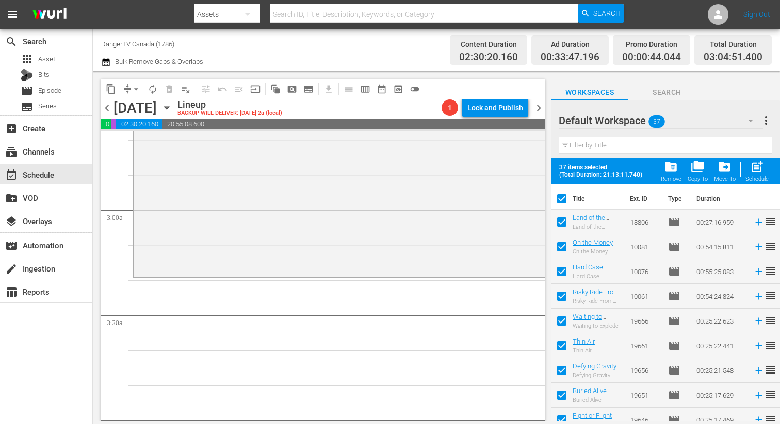
checkbox input "false"
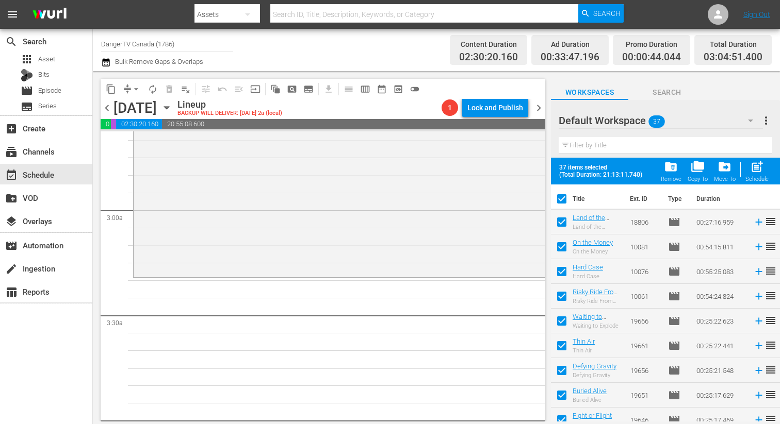
checkbox input "false"
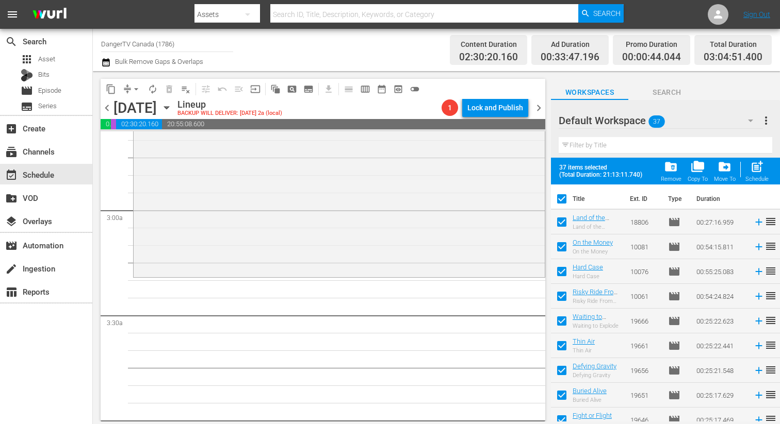
checkbox input "false"
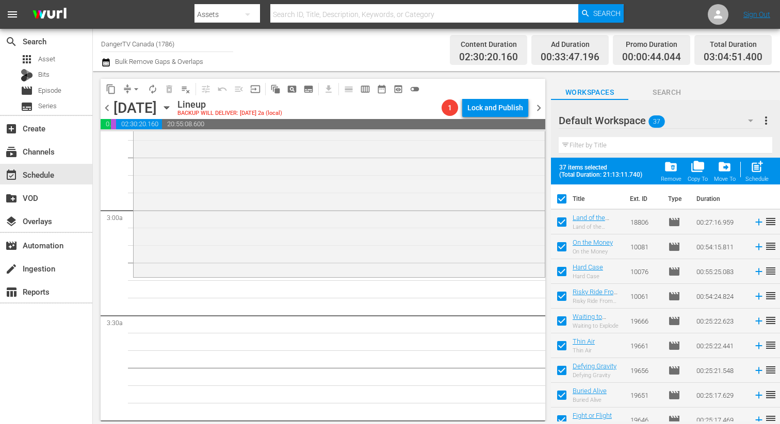
checkbox input "false"
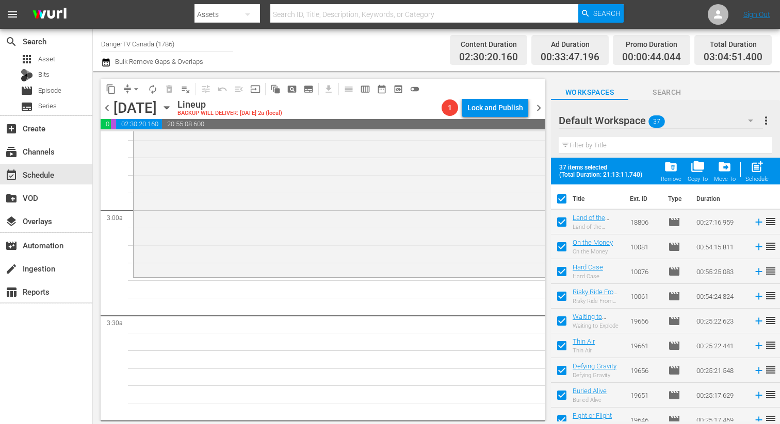
checkbox input "false"
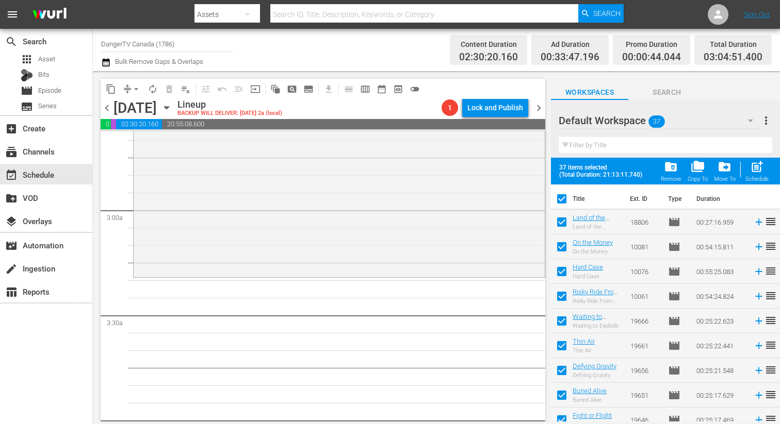
checkbox input "false"
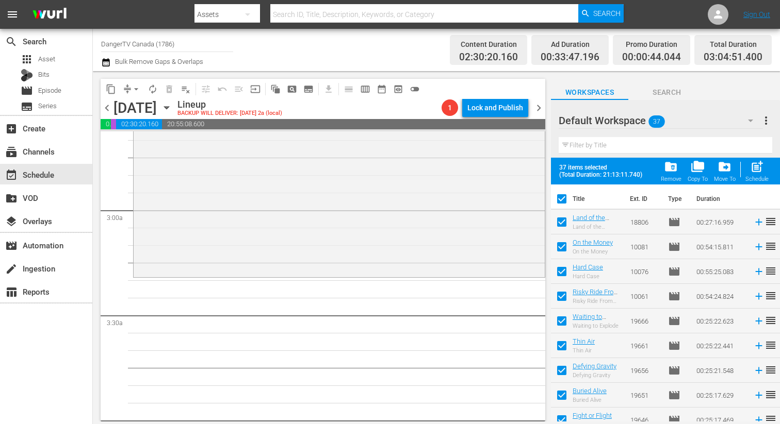
checkbox input "false"
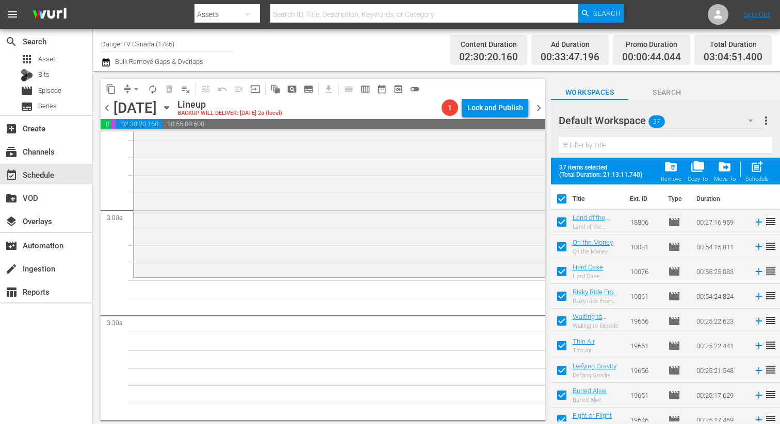
checkbox input "false"
